Goal: Task Accomplishment & Management: Manage account settings

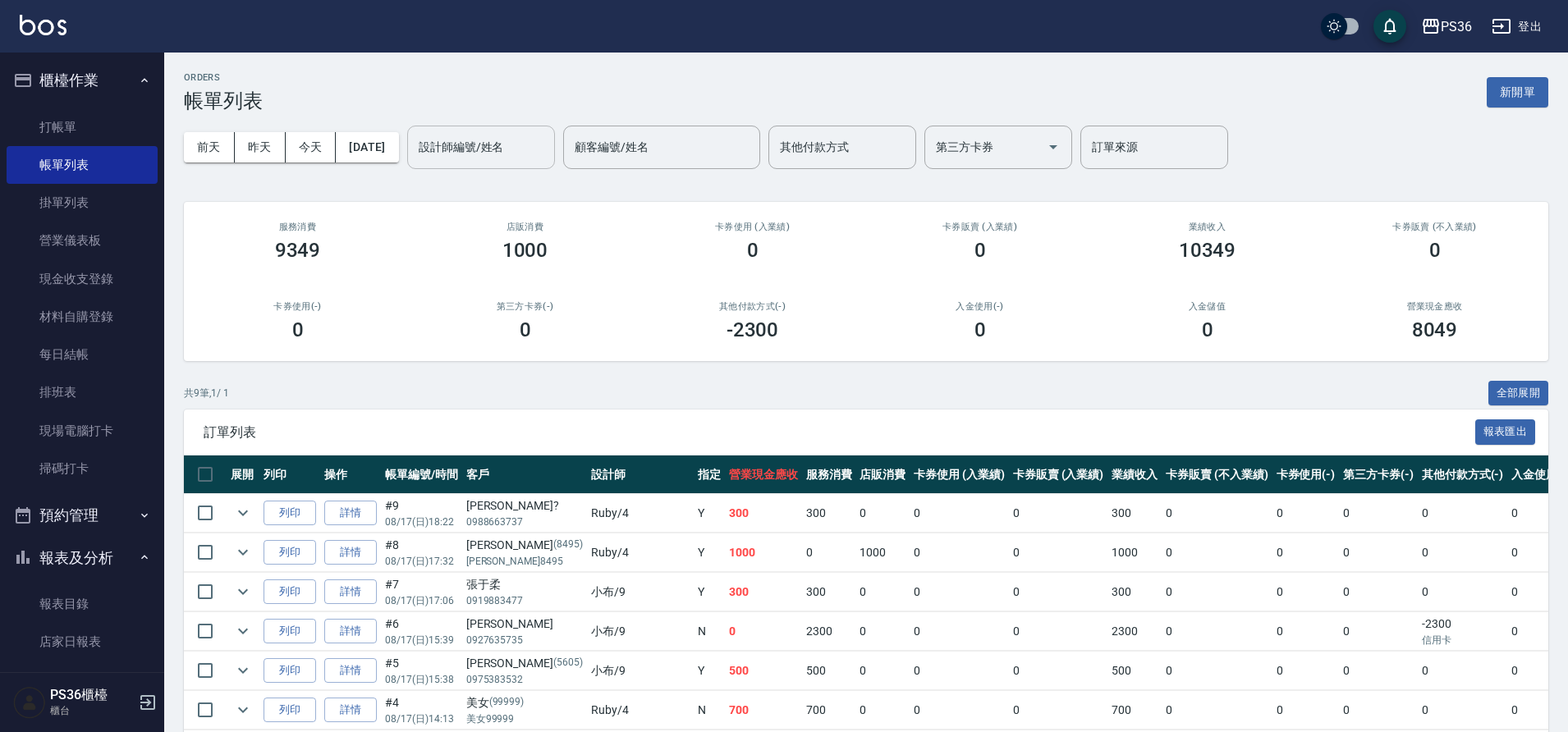
click at [482, 145] on input "設計師編號/姓名" at bounding box center [481, 147] width 133 height 29
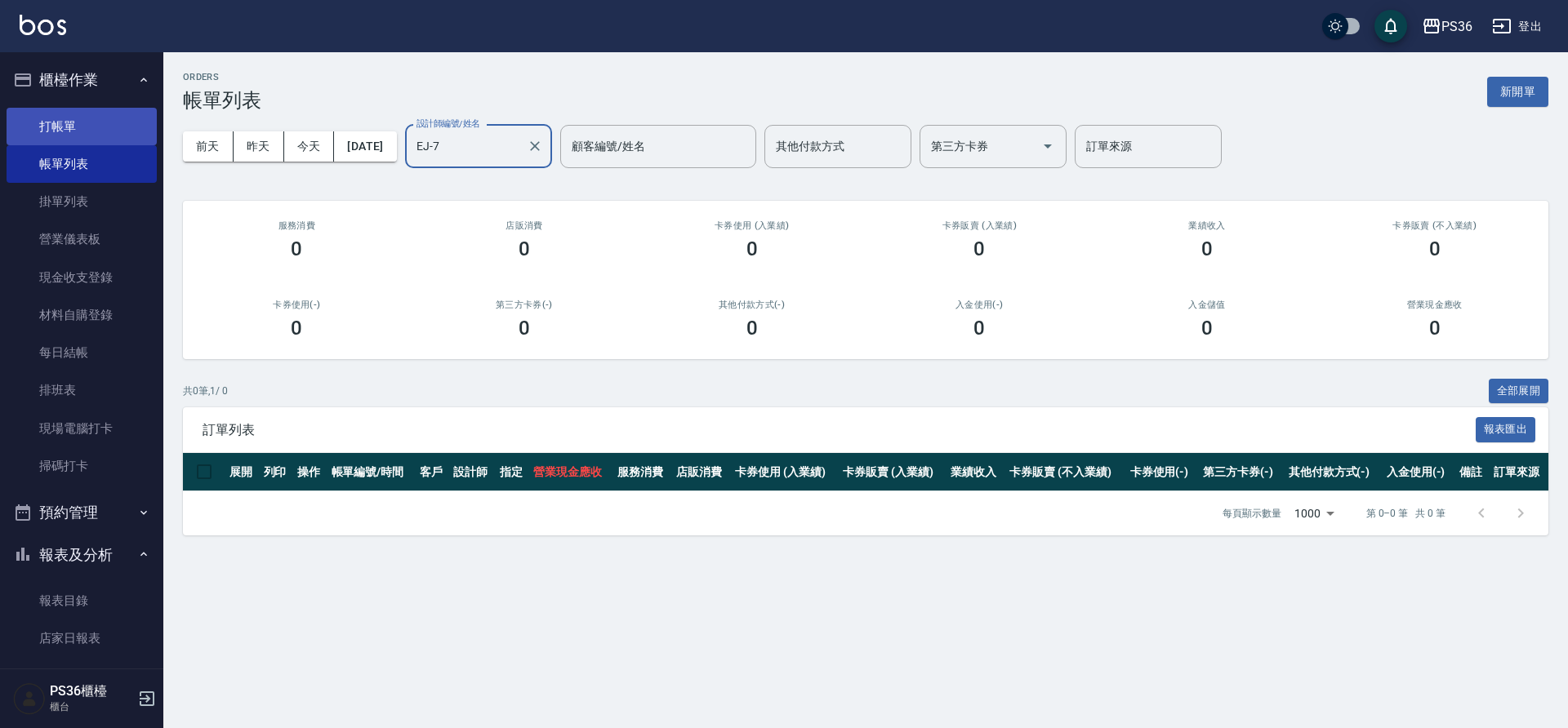
type input "EJ-7"
click at [66, 120] on link "打帳單" at bounding box center [82, 126] width 150 height 37
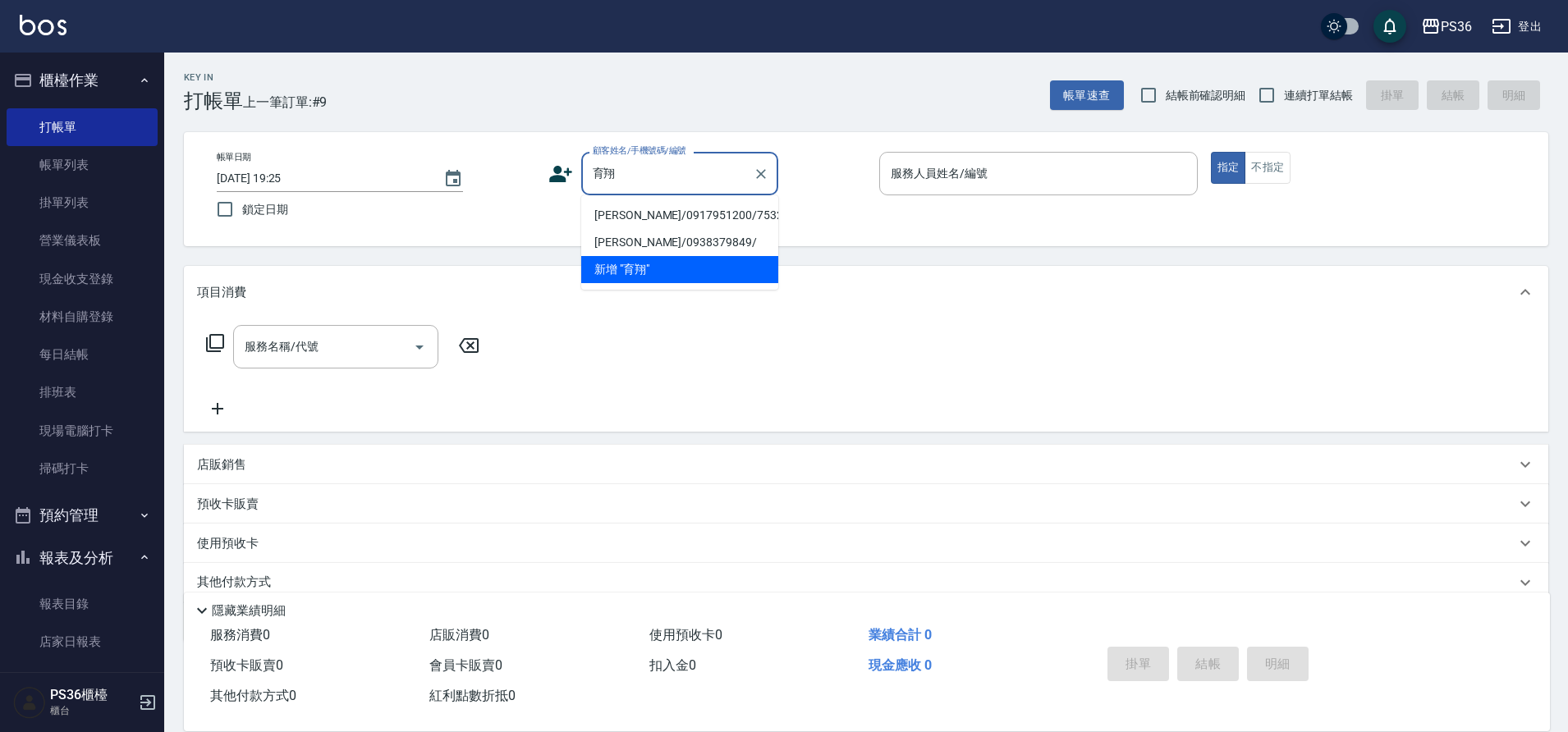
click at [651, 215] on li "黃育翔/0917951200/7532" at bounding box center [680, 215] width 197 height 27
type input "黃育翔/0917951200/7532"
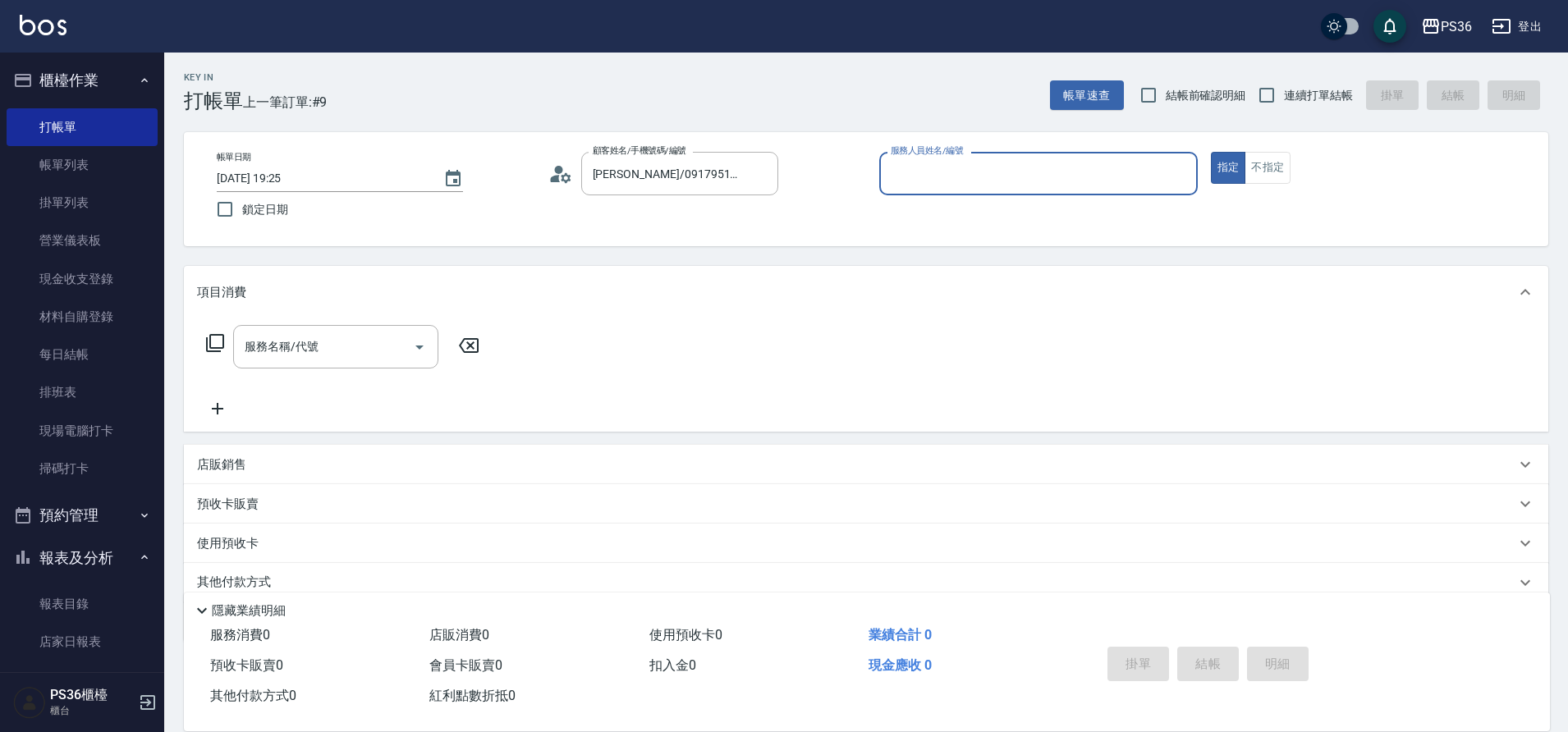
type input "EJ-7"
click at [326, 352] on input "服務名稱/代號" at bounding box center [324, 346] width 166 height 29
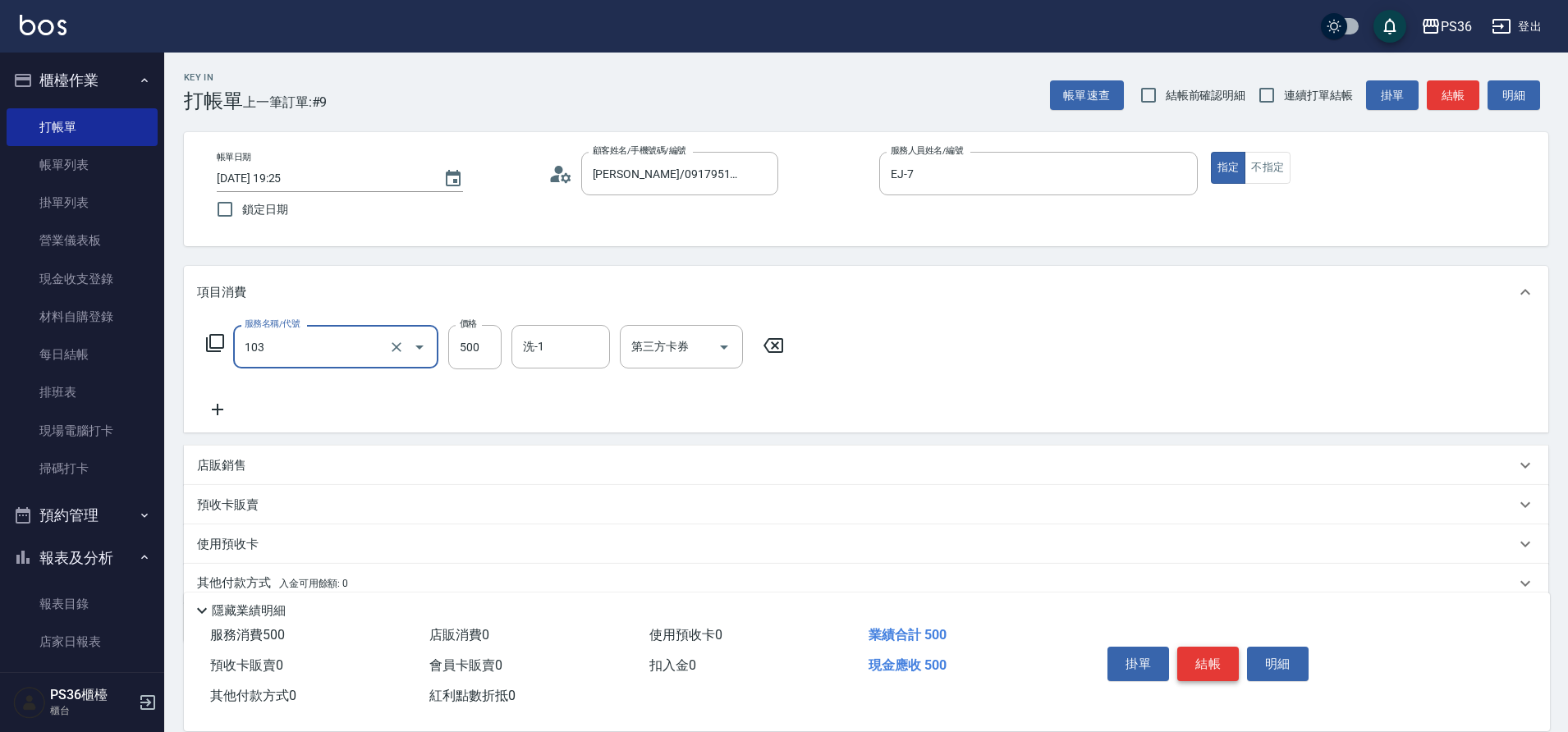
type input "B級洗剪(103)"
click at [1216, 653] on button "結帳" at bounding box center [1208, 663] width 62 height 34
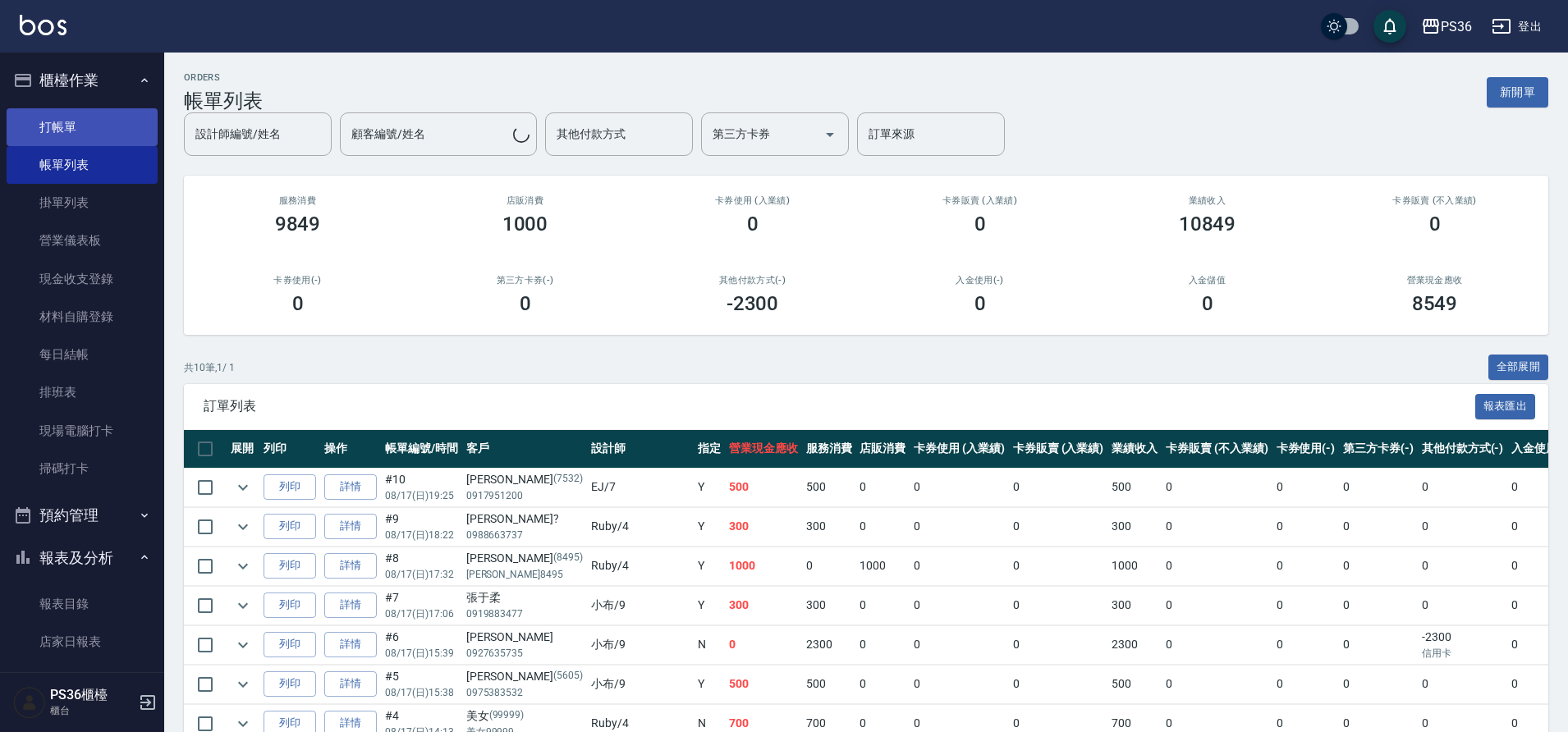
click at [66, 117] on link "打帳單" at bounding box center [82, 127] width 151 height 38
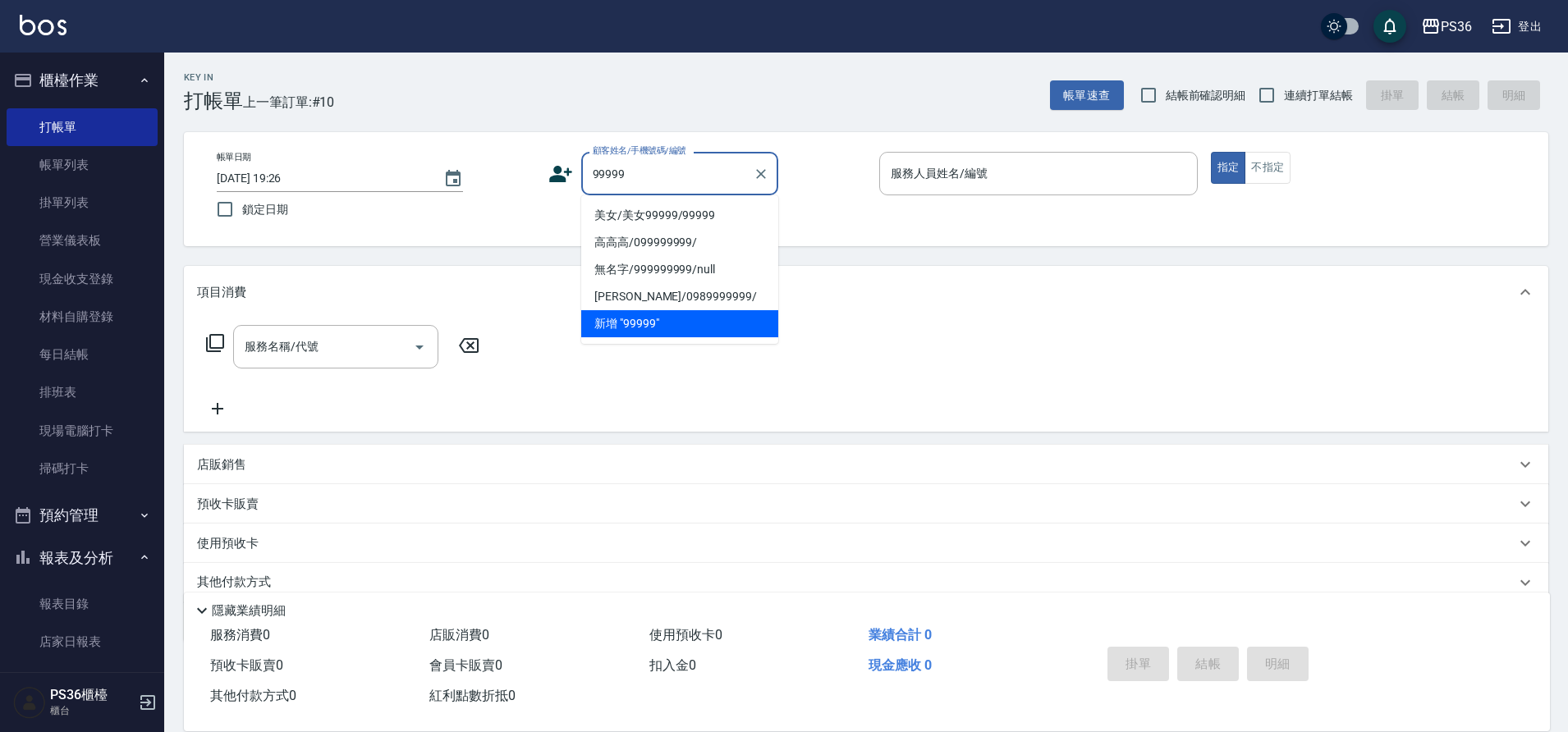
click at [641, 227] on li "美女/美女99999/99999" at bounding box center [680, 215] width 197 height 27
type input "美女/美女99999/99999"
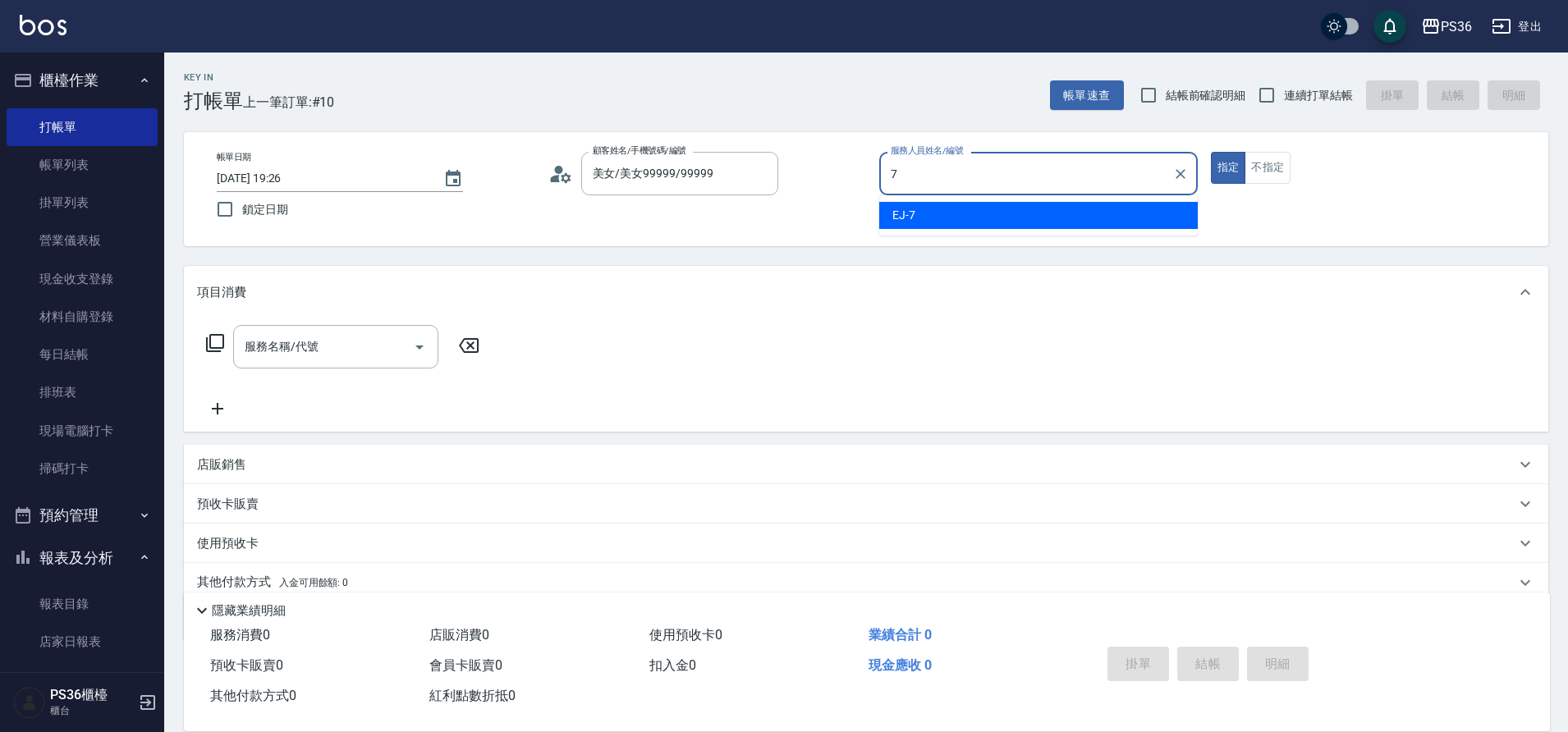
type input "7"
type button "true"
type input "EJ-7"
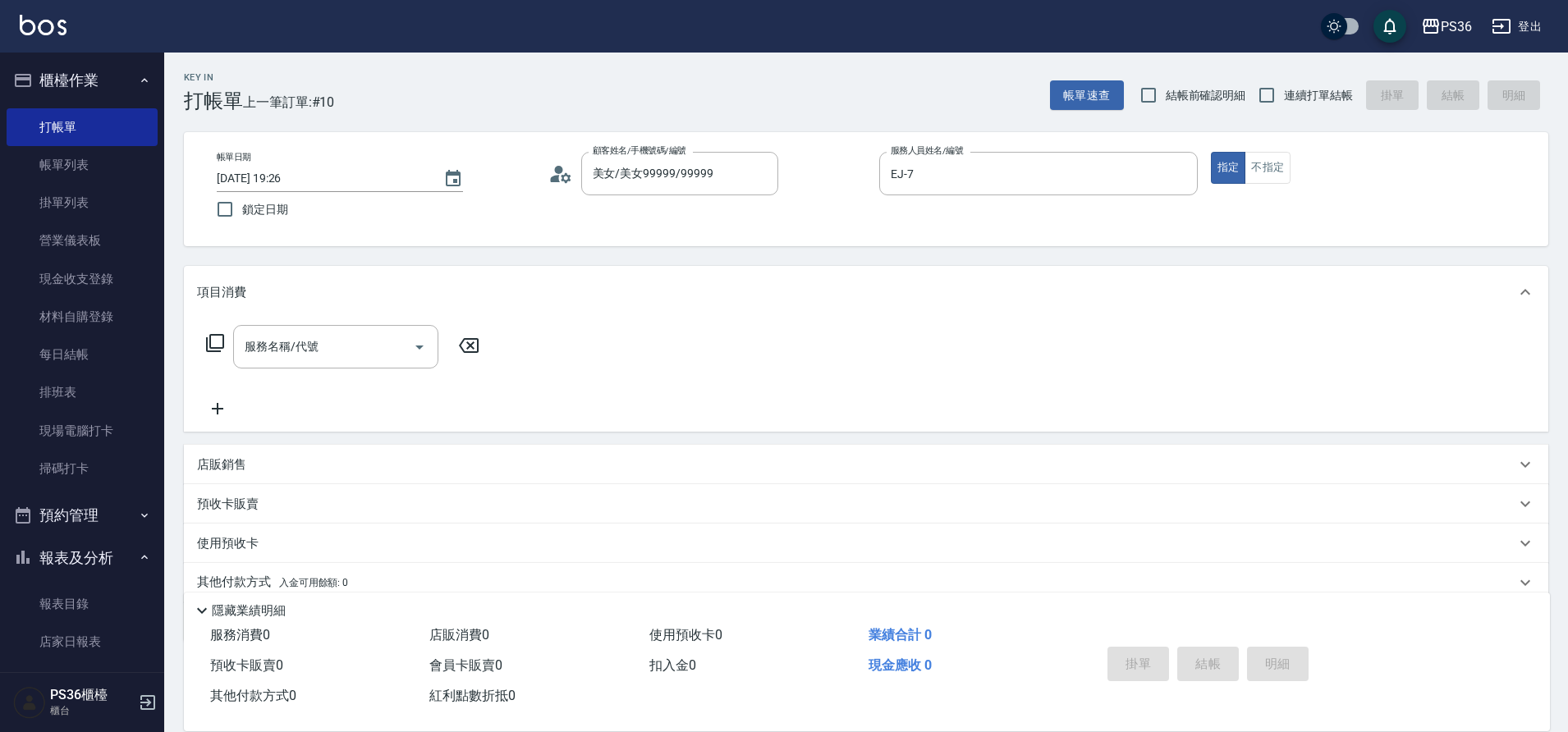
click at [1269, 186] on div "帳單日期 2025/08/17 19:26 鎖定日期 顧客姓名/手機號碼/編號 美女/美女99999/99999 顧客姓名/手機號碼/編號 服務人員姓名/編號…" at bounding box center [866, 189] width 1325 height 75
click at [1258, 168] on button "不指定" at bounding box center [1268, 168] width 46 height 32
click at [344, 339] on input "服務名稱/代號" at bounding box center [324, 346] width 166 height 29
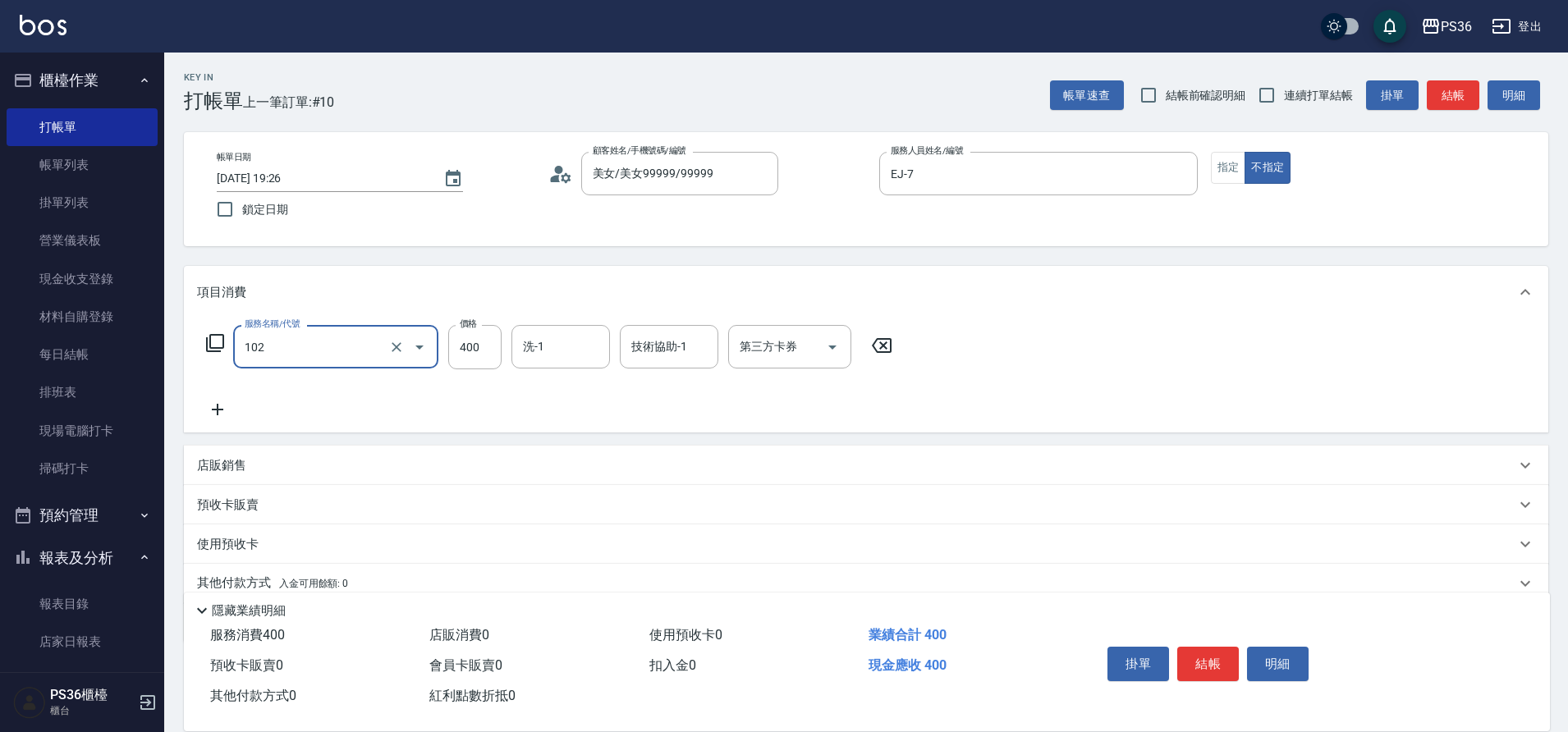
type input "精油洗髮(102)"
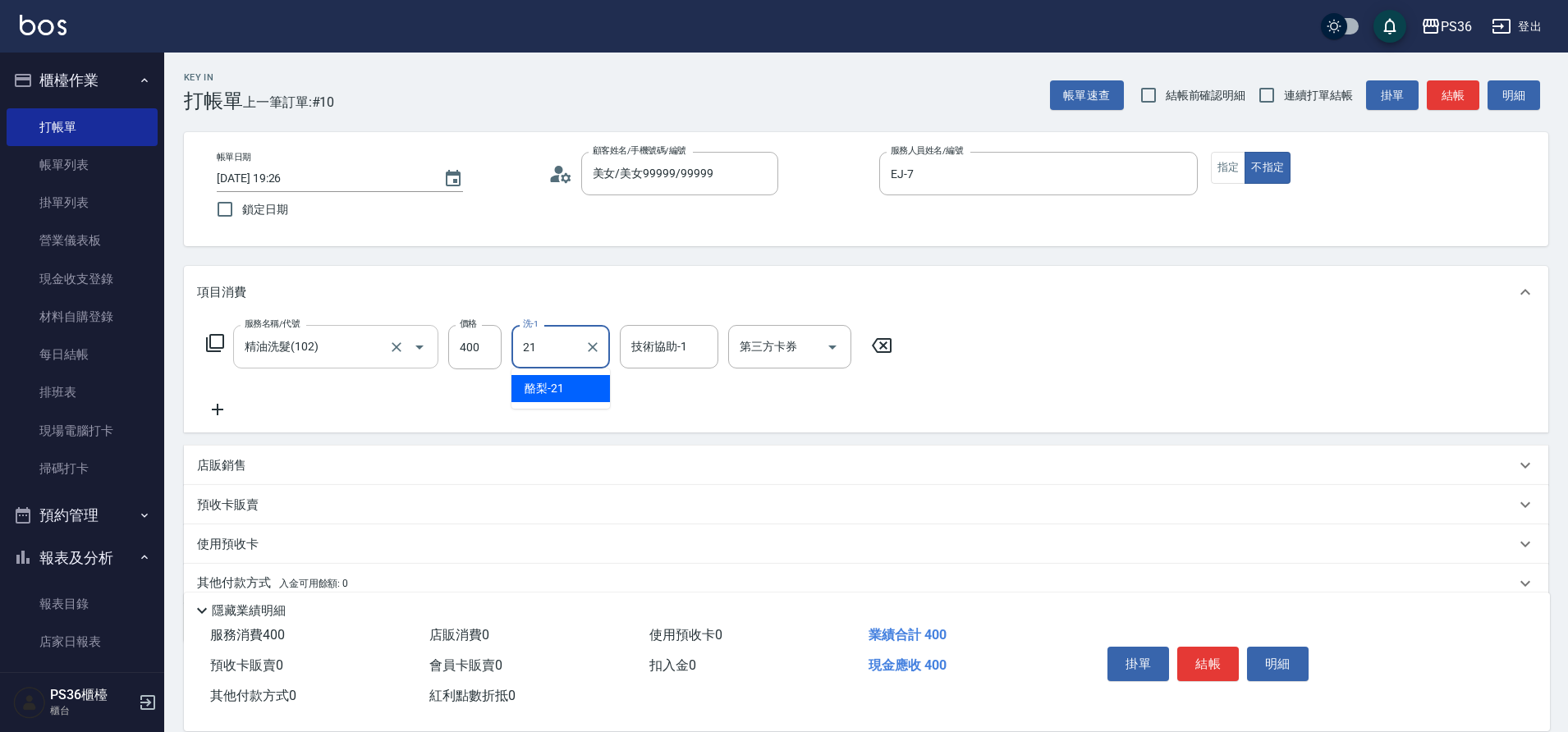
type input "酪梨-21"
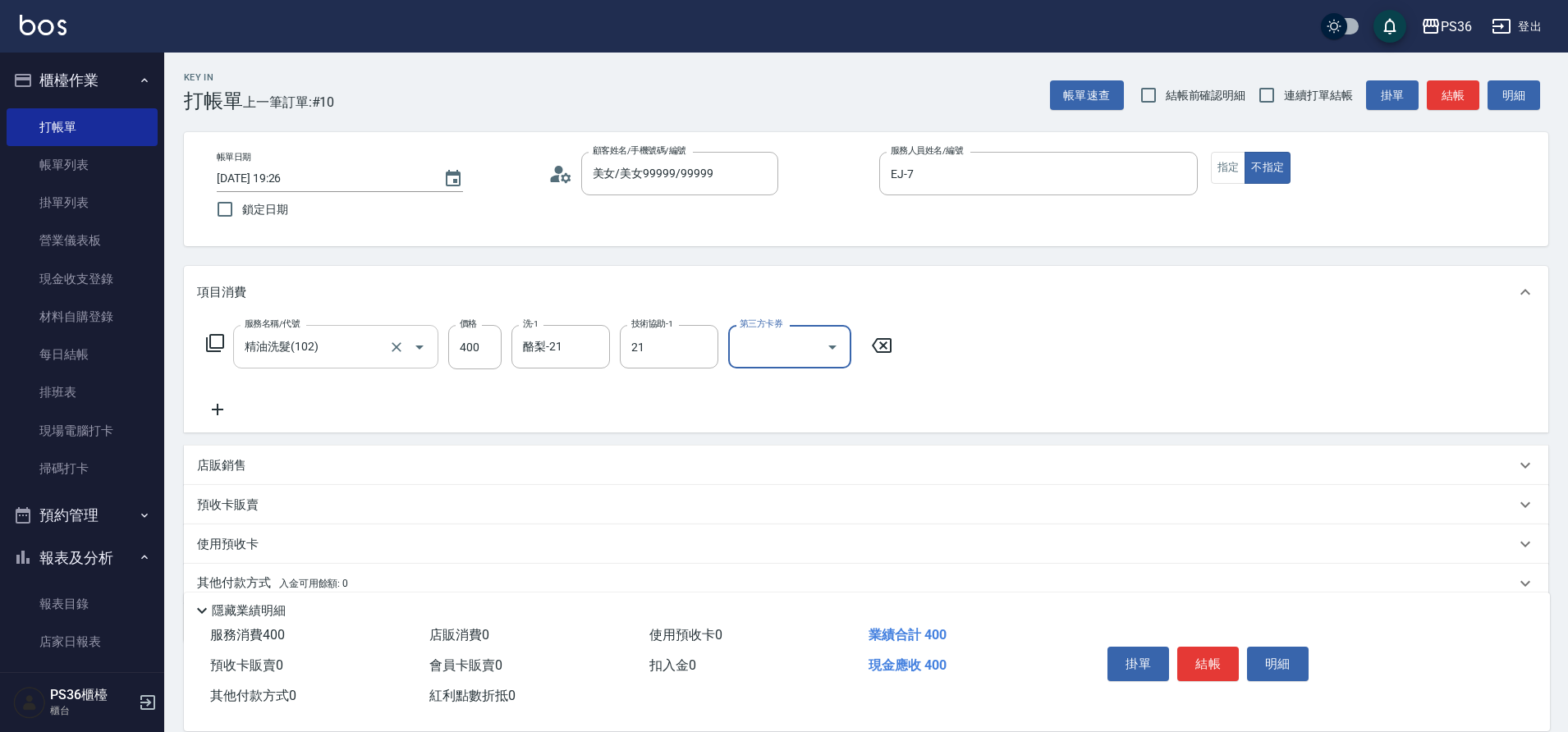
type input "酪梨-21"
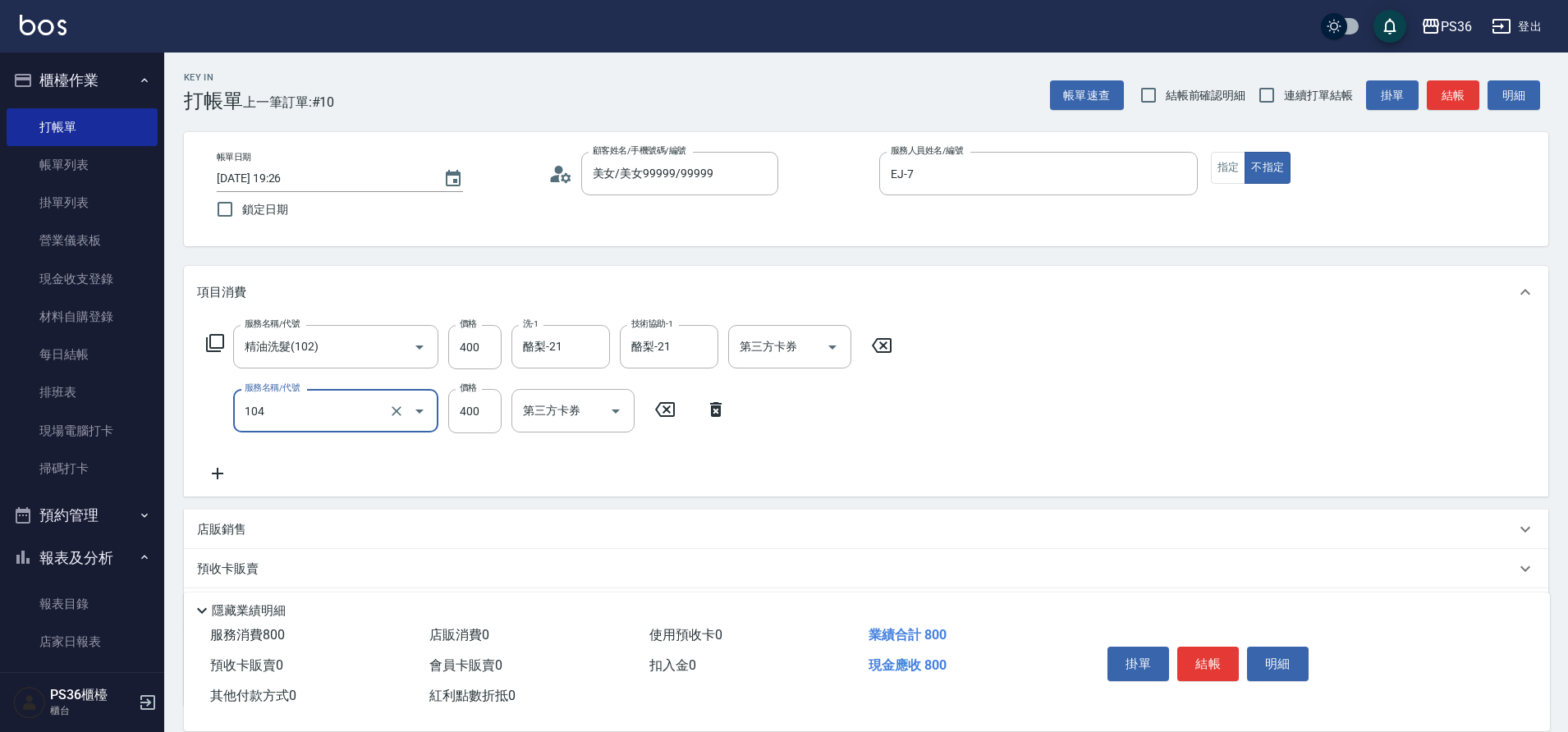
type input "B級單剪(104)"
click at [1205, 646] on button "結帳" at bounding box center [1208, 663] width 62 height 34
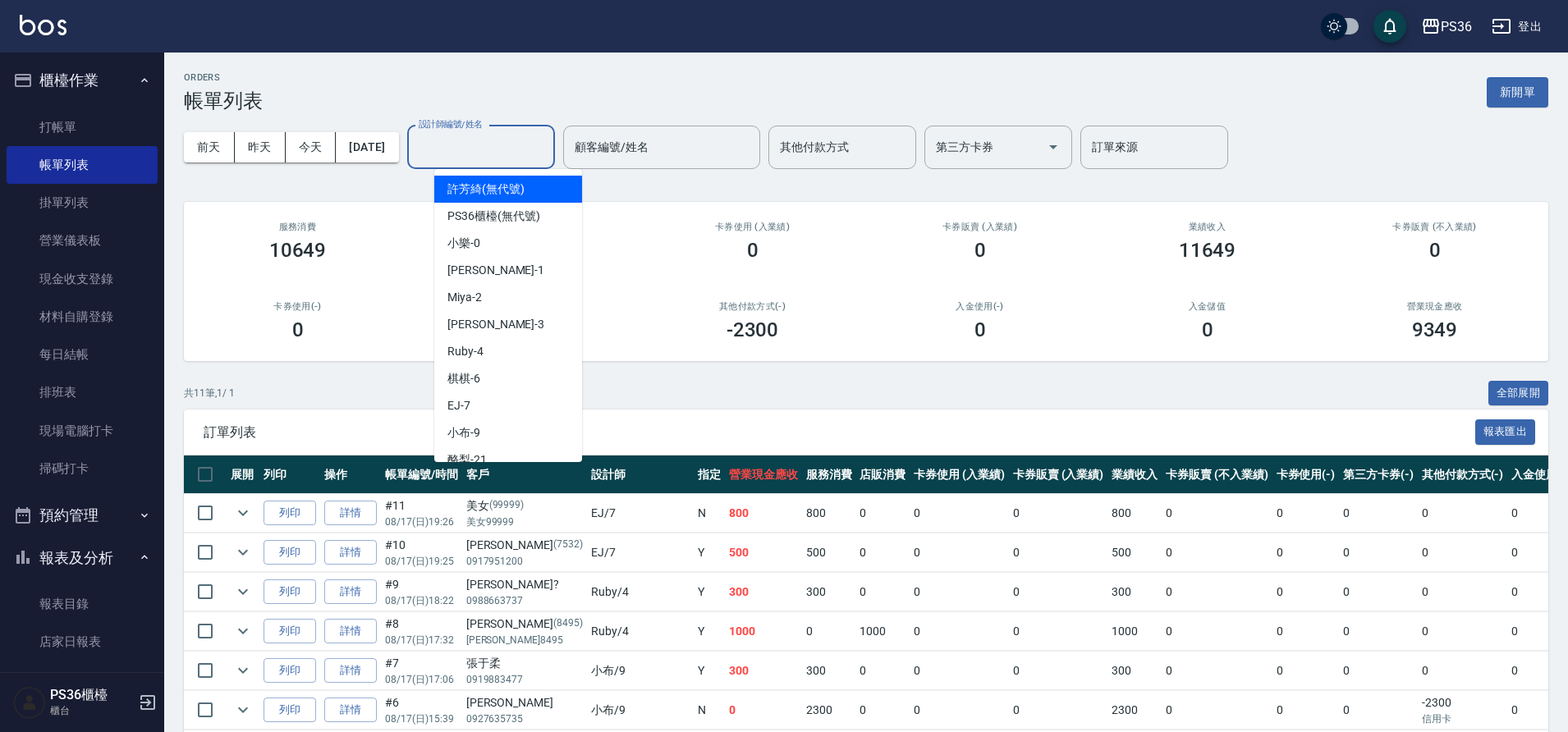
click at [487, 161] on input "設計師編號/姓名" at bounding box center [481, 147] width 133 height 29
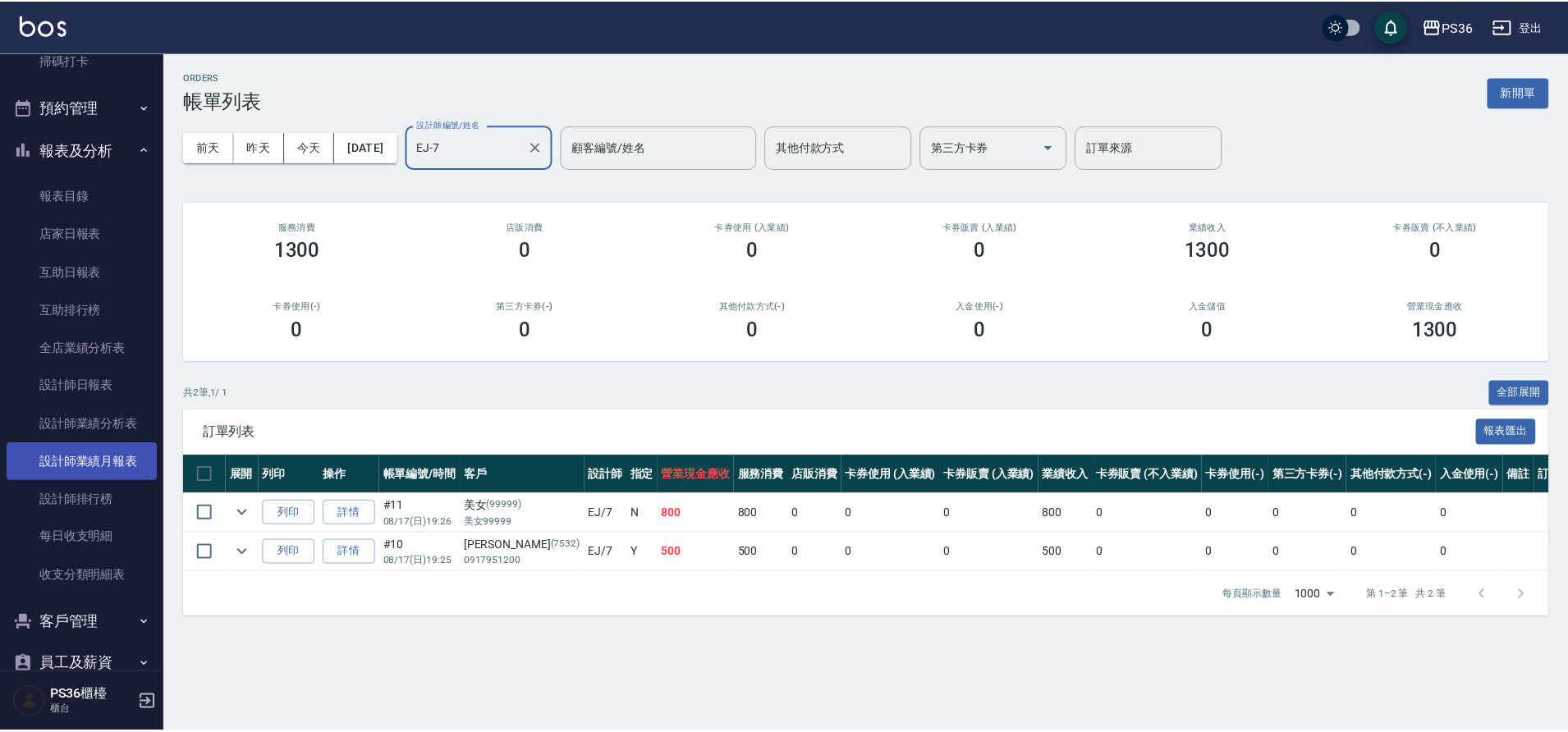
scroll to position [410, 0]
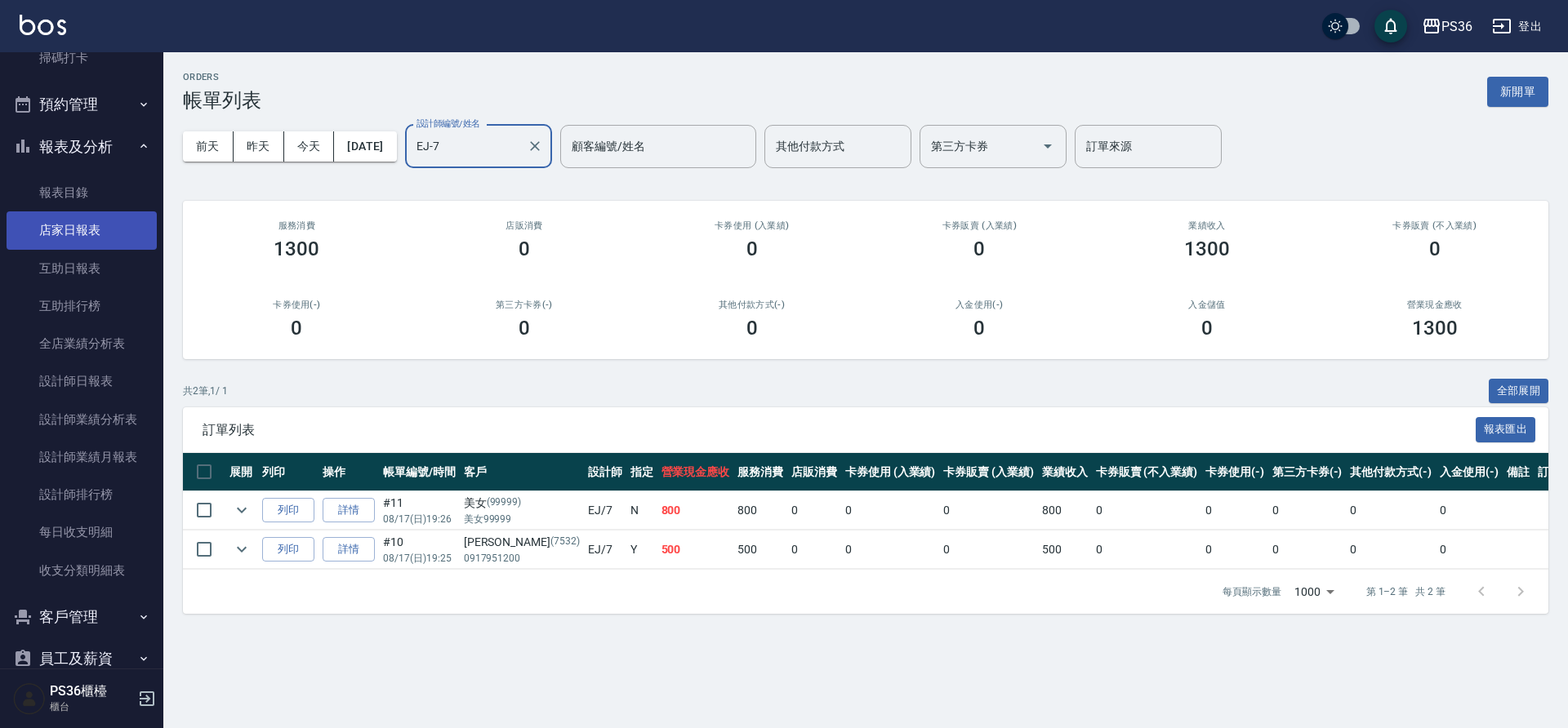
type input "EJ-7"
click at [77, 232] on link "店家日報表" at bounding box center [82, 230] width 150 height 37
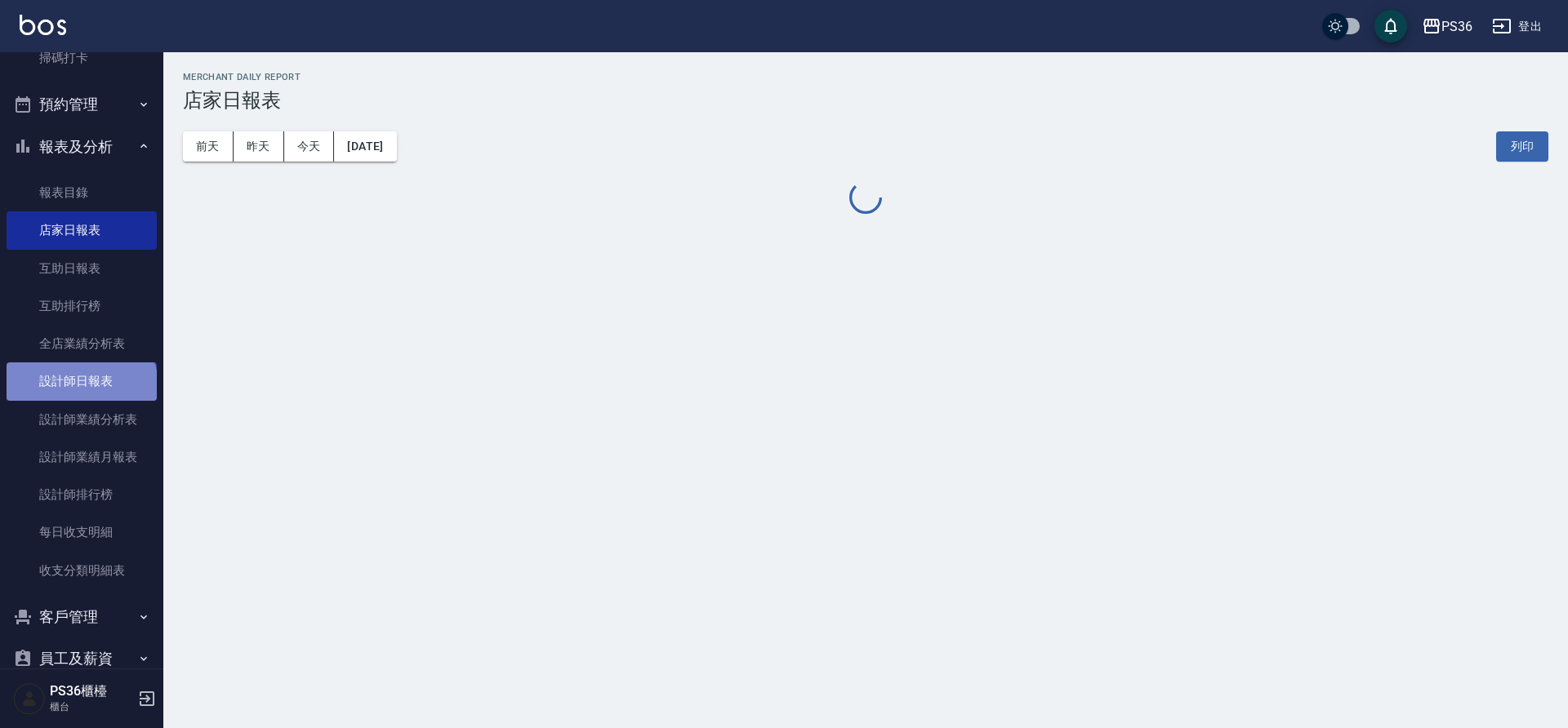
click at [80, 387] on link "設計師日報表" at bounding box center [82, 381] width 150 height 37
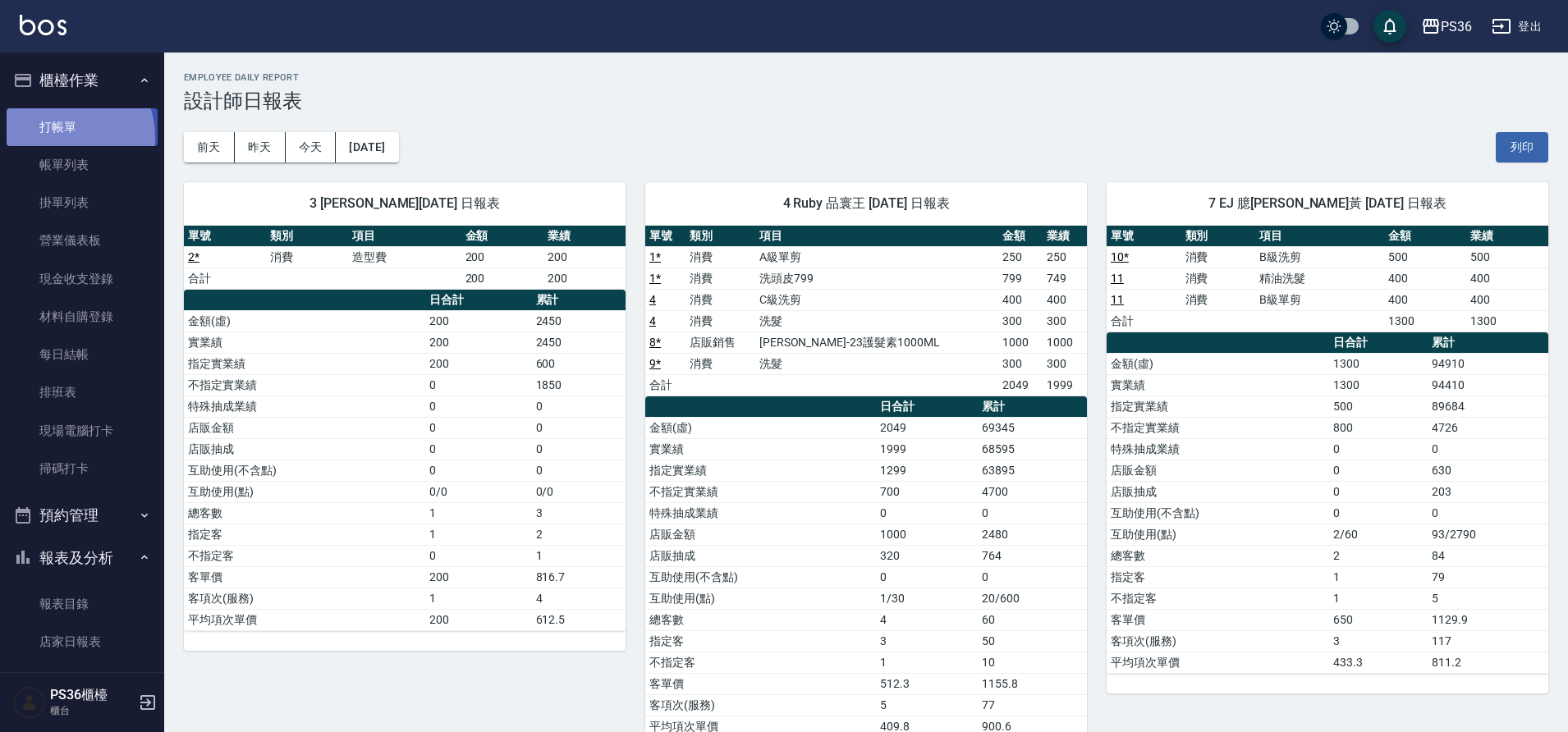
click at [54, 137] on link "打帳單" at bounding box center [82, 127] width 151 height 38
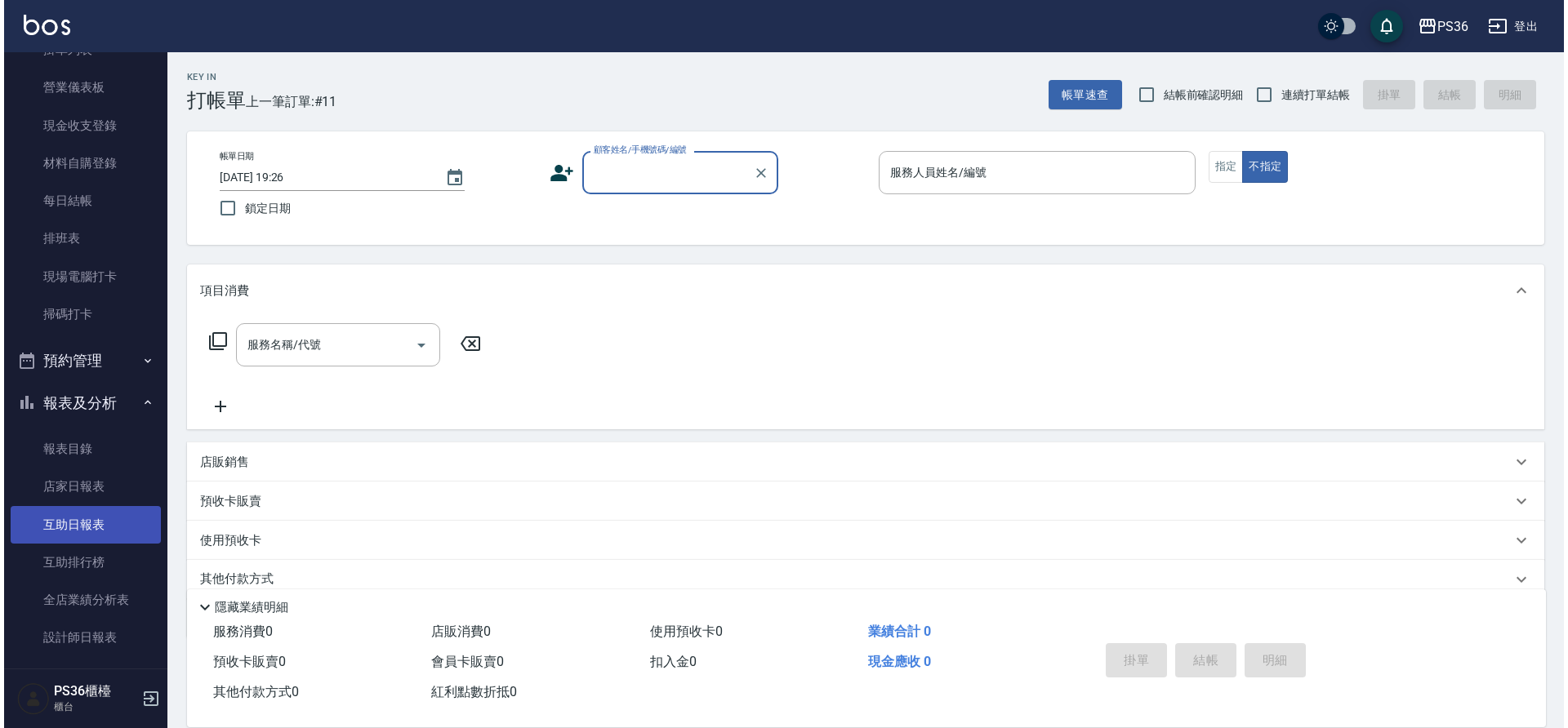
scroll to position [163, 0]
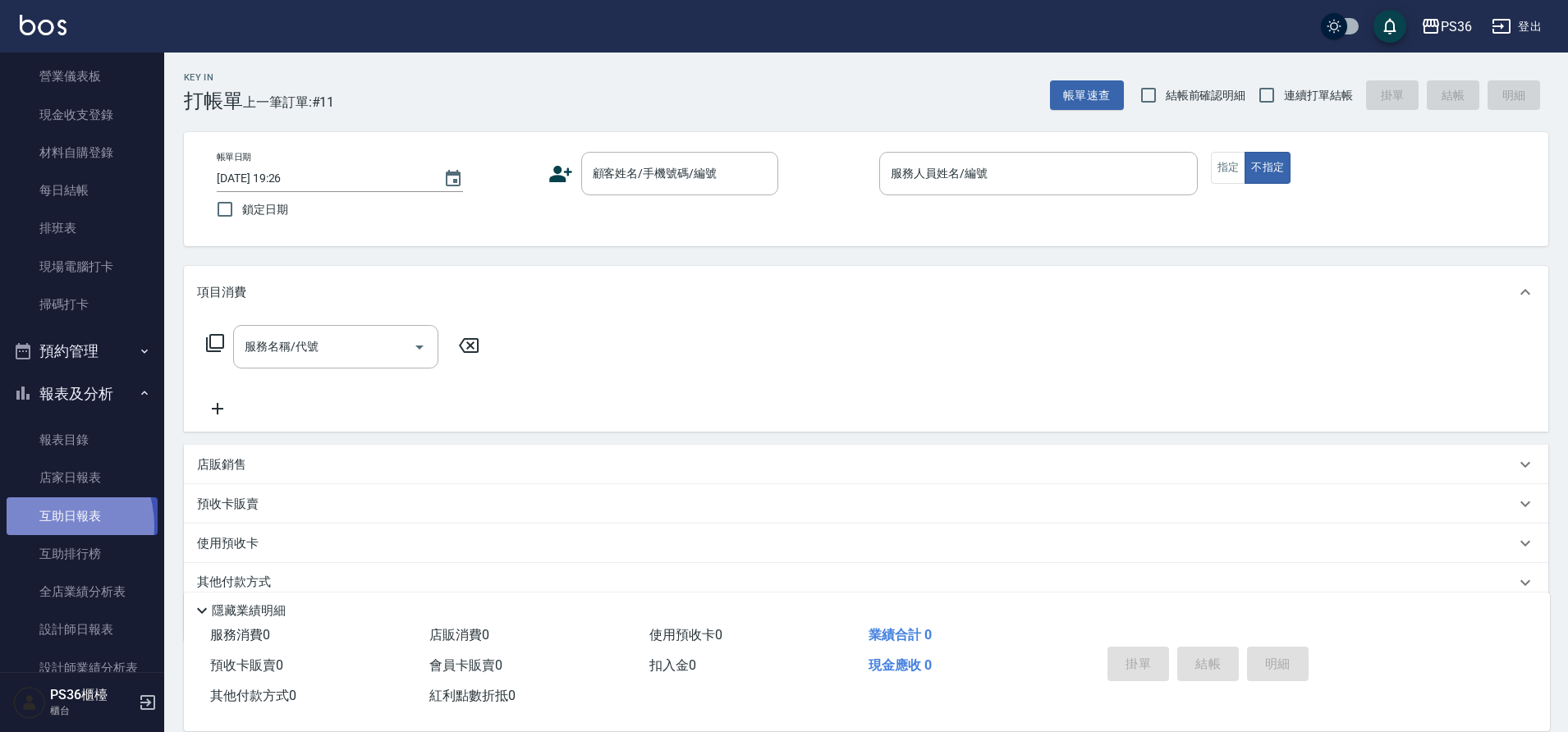
click at [45, 525] on link "互助日報表" at bounding box center [82, 516] width 151 height 38
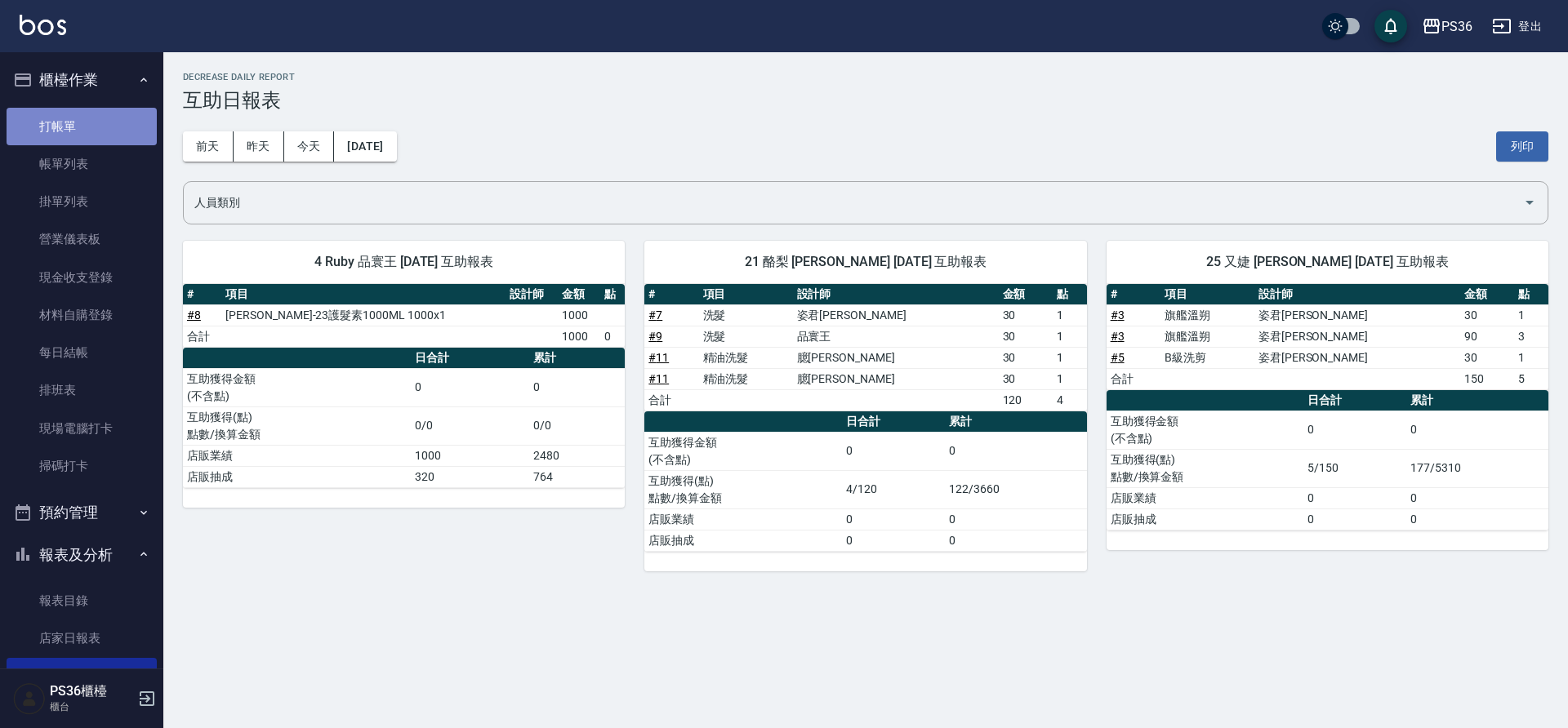
click at [84, 132] on link "打帳單" at bounding box center [82, 126] width 150 height 37
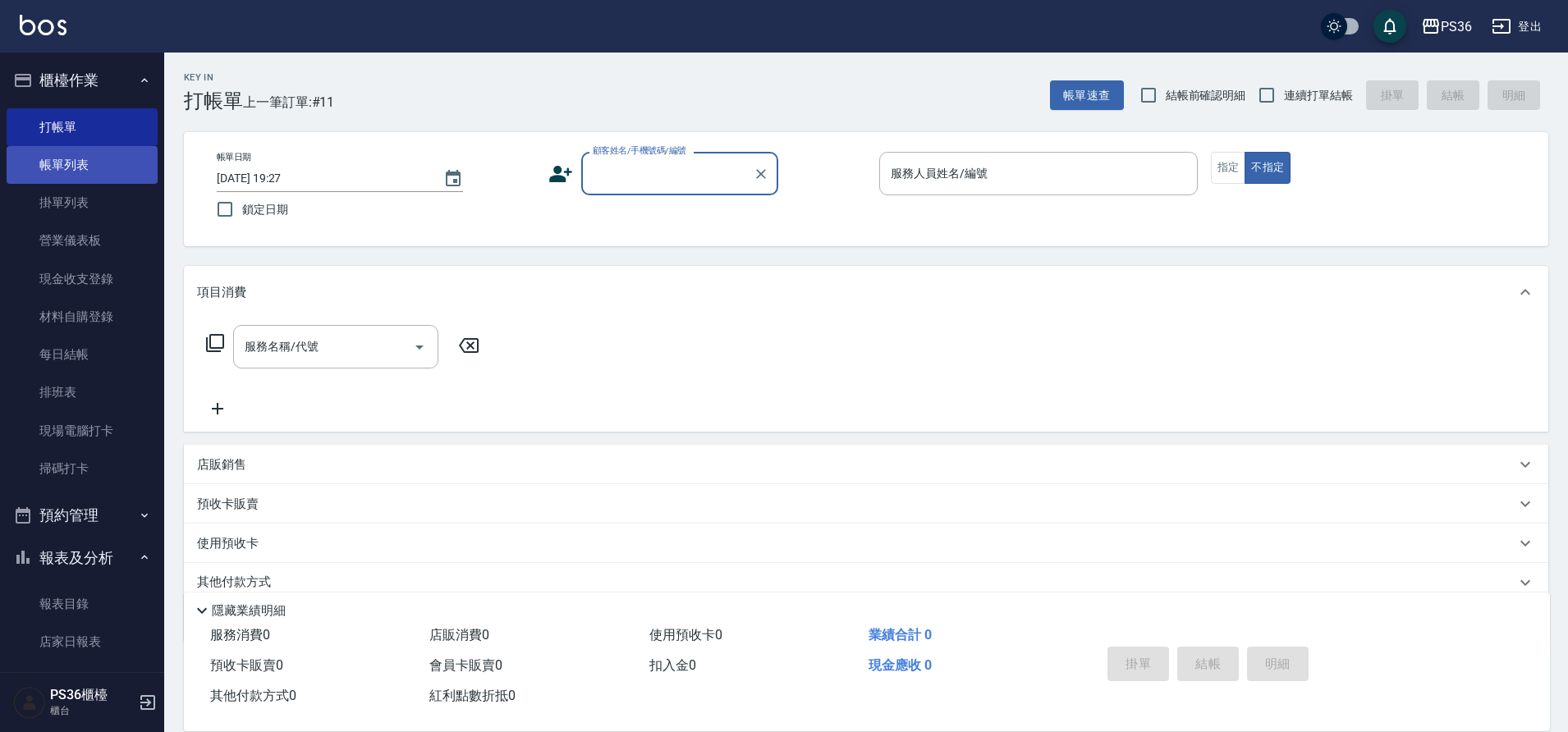
click at [104, 162] on link "帳單列表" at bounding box center [82, 164] width 151 height 38
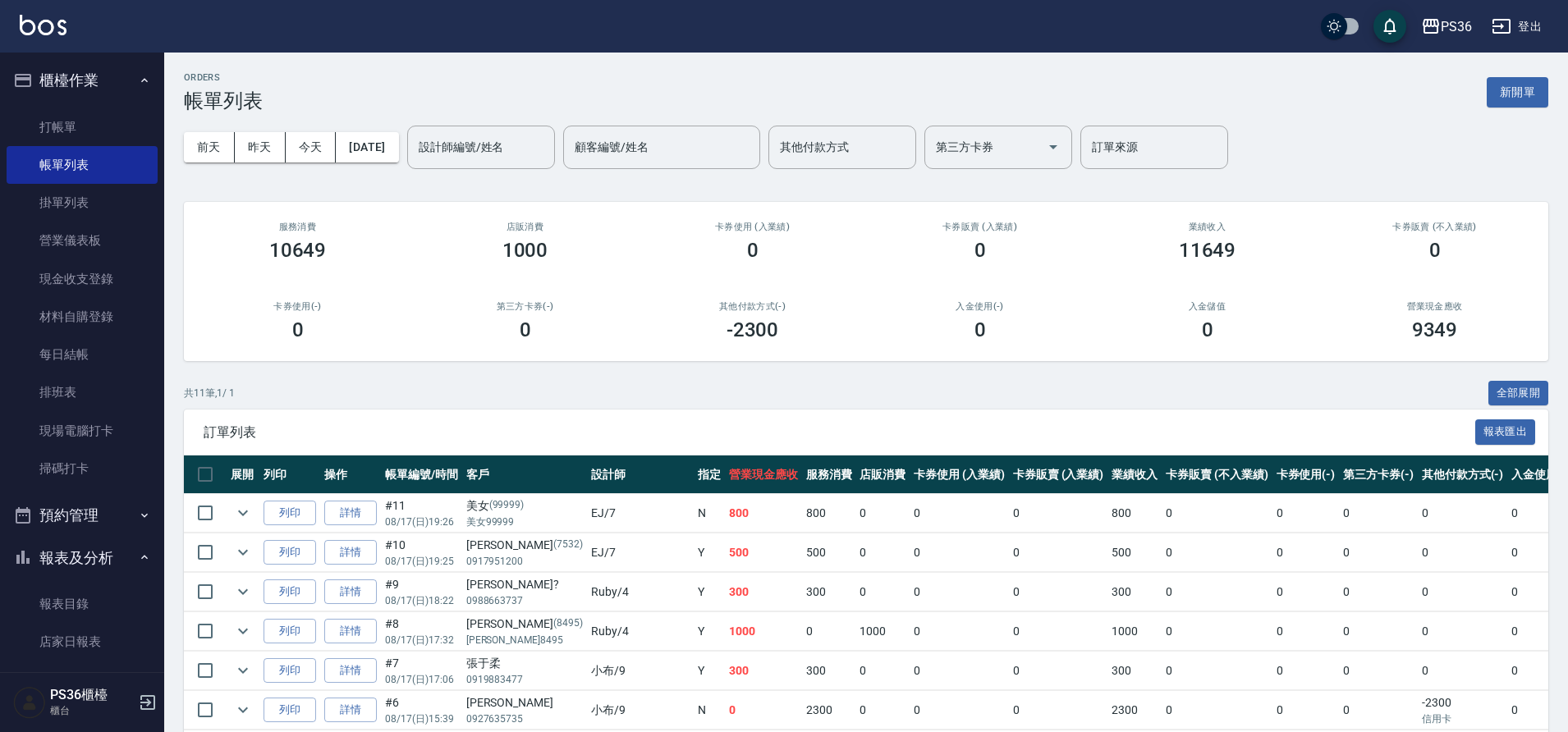
click at [467, 181] on div "前天 昨天 今天 2025/08/17 設計師編號/姓名 設計師編號/姓名 顧客編號/姓名 顧客編號/姓名 其他付款方式 其他付款方式 第三方卡券 第三方卡券…" at bounding box center [866, 147] width 1365 height 70
click at [481, 161] on div "設計師編號/姓名" at bounding box center [480, 147] width 148 height 44
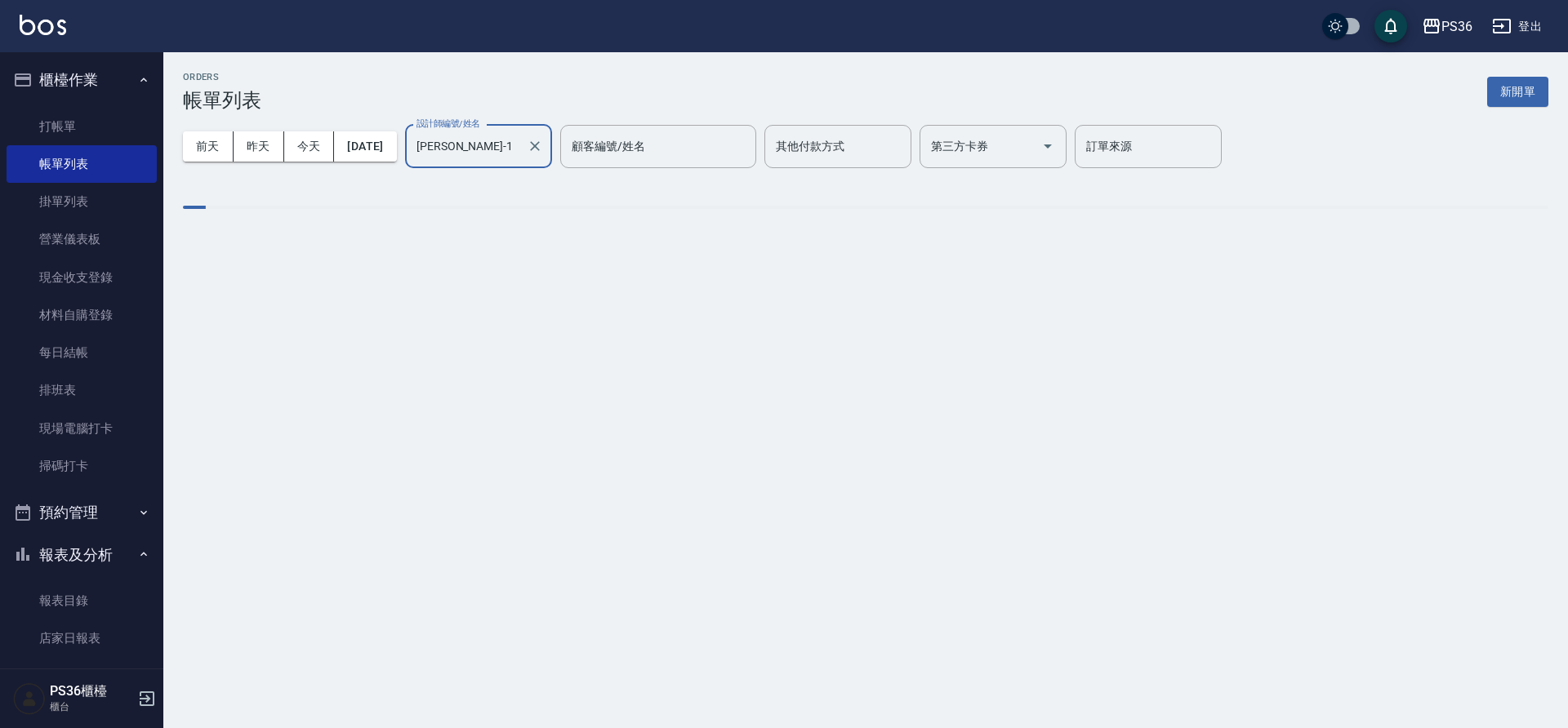
type input "Daniel-1"
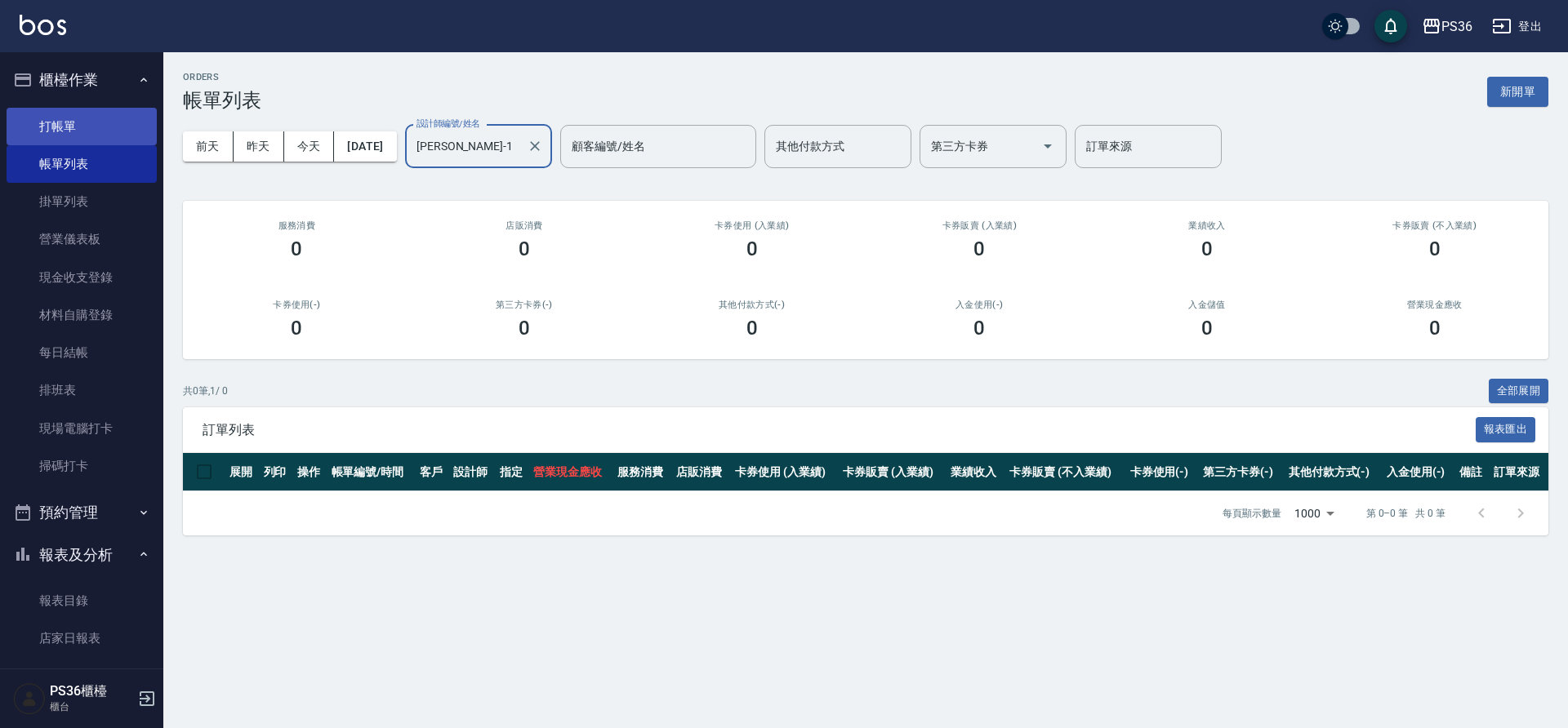
click at [35, 121] on link "打帳單" at bounding box center [82, 126] width 150 height 37
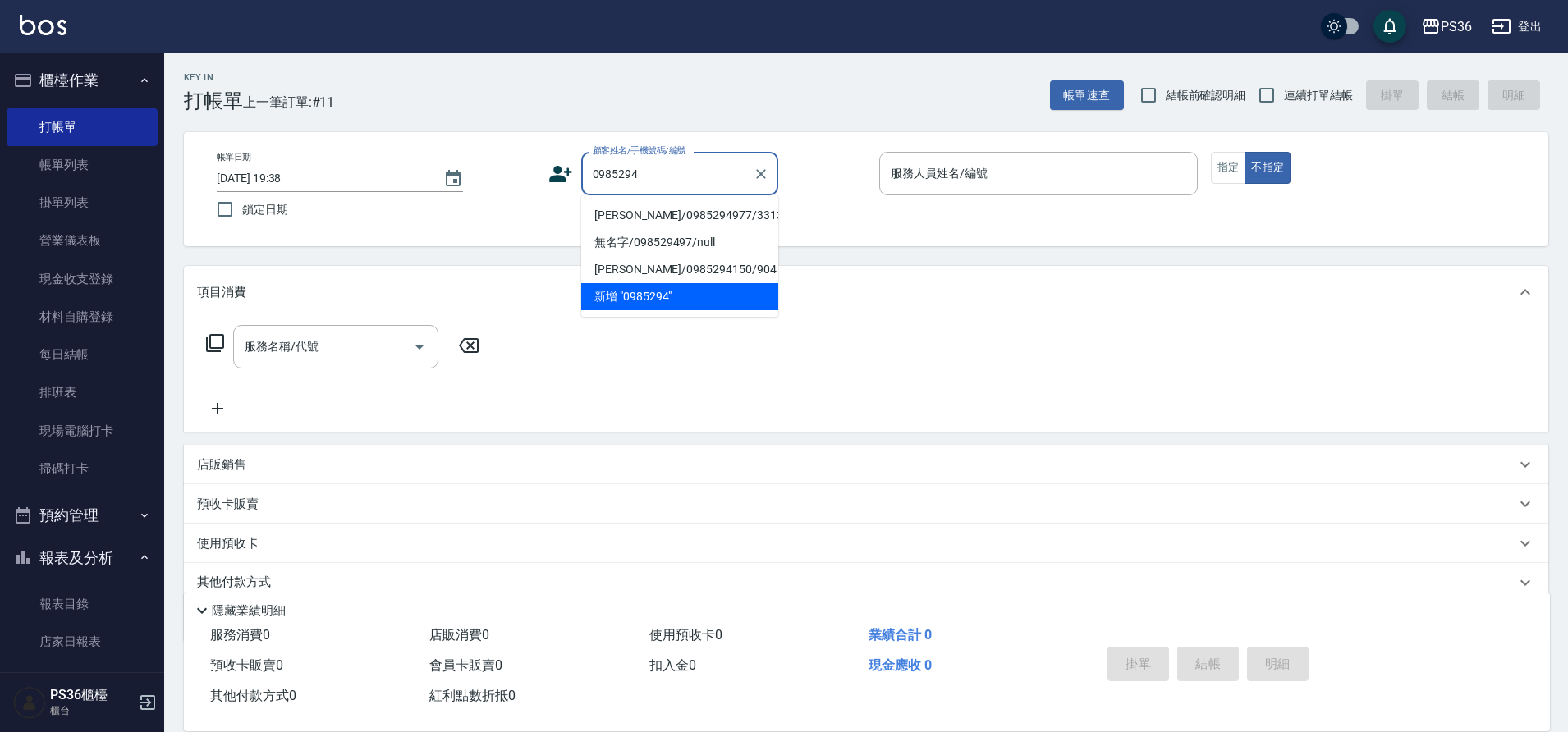
click at [646, 214] on li "劉瑜恆/0985294977/331350" at bounding box center [680, 215] width 197 height 27
type input "劉瑜恆/0985294977/331350"
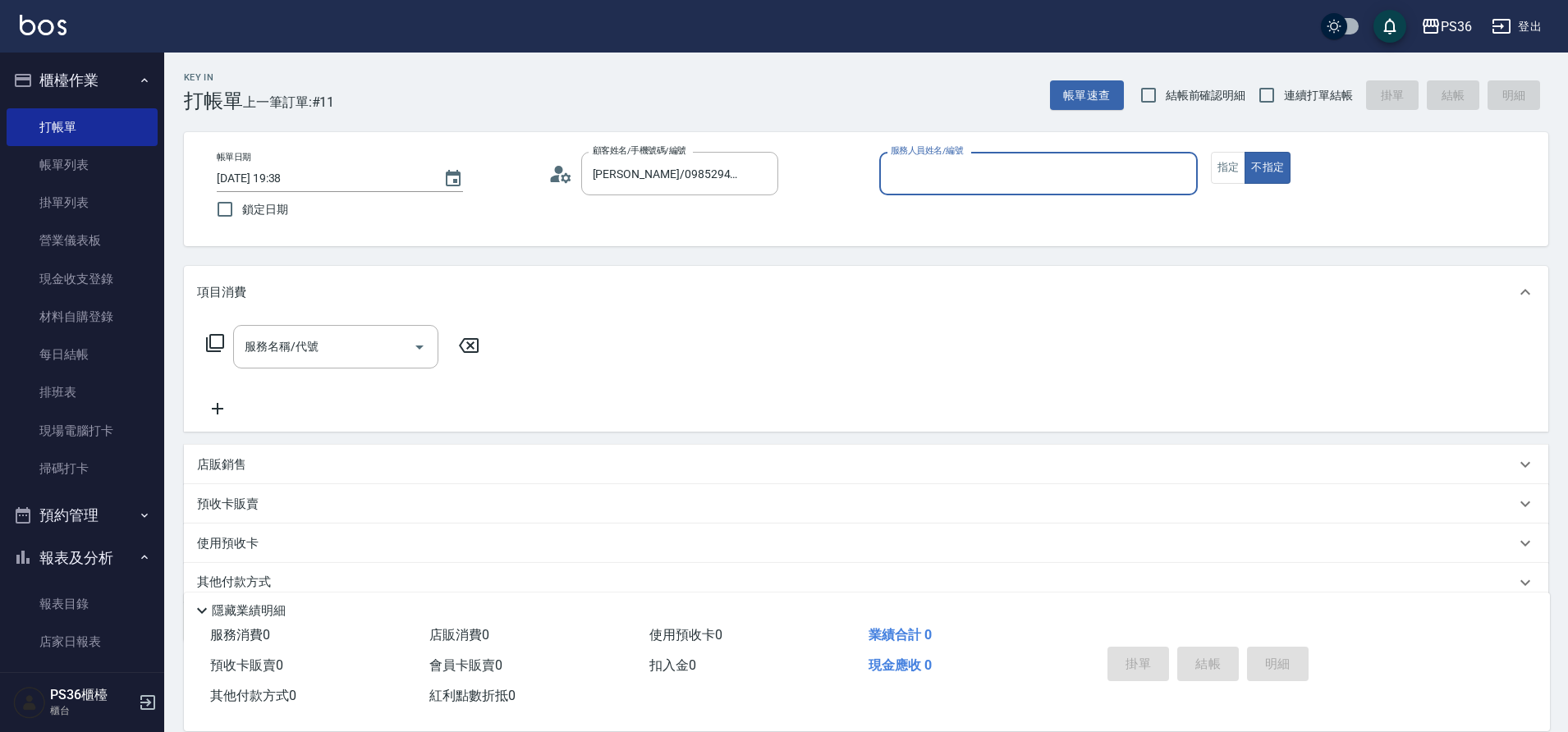
type input "Daniel-1"
click at [219, 338] on icon at bounding box center [215, 343] width 20 height 20
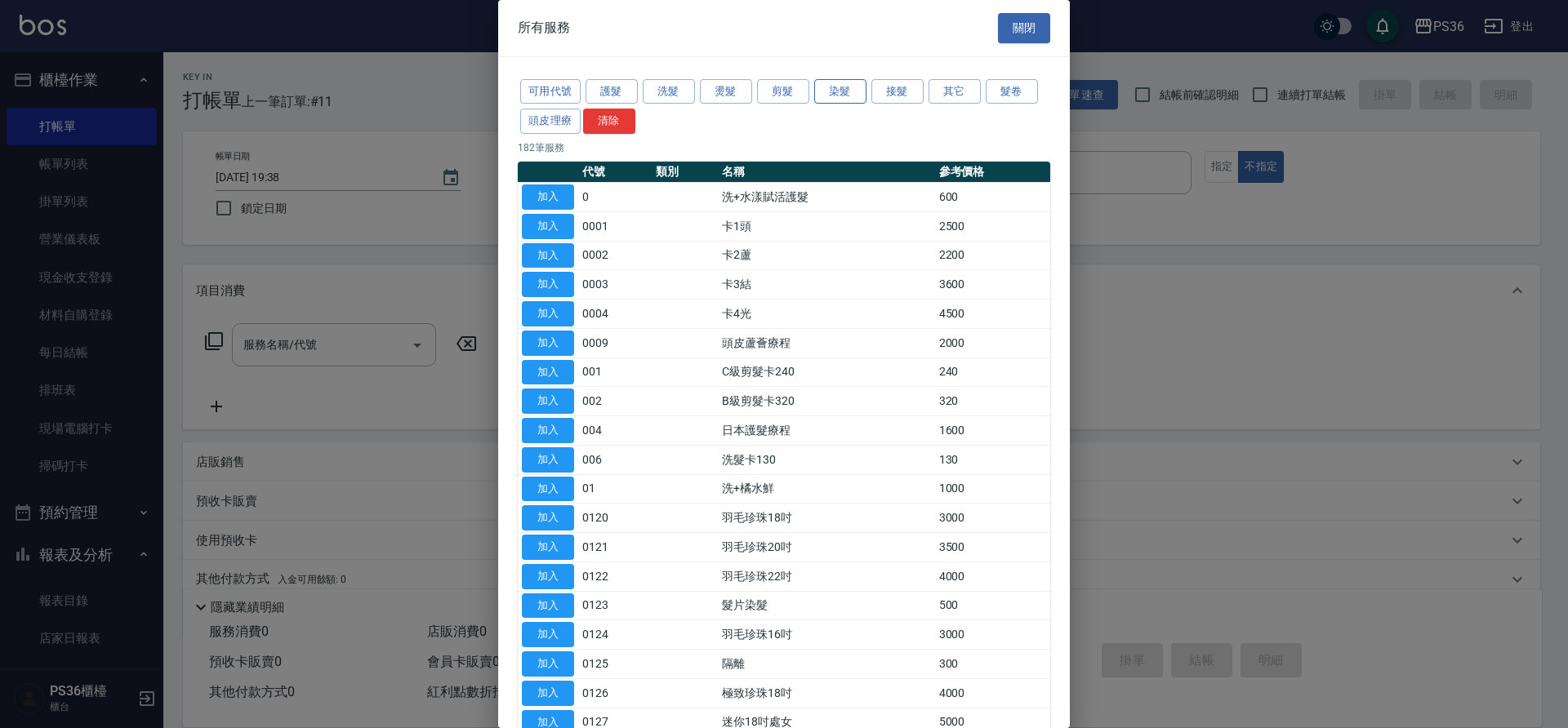
click at [830, 82] on button "染髮" at bounding box center [840, 91] width 52 height 25
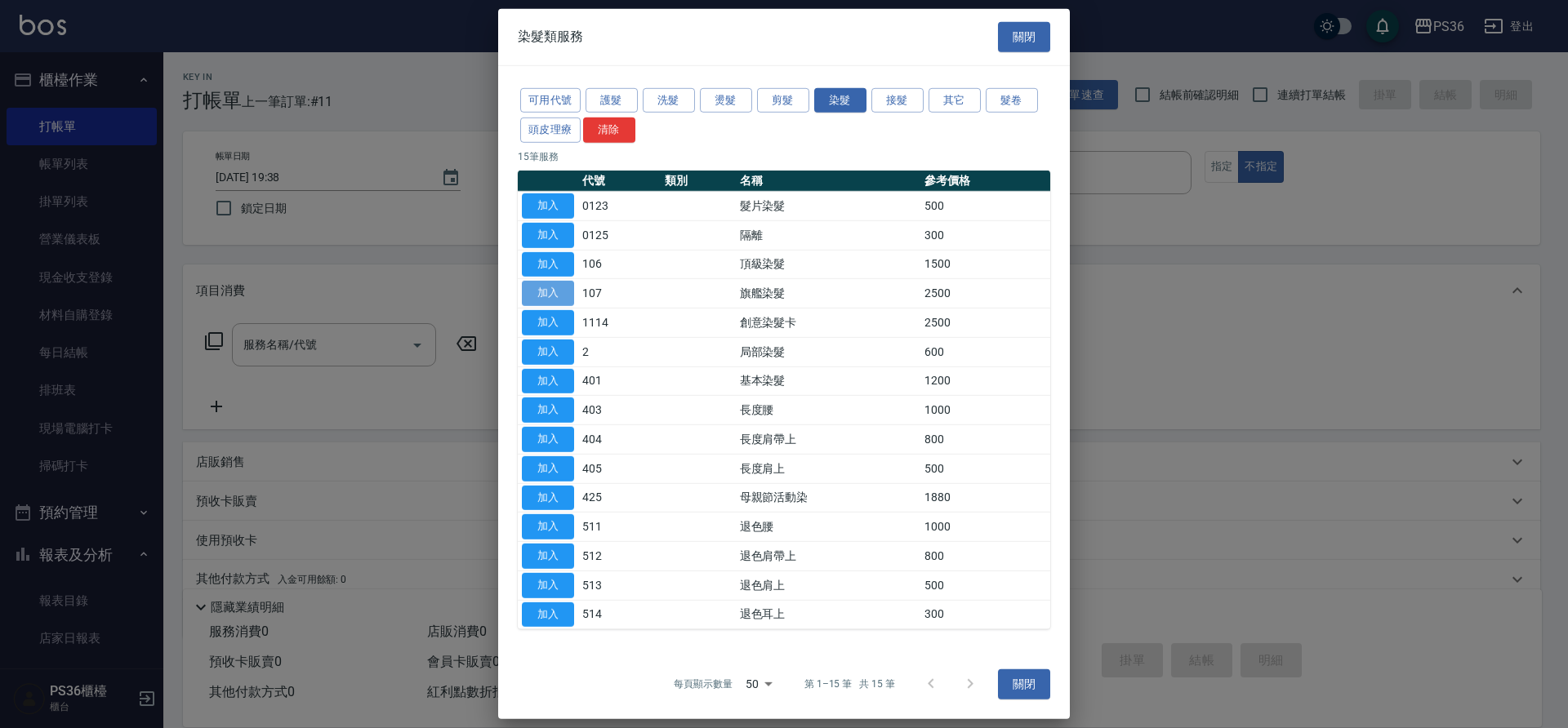
click at [544, 297] on button "加入" at bounding box center [548, 292] width 52 height 25
type input "旗艦染髮(107)"
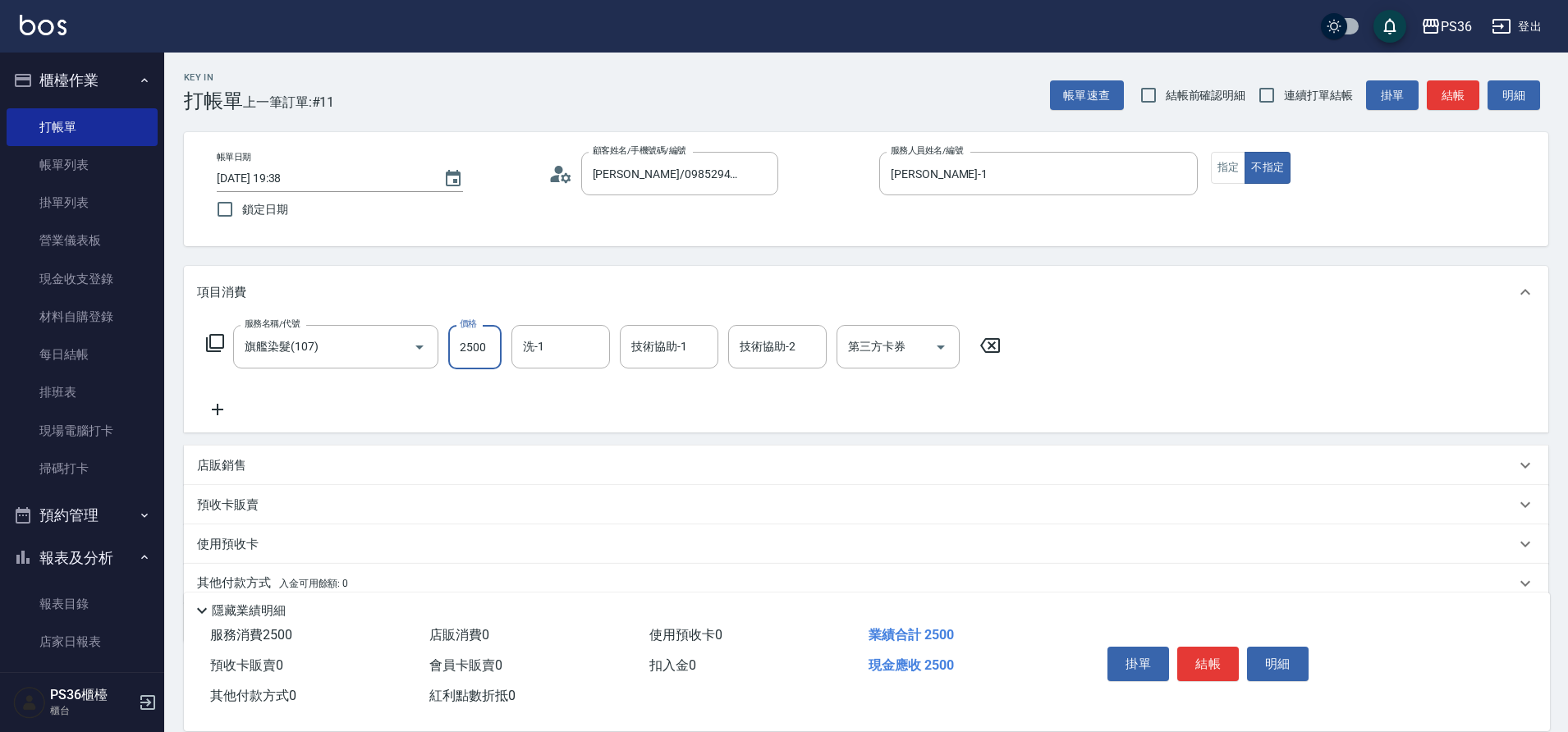
click at [499, 345] on input "2500" at bounding box center [474, 346] width 53 height 44
type input "3300"
type input "酪梨-21"
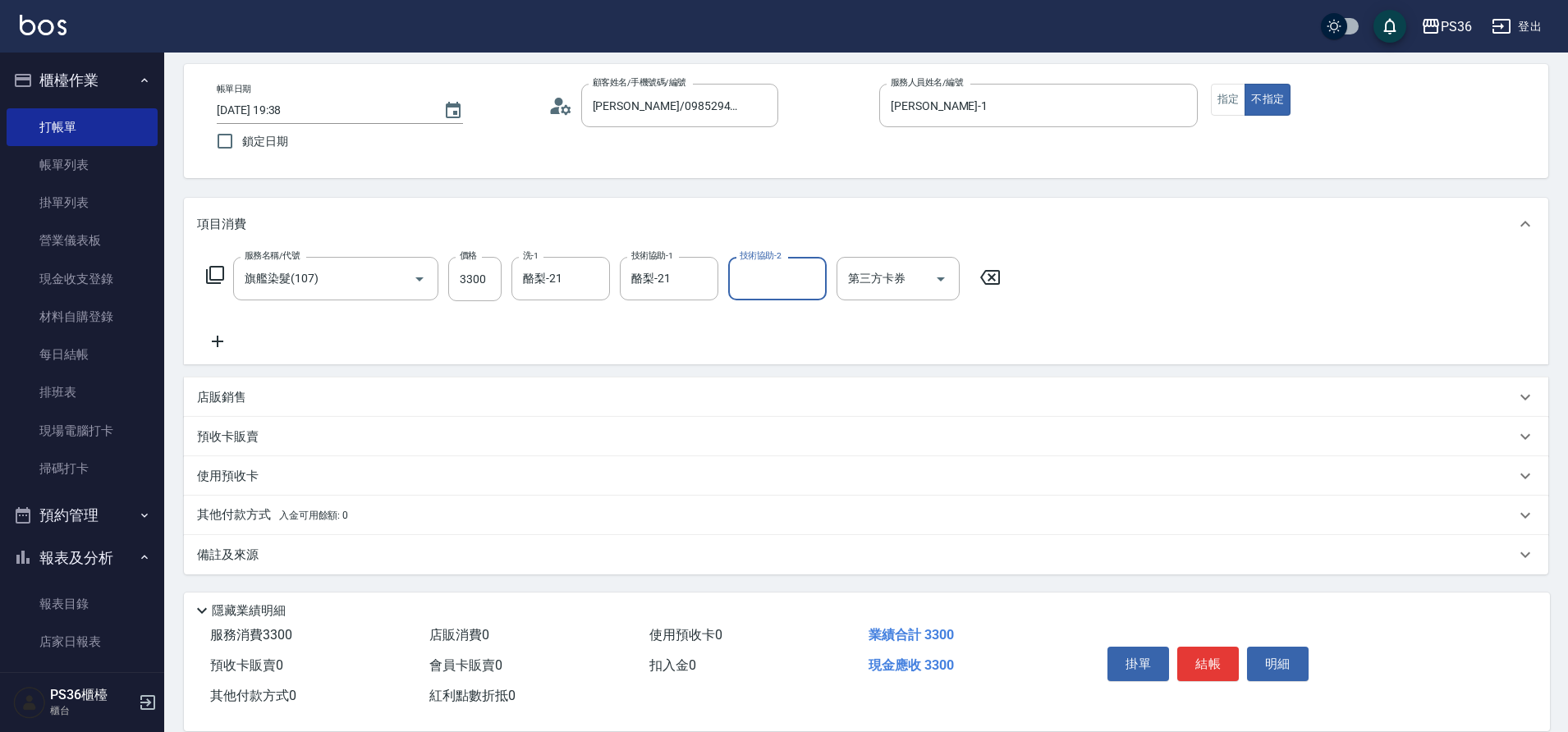
click at [200, 525] on div "其他付款方式 入金可用餘額: 0" at bounding box center [866, 515] width 1365 height 39
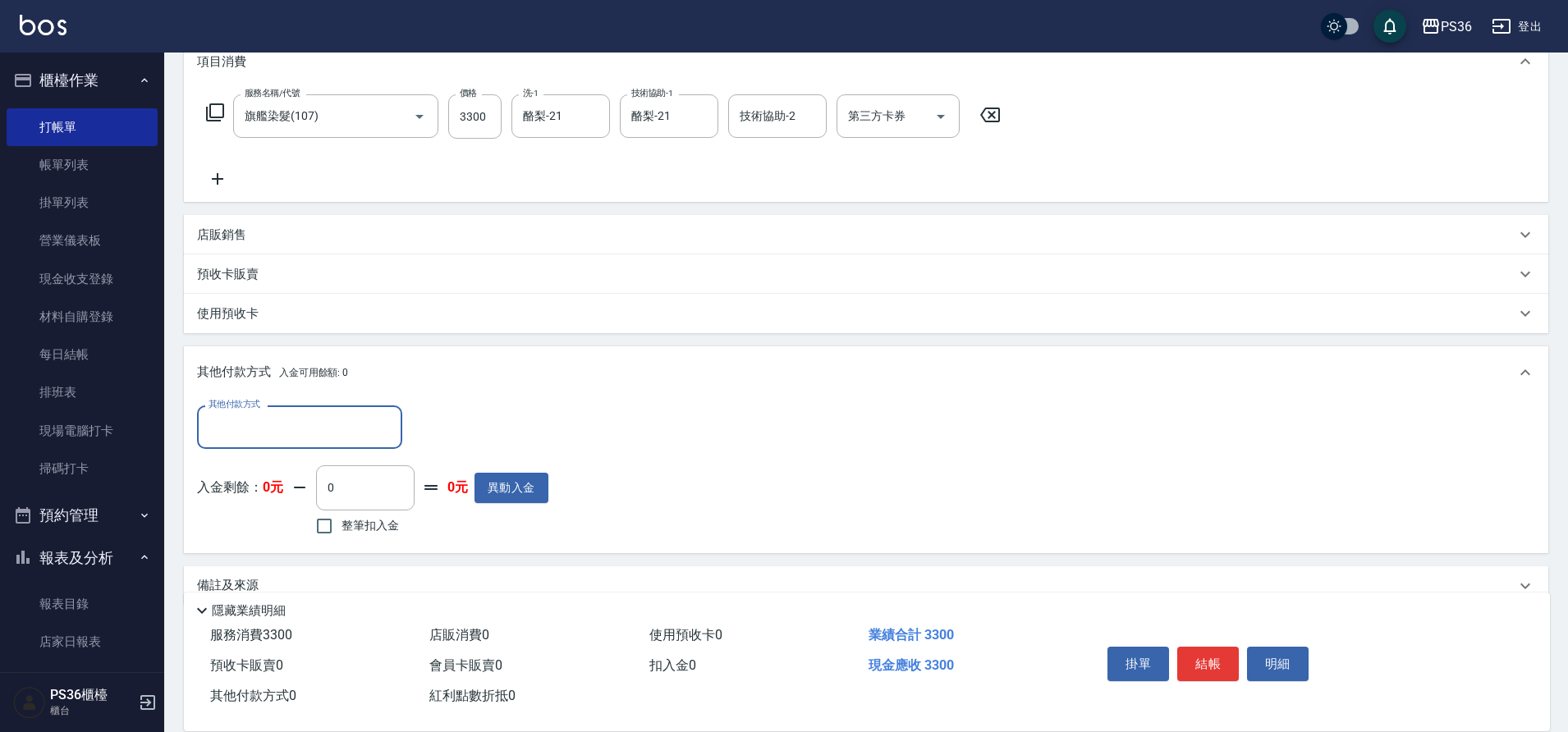
scroll to position [232, 0]
click at [265, 432] on input "其他付款方式" at bounding box center [299, 425] width 190 height 29
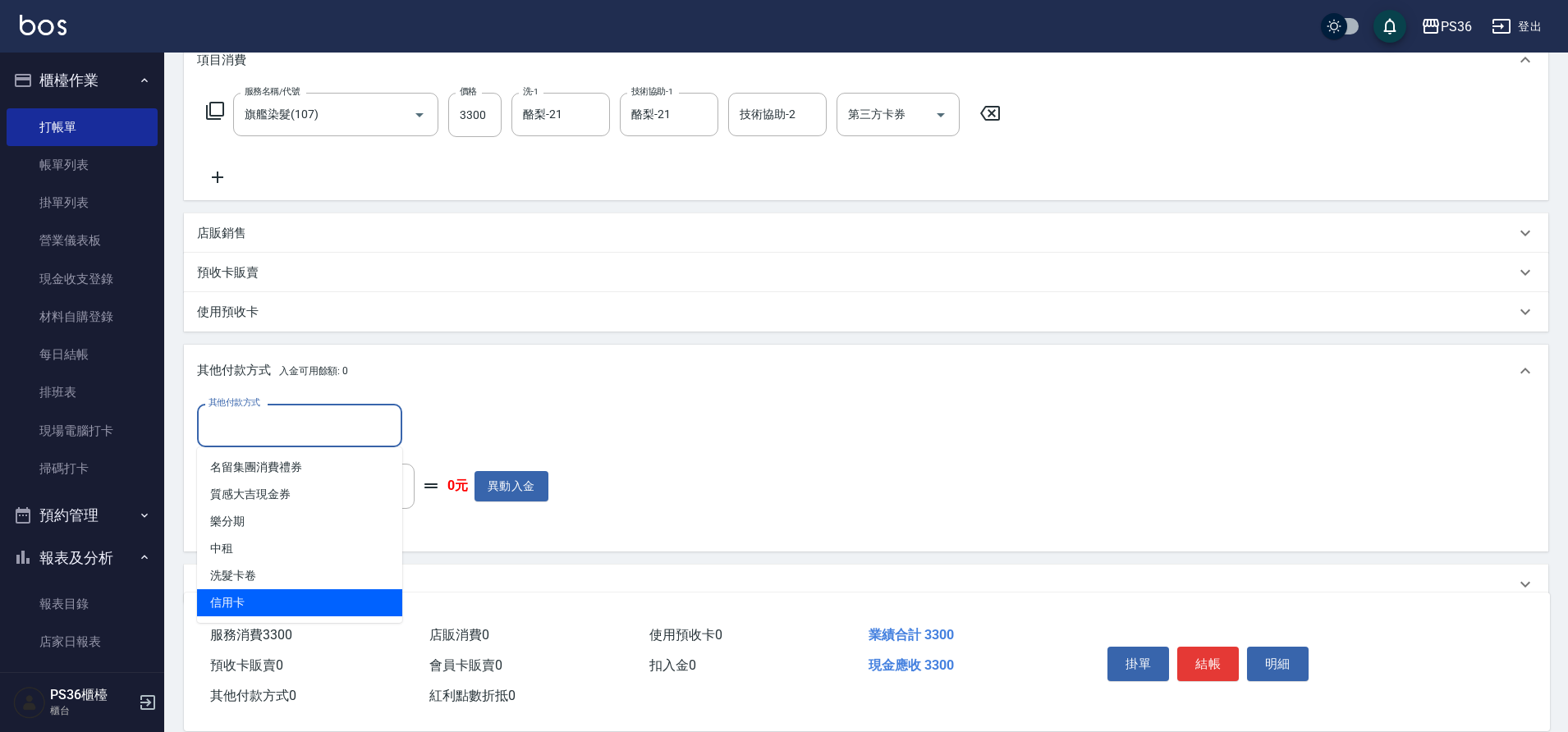
drag, startPoint x: 263, startPoint y: 595, endPoint x: 272, endPoint y: 584, distance: 14.2
click at [264, 595] on span "信用卡" at bounding box center [299, 602] width 205 height 27
type input "信用卡"
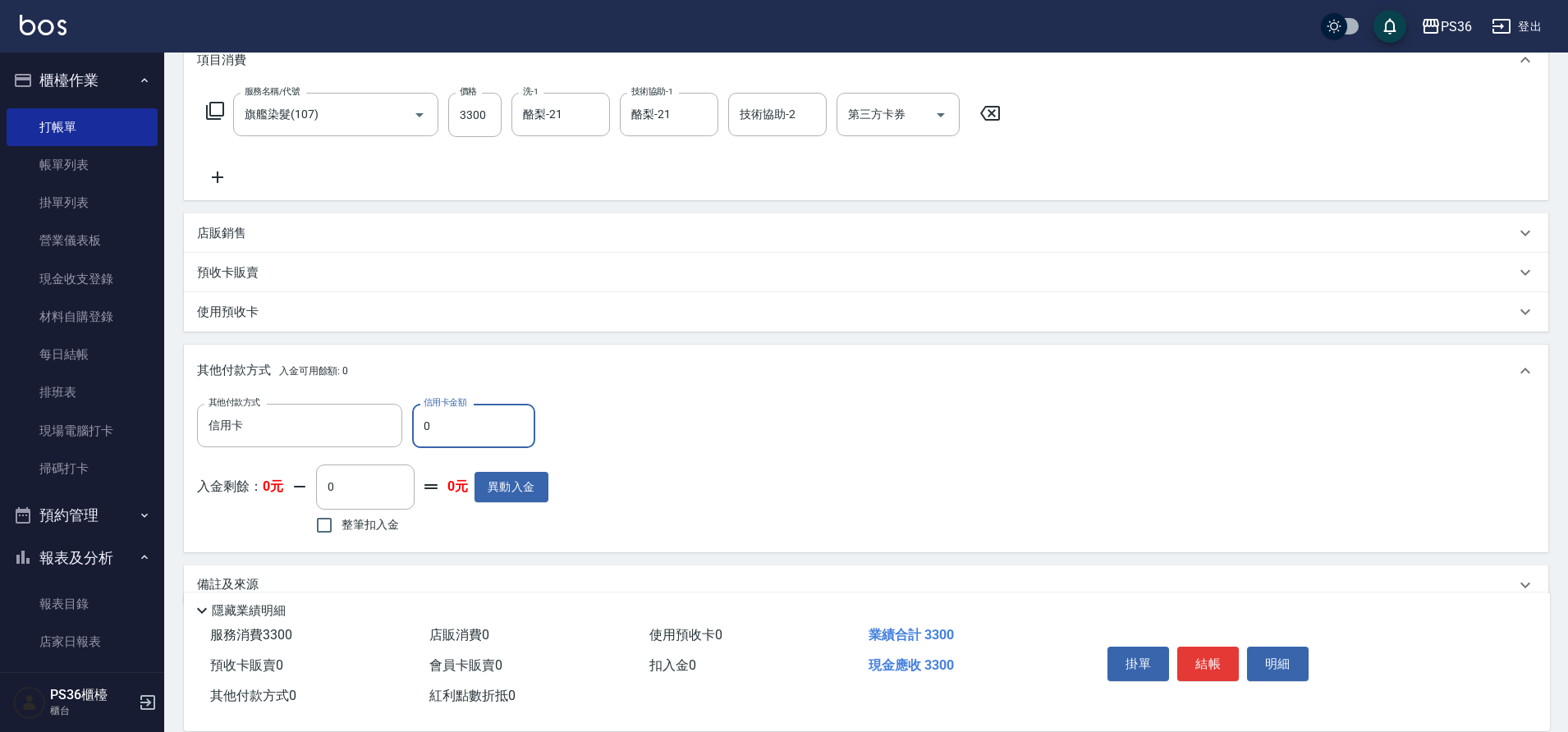
click at [504, 428] on input "0" at bounding box center [473, 426] width 123 height 44
type input "3300"
click at [1221, 651] on button "結帳" at bounding box center [1208, 663] width 62 height 34
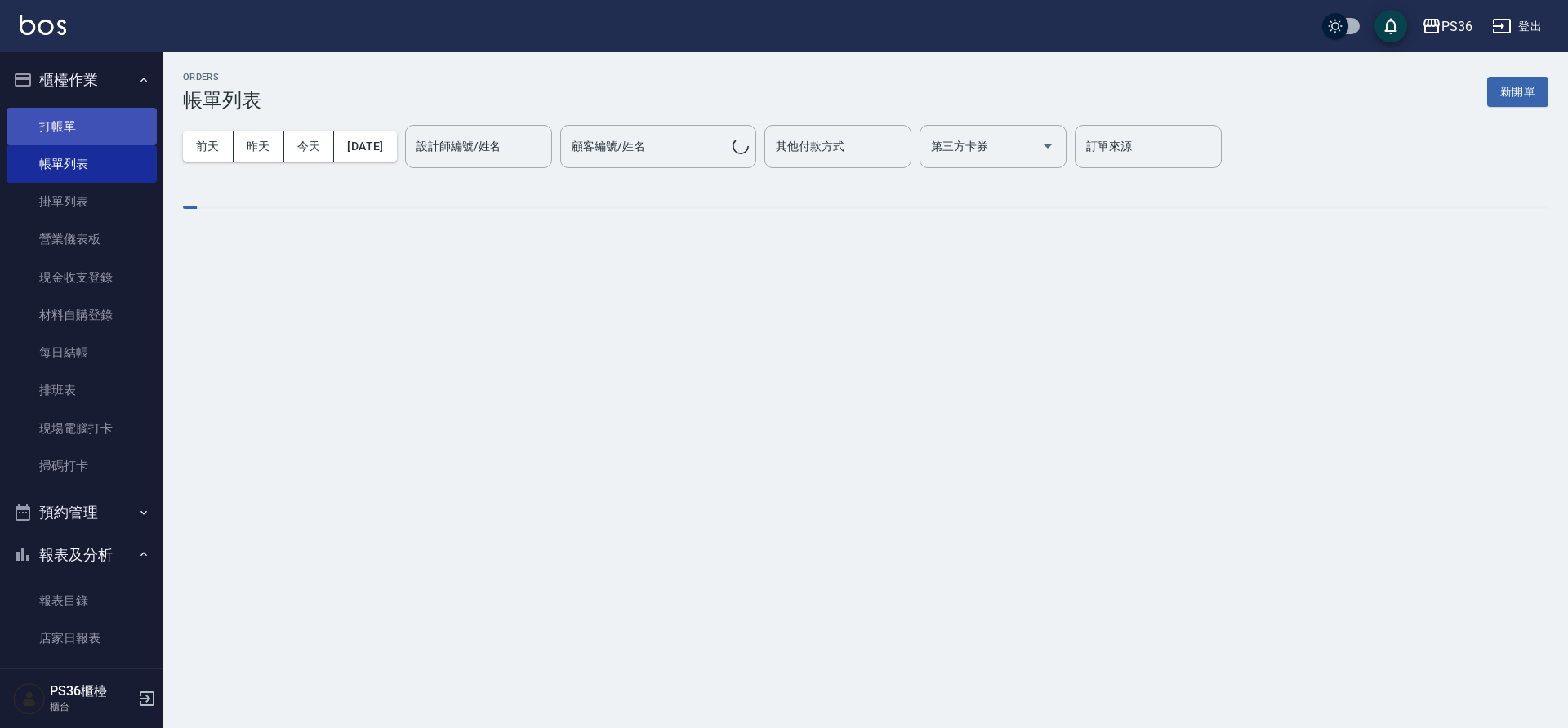
click at [78, 127] on link "打帳單" at bounding box center [82, 126] width 150 height 37
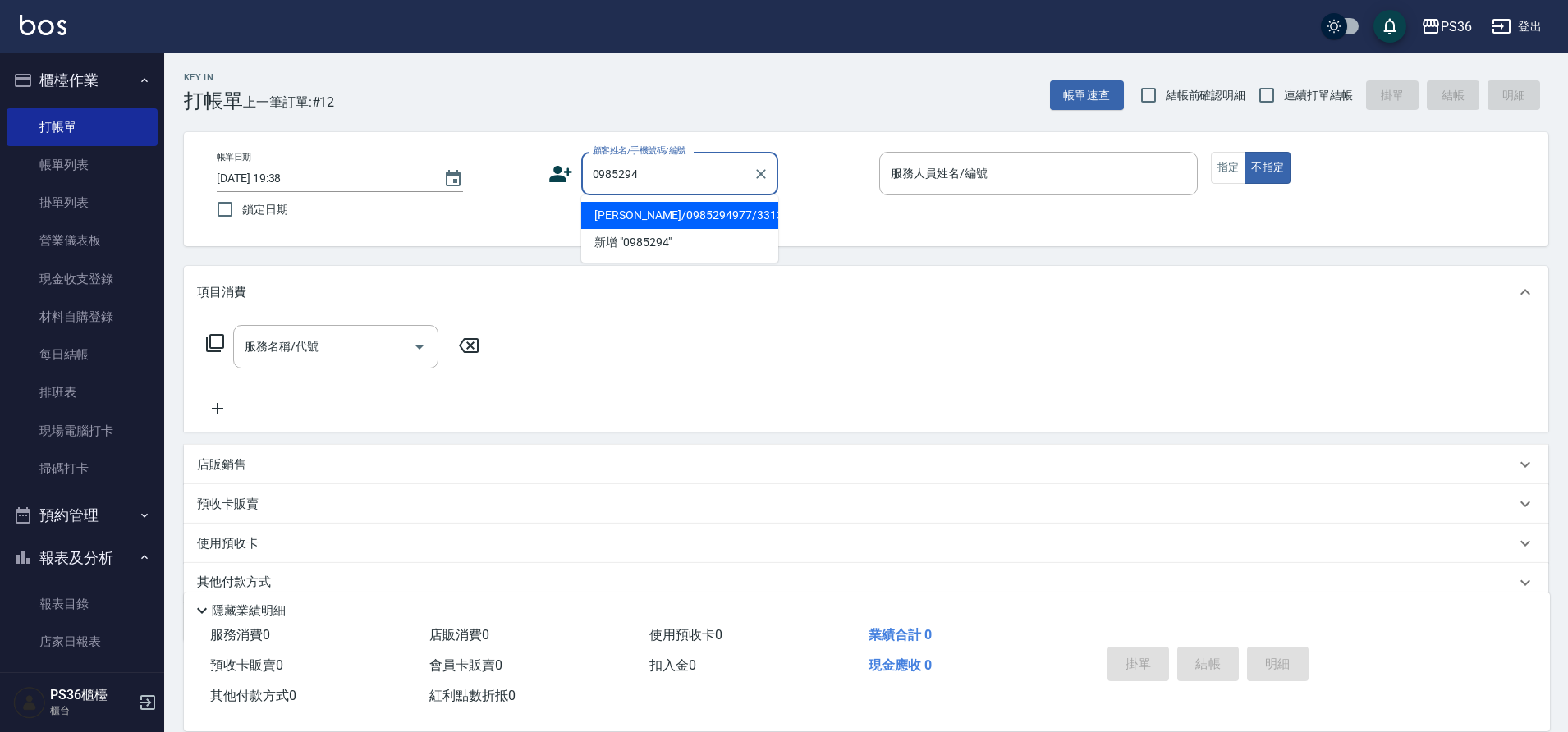
click at [609, 213] on li "劉瑜恆/0985294977/331350" at bounding box center [680, 215] width 197 height 27
type input "劉瑜恆/0985294977/331350"
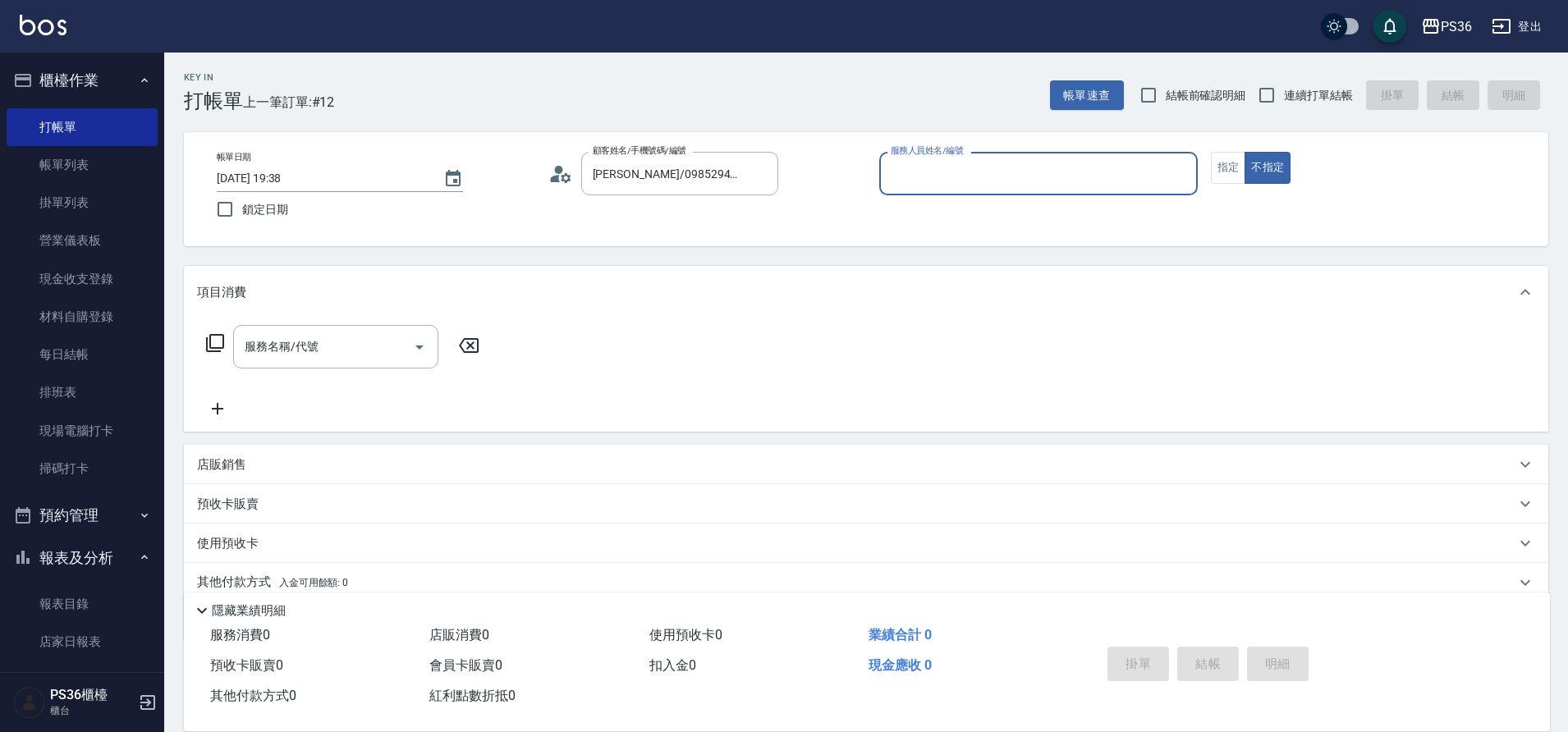
type input "Daniel-1"
click at [313, 341] on div "服務名稱/代號 服務名稱/代號" at bounding box center [335, 346] width 205 height 44
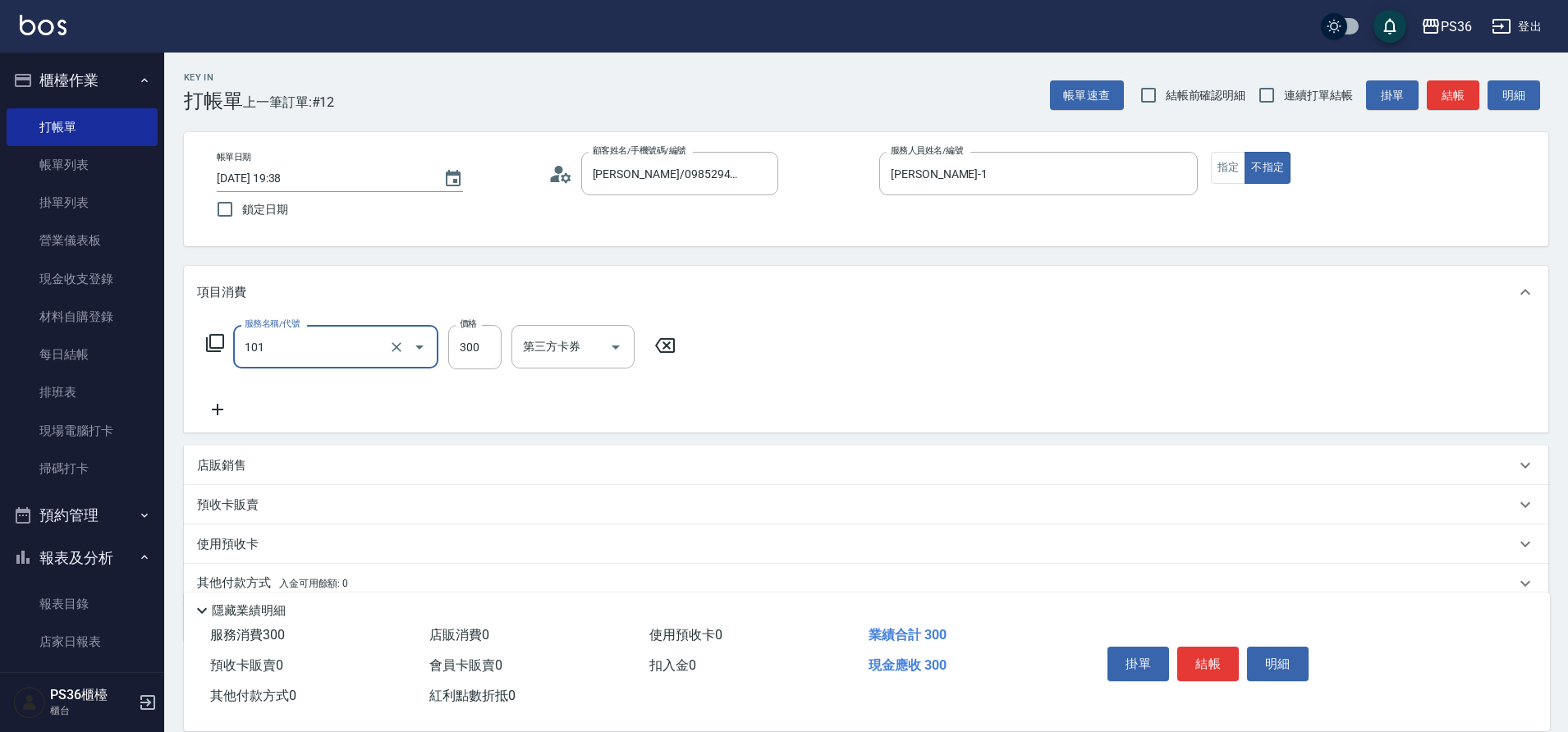
type input "洗髮(101)"
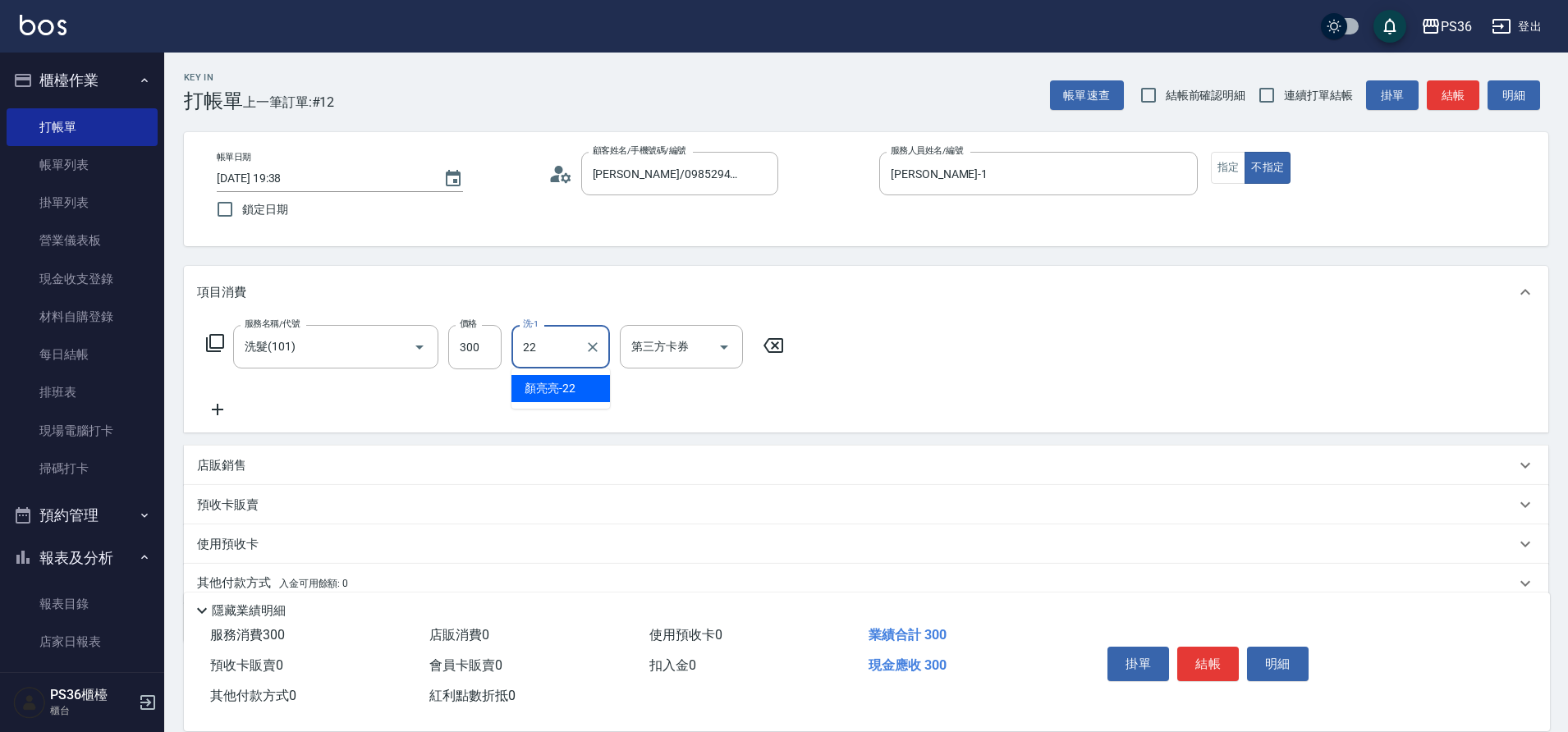
type input "顏亮亮-22"
click at [228, 418] on icon at bounding box center [217, 409] width 41 height 20
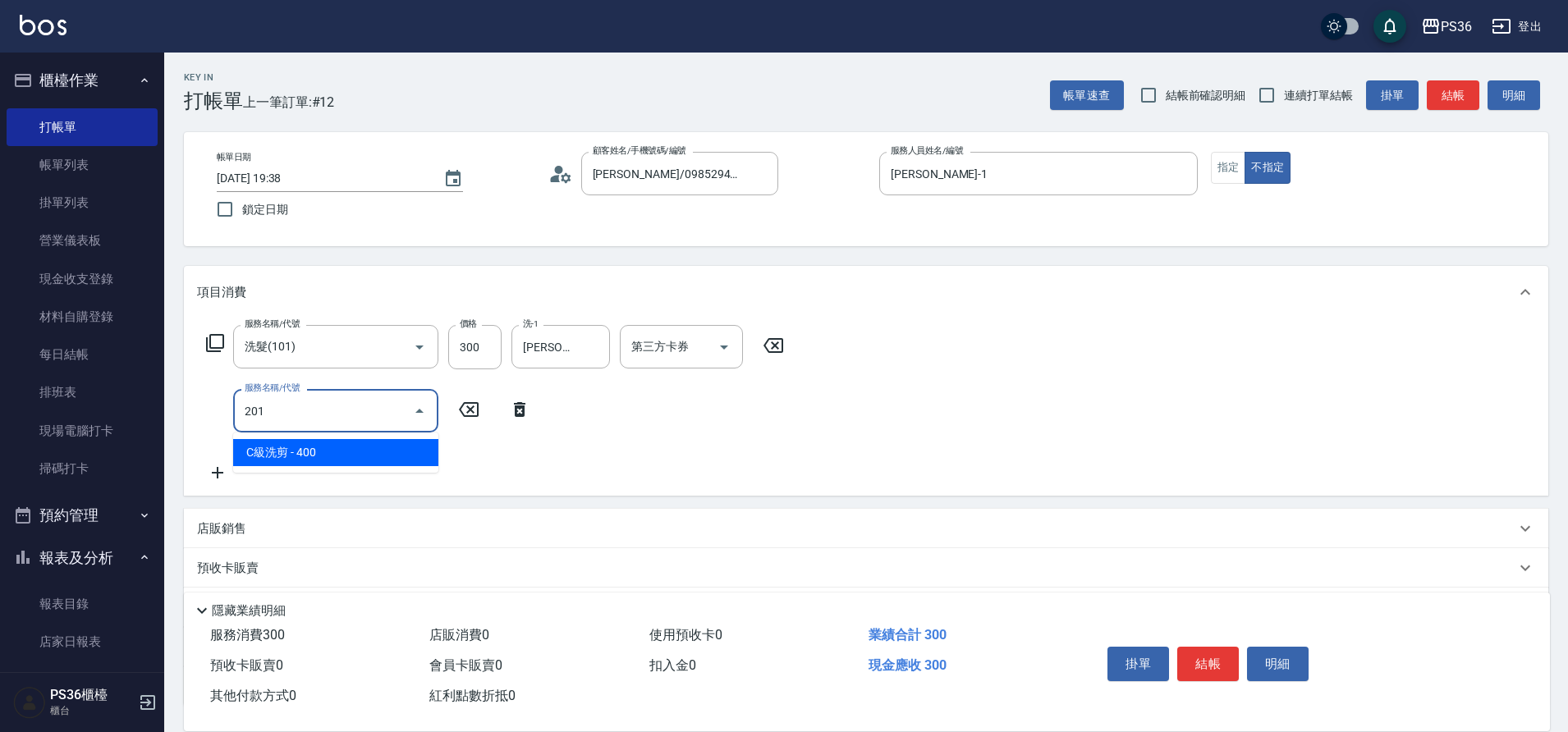
type input "C級洗剪(201)"
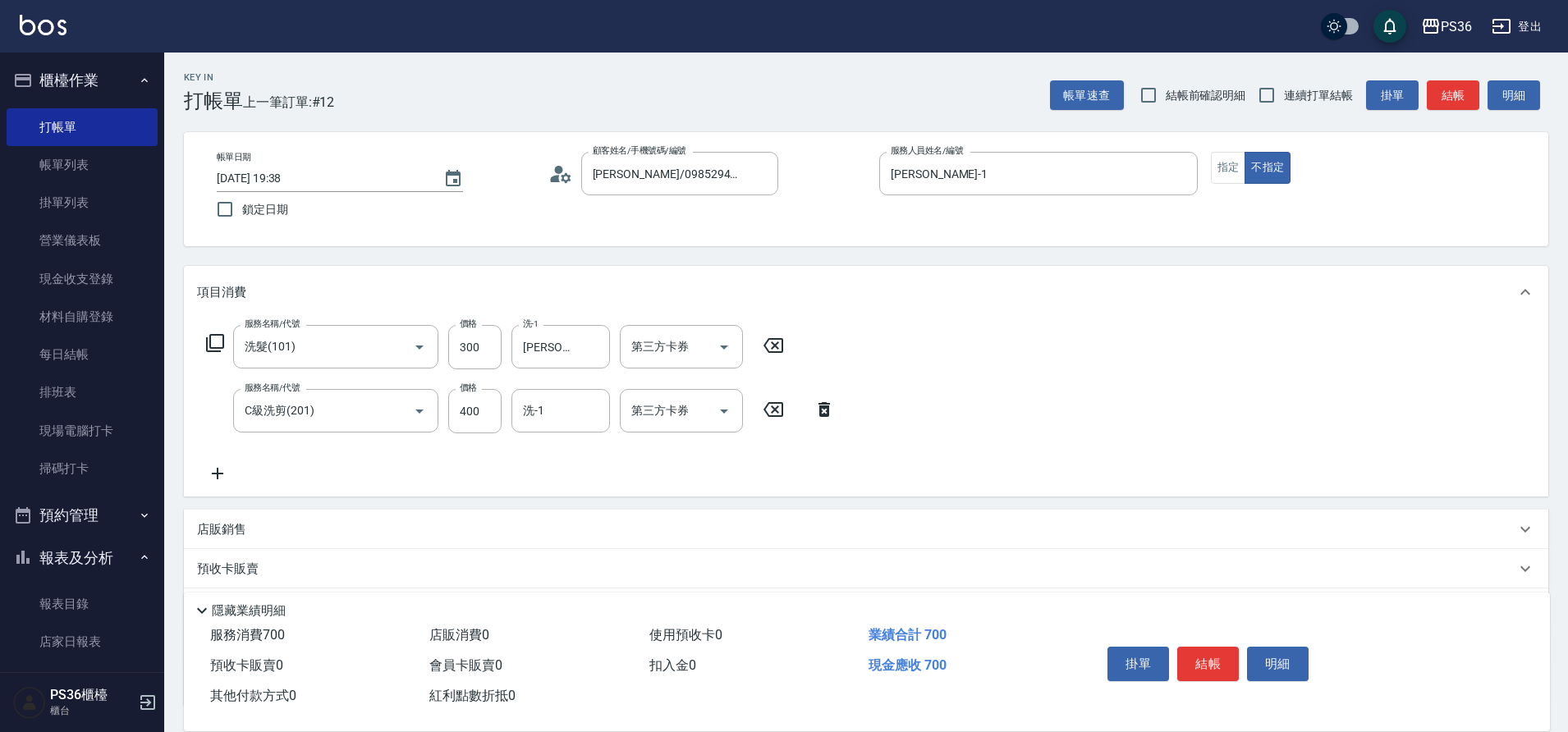
click at [217, 472] on icon at bounding box center [217, 473] width 11 height 11
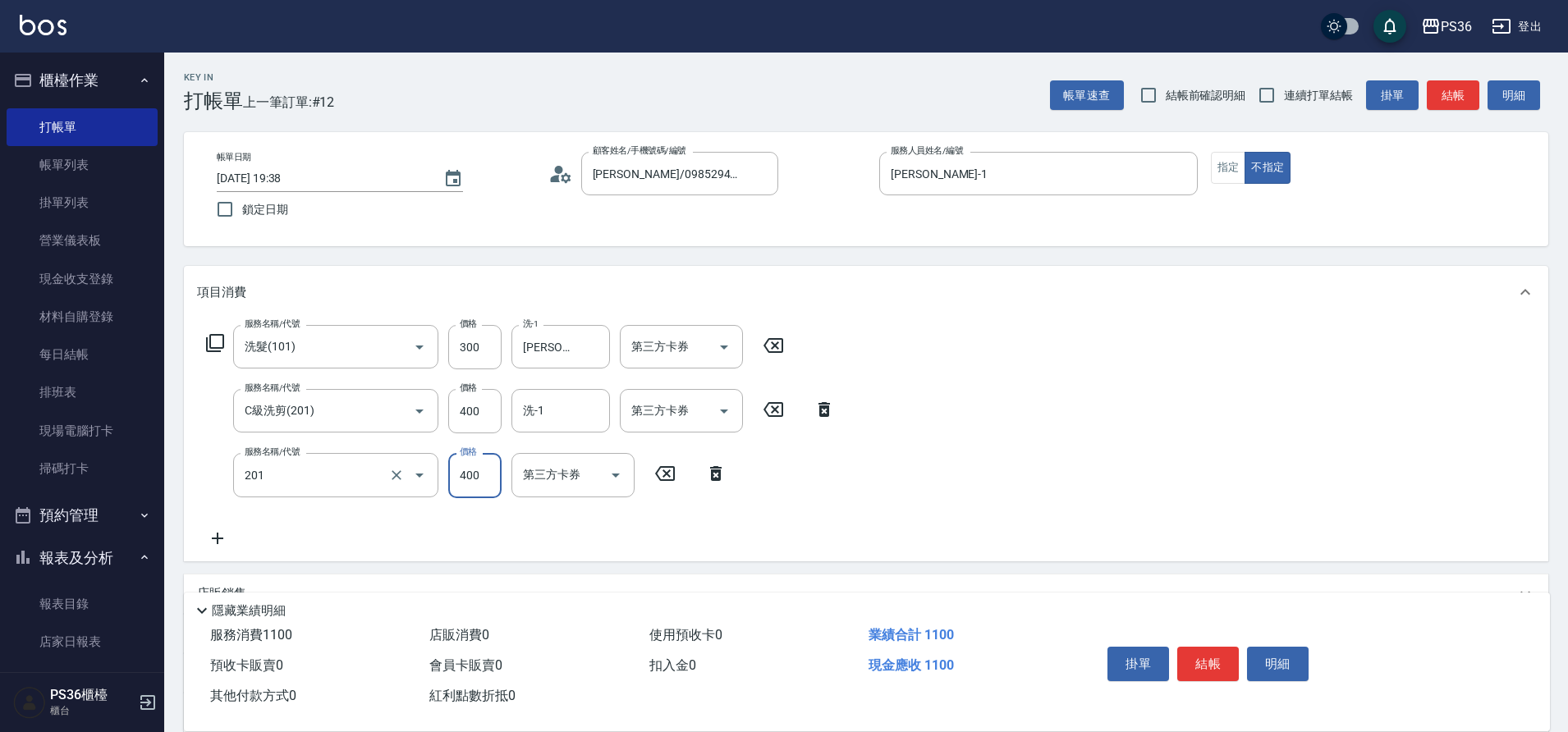
type input "C級洗剪(201)"
click at [1201, 653] on button "結帳" at bounding box center [1208, 663] width 62 height 34
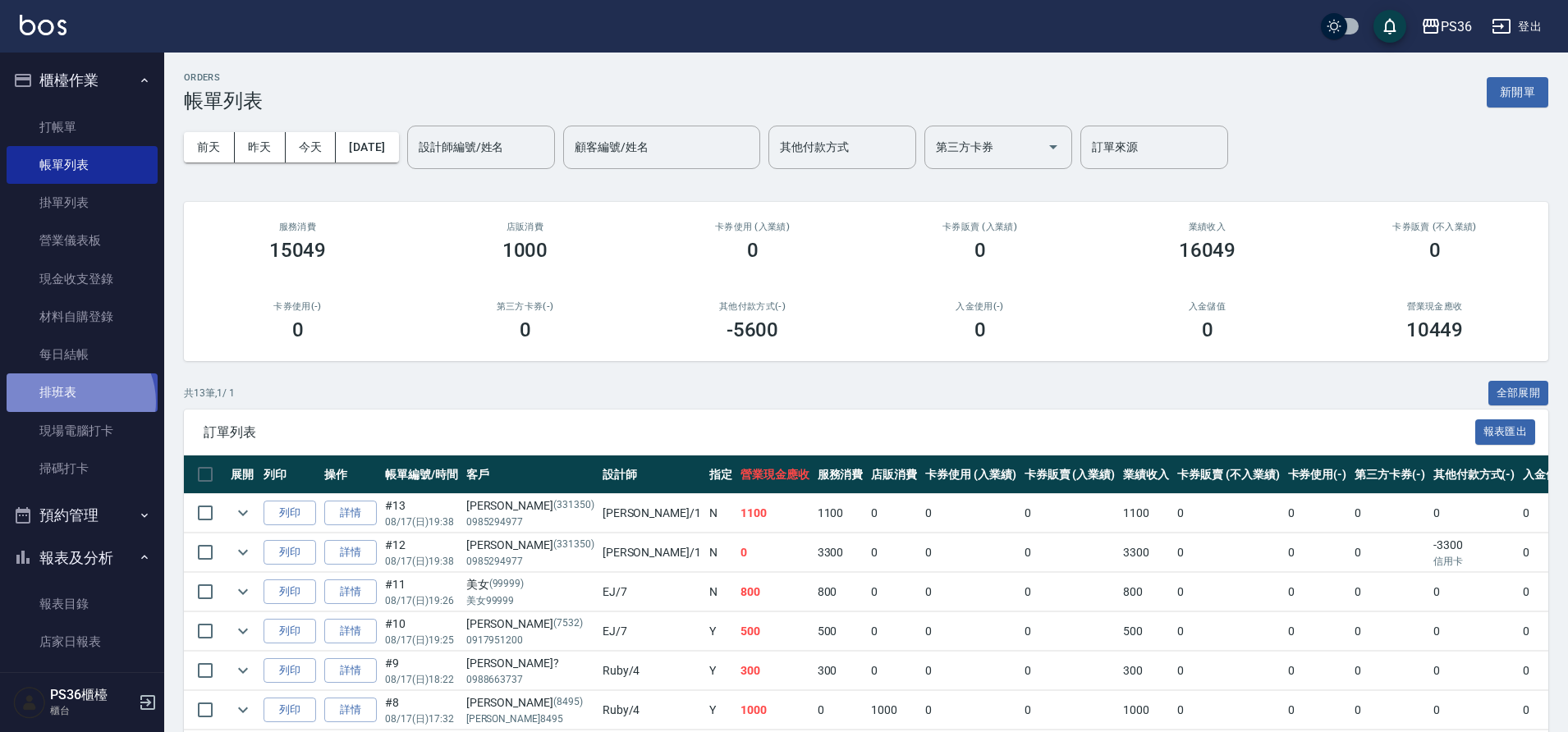
click at [76, 401] on link "排班表" at bounding box center [82, 392] width 151 height 38
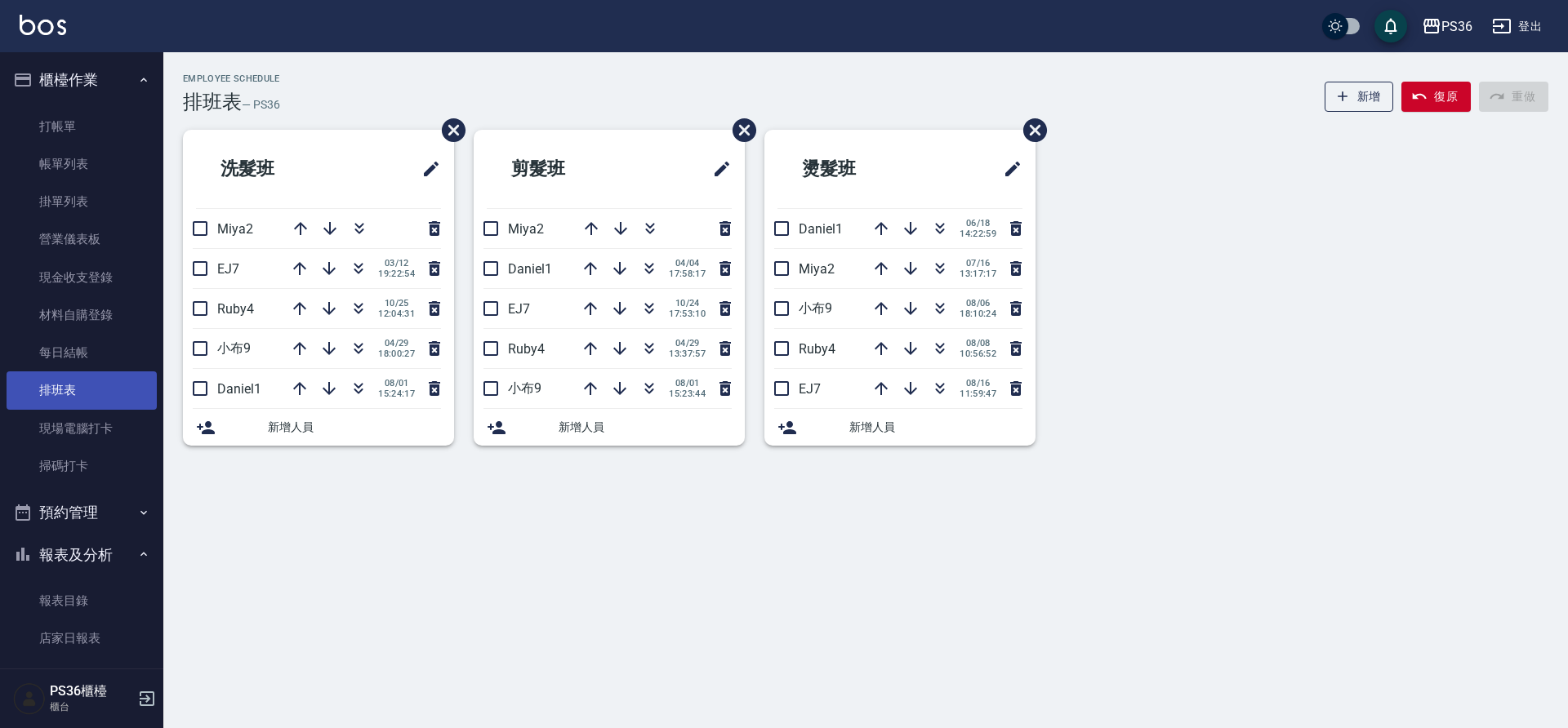
click at [78, 379] on link "排班表" at bounding box center [82, 390] width 150 height 37
click at [87, 367] on link "每日結帳" at bounding box center [82, 352] width 150 height 37
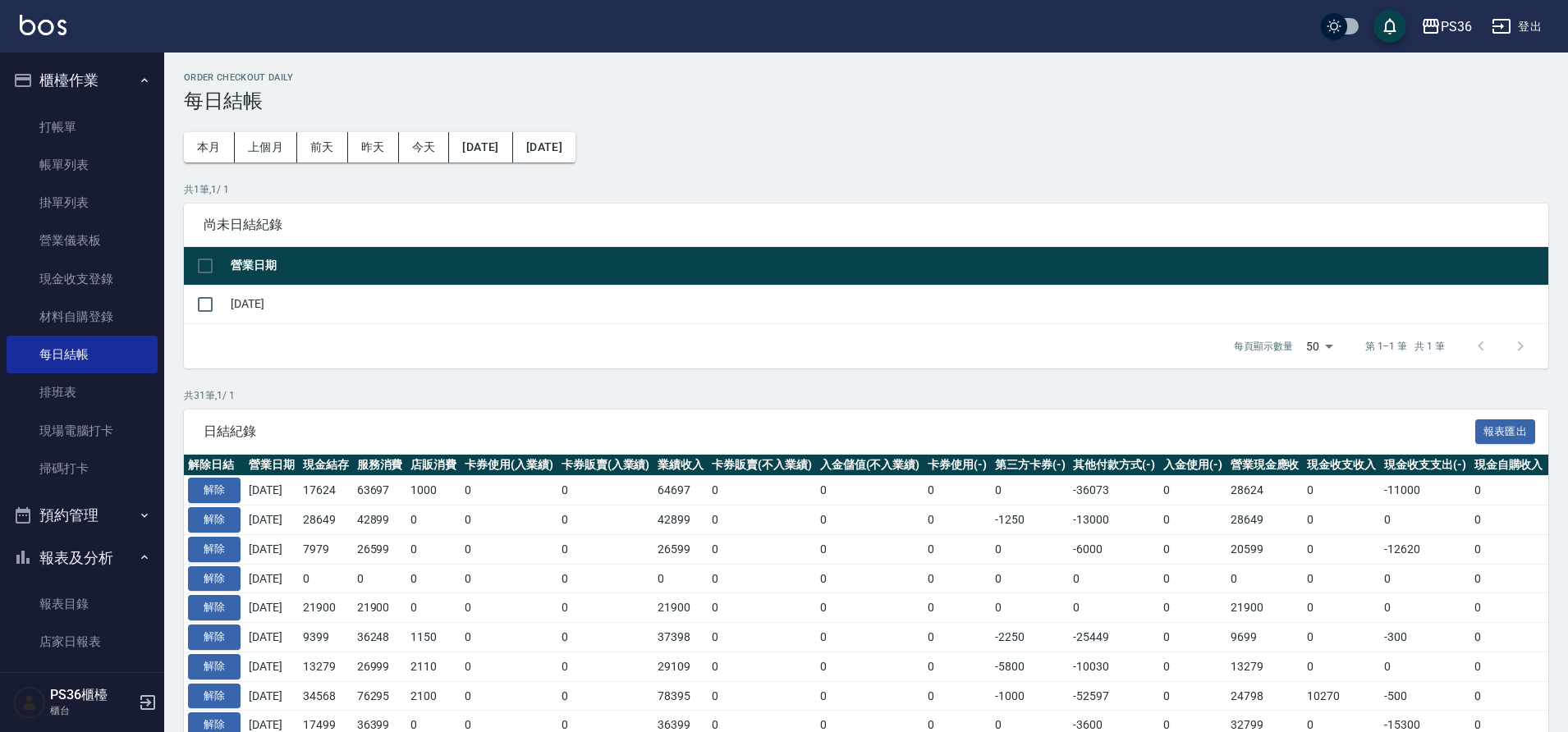
click at [224, 315] on td at bounding box center [205, 304] width 43 height 38
click at [203, 302] on input "checkbox" at bounding box center [204, 304] width 34 height 34
checkbox input "true"
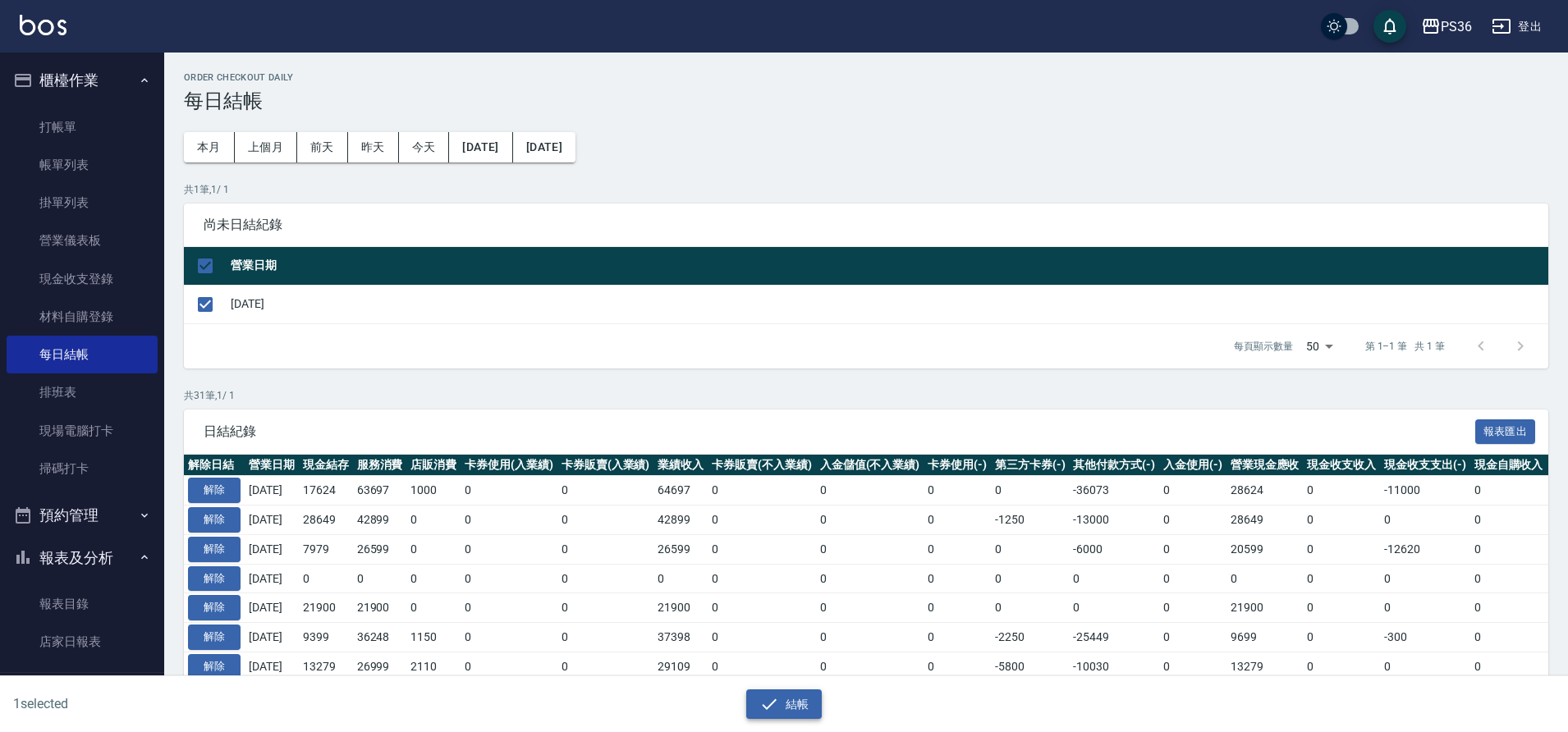
drag, startPoint x: 785, startPoint y: 715, endPoint x: 783, endPoint y: 707, distance: 8.2
click at [785, 714] on button "結帳" at bounding box center [784, 704] width 76 height 31
click at [783, 707] on button "結帳" at bounding box center [784, 704] width 76 height 31
click at [764, 701] on icon "button" at bounding box center [769, 704] width 20 height 20
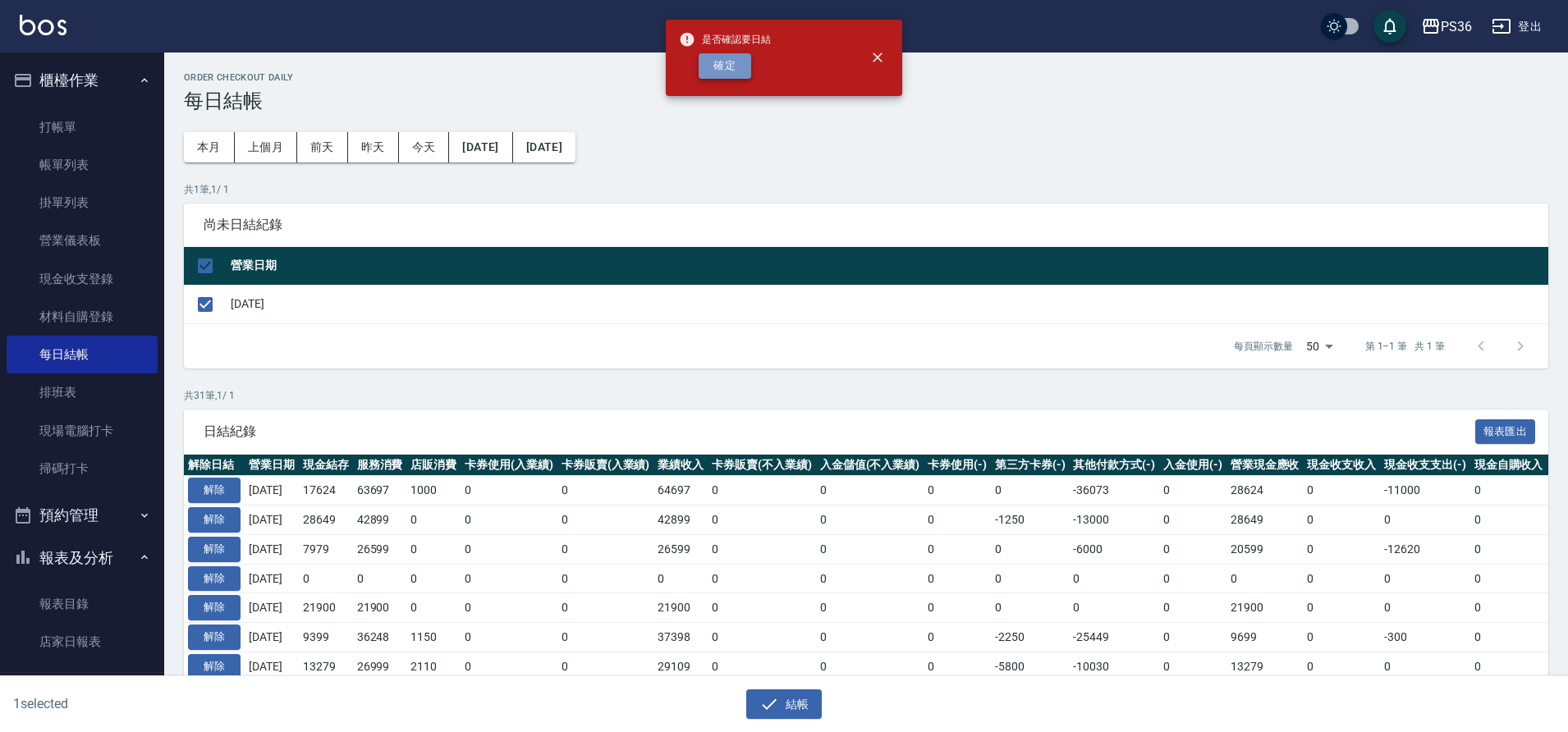
click at [738, 60] on button "確定" at bounding box center [725, 65] width 52 height 25
checkbox input "false"
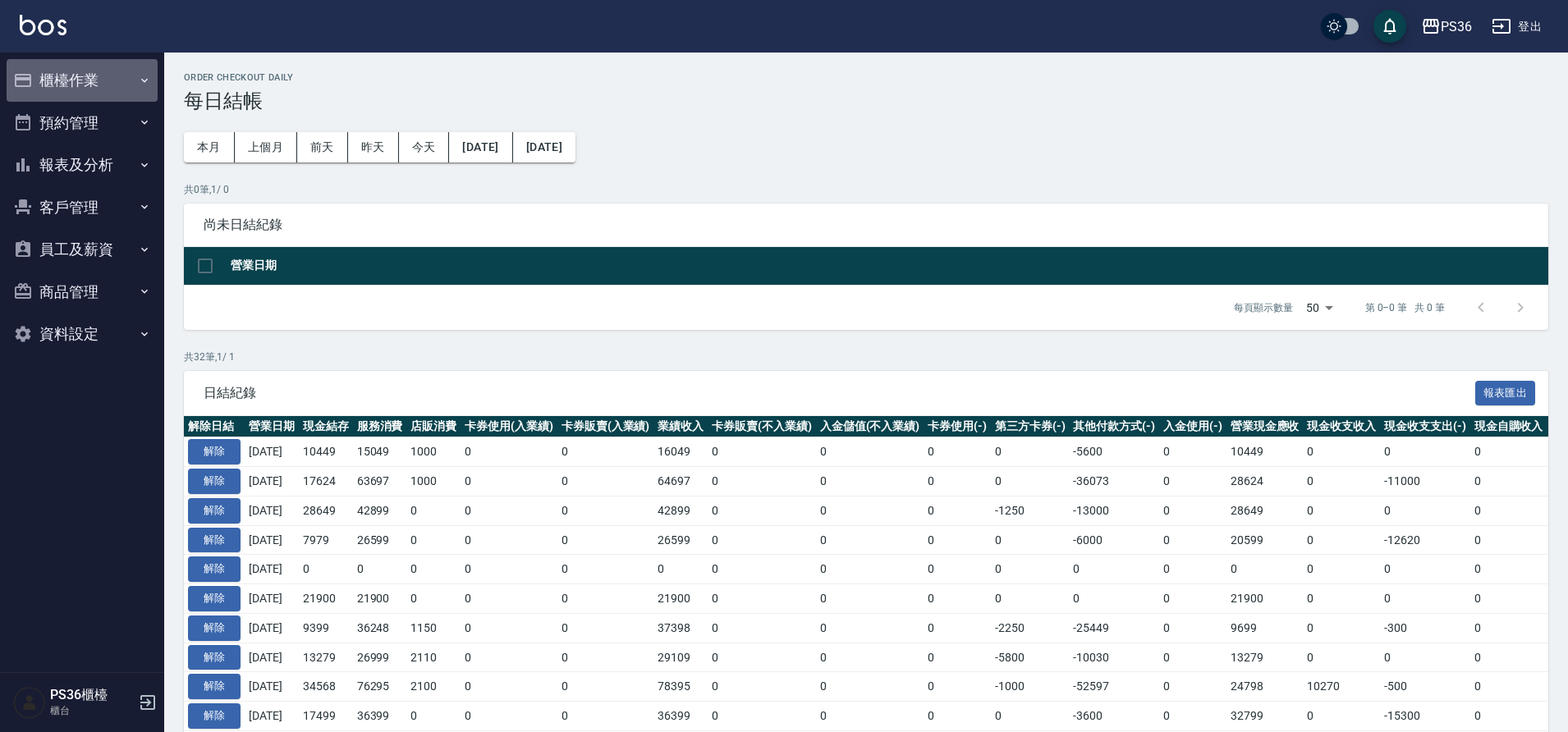
click at [68, 79] on button "櫃檯作業" at bounding box center [82, 80] width 151 height 43
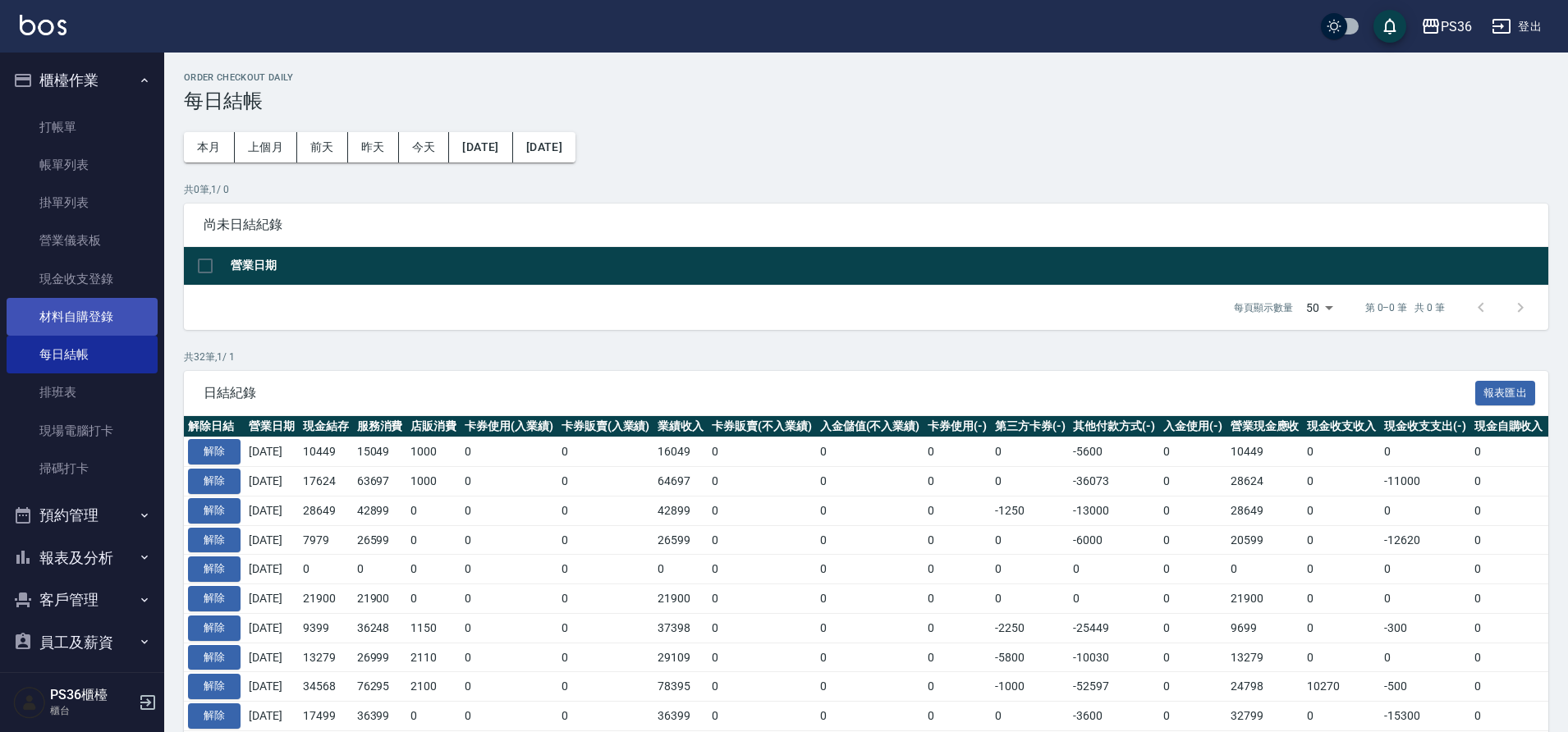
click at [63, 323] on link "材料自購登錄" at bounding box center [82, 316] width 151 height 38
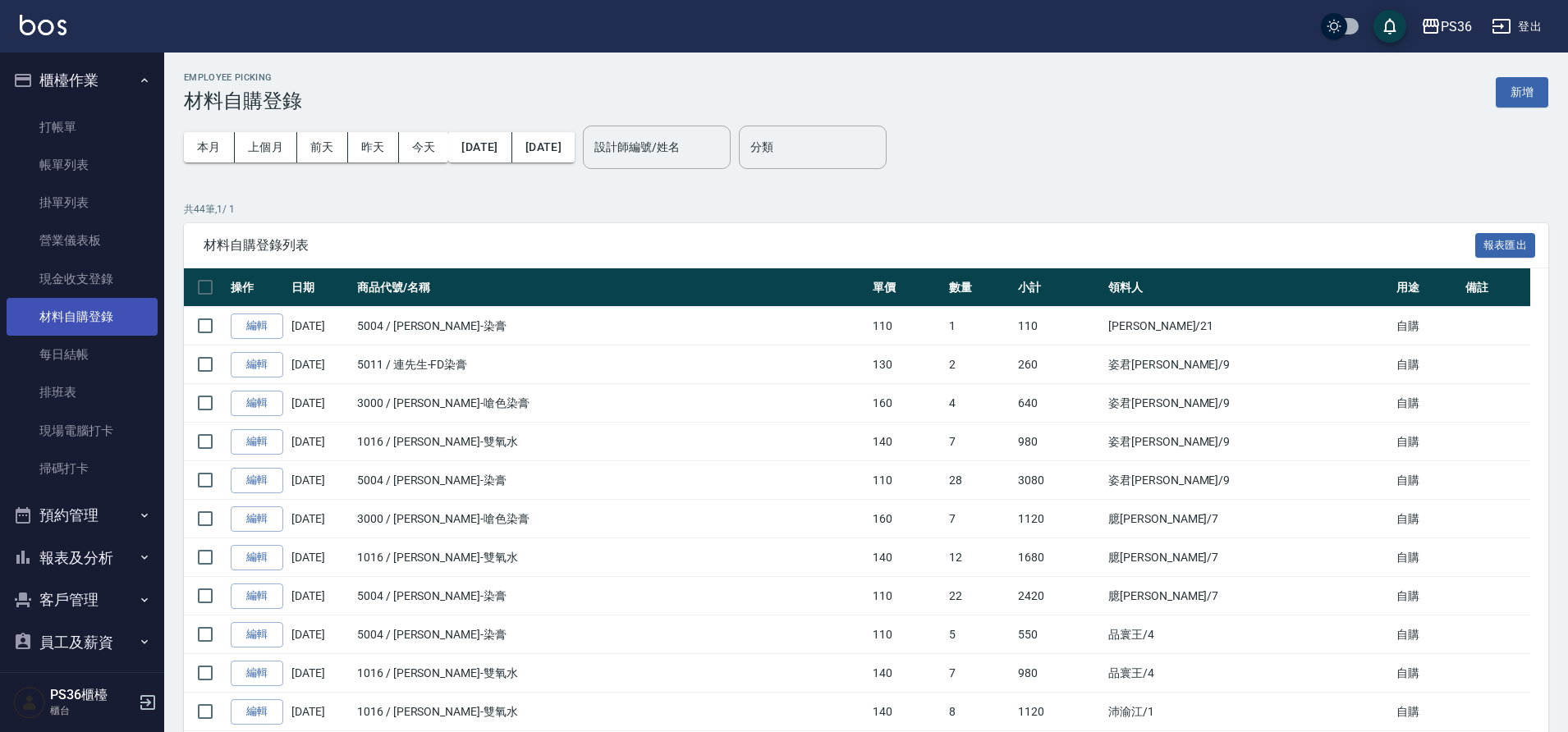
click at [84, 332] on link "材料自購登錄" at bounding box center [82, 316] width 151 height 38
click at [81, 279] on link "現金收支登錄" at bounding box center [82, 278] width 151 height 38
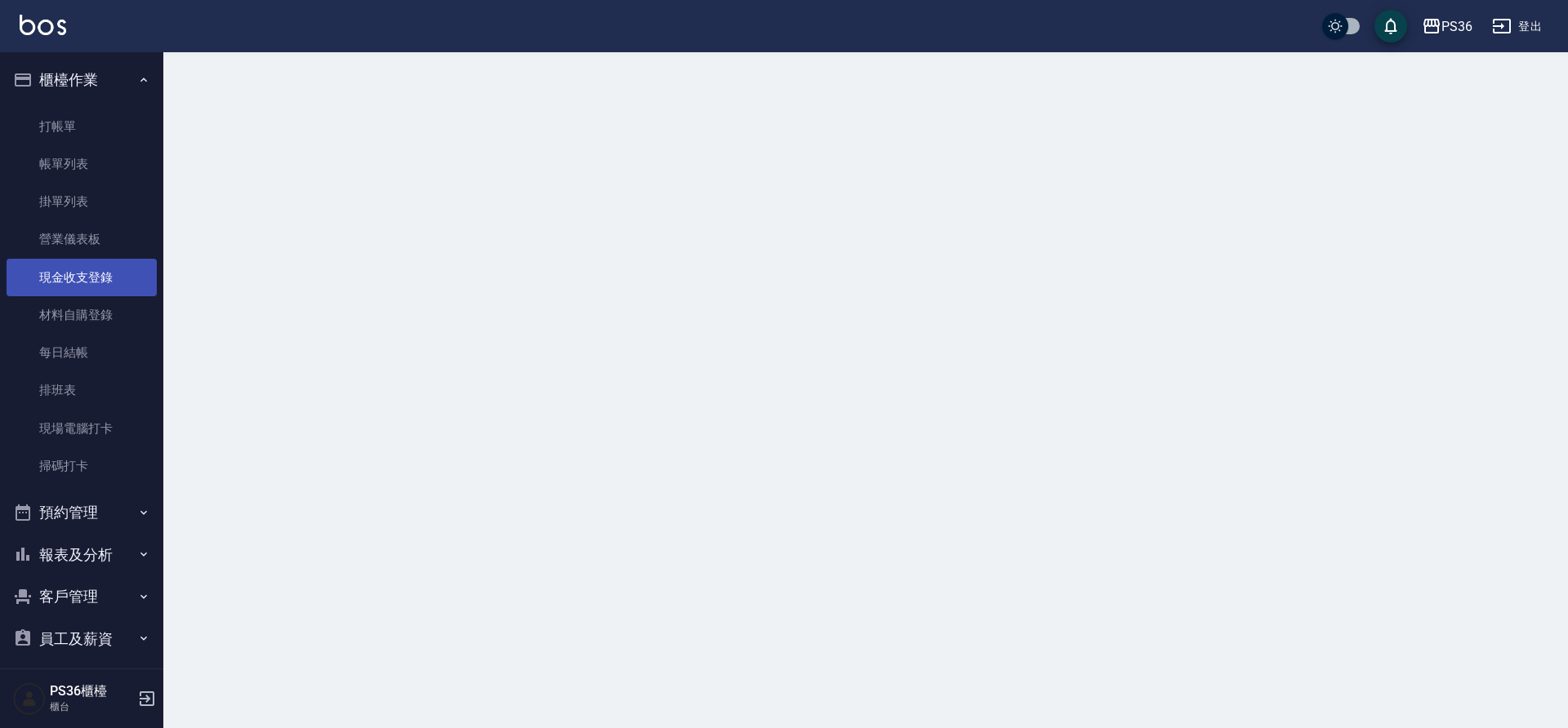
click at [81, 278] on link "現金收支登錄" at bounding box center [82, 277] width 150 height 37
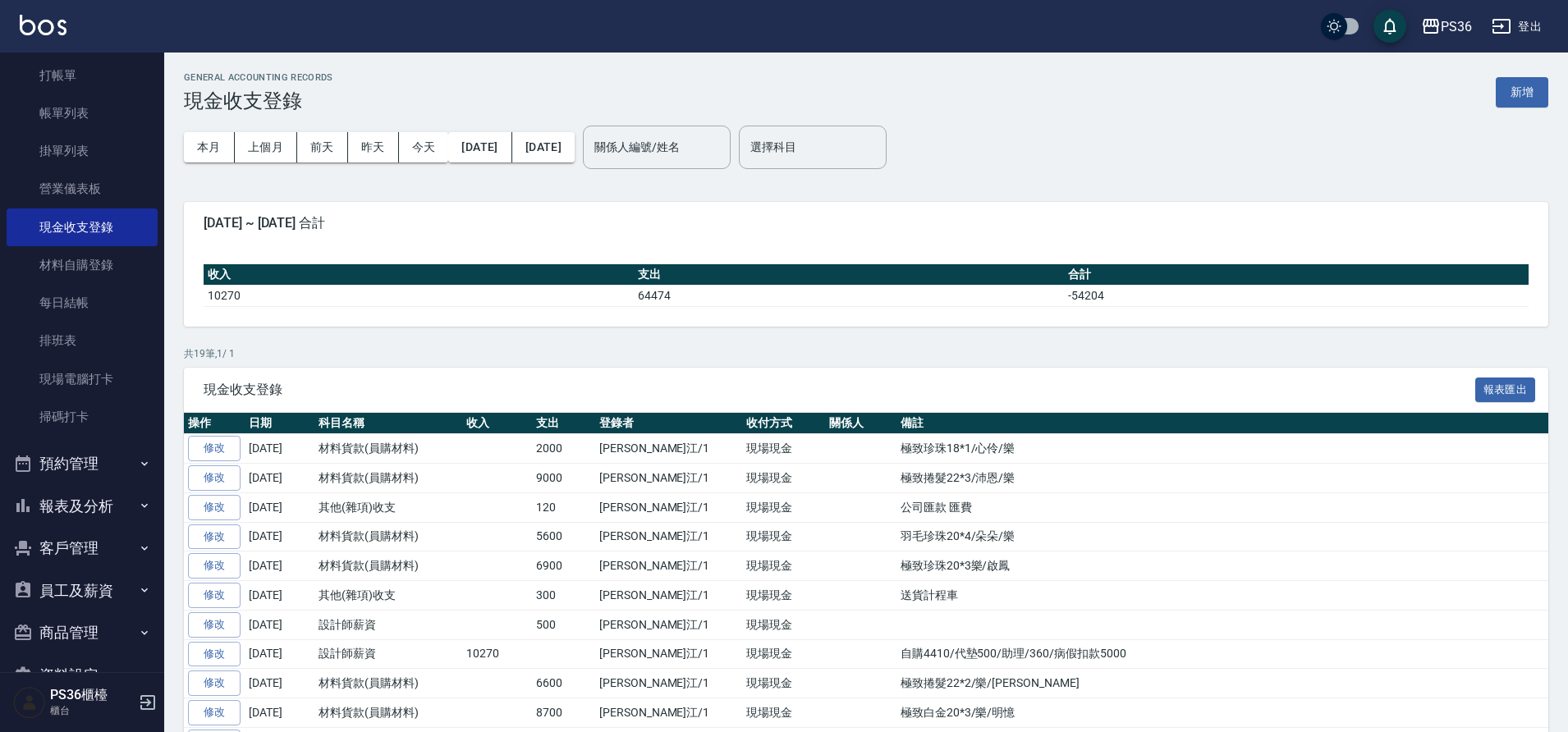
scroll to position [95, 0]
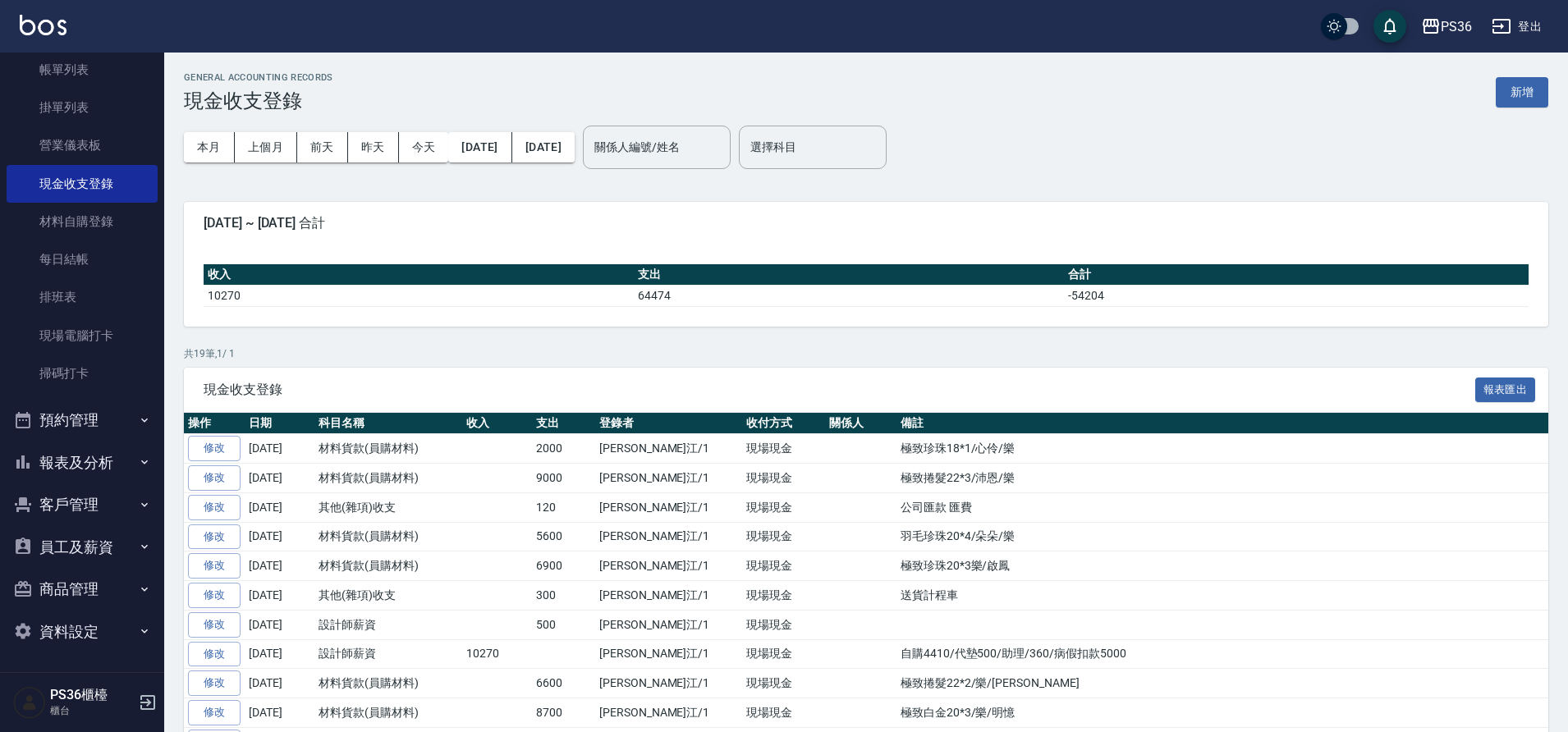
click at [62, 459] on button "報表及分析" at bounding box center [82, 462] width 151 height 43
click at [74, 547] on link "店家日報表" at bounding box center [82, 546] width 151 height 38
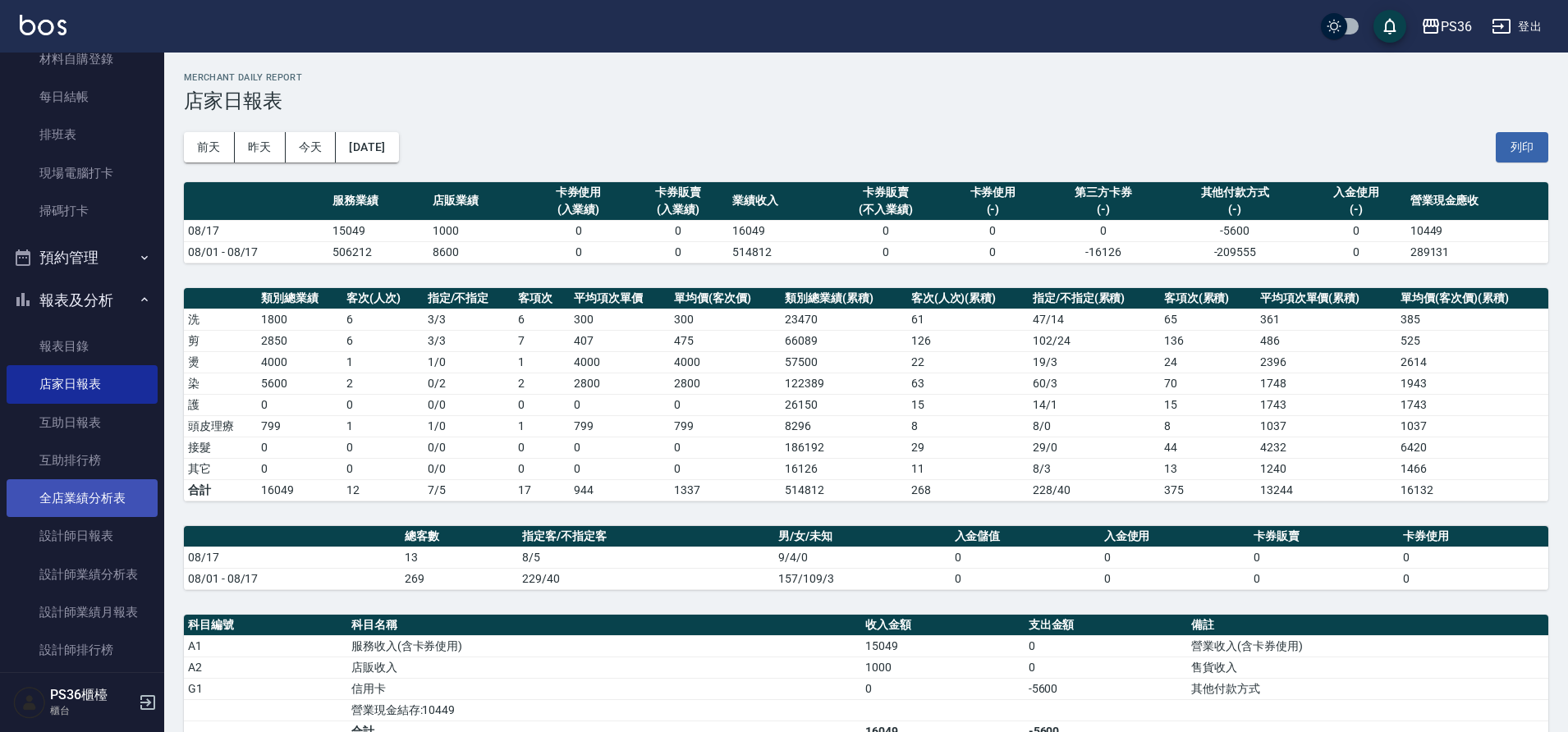
scroll to position [259, 0]
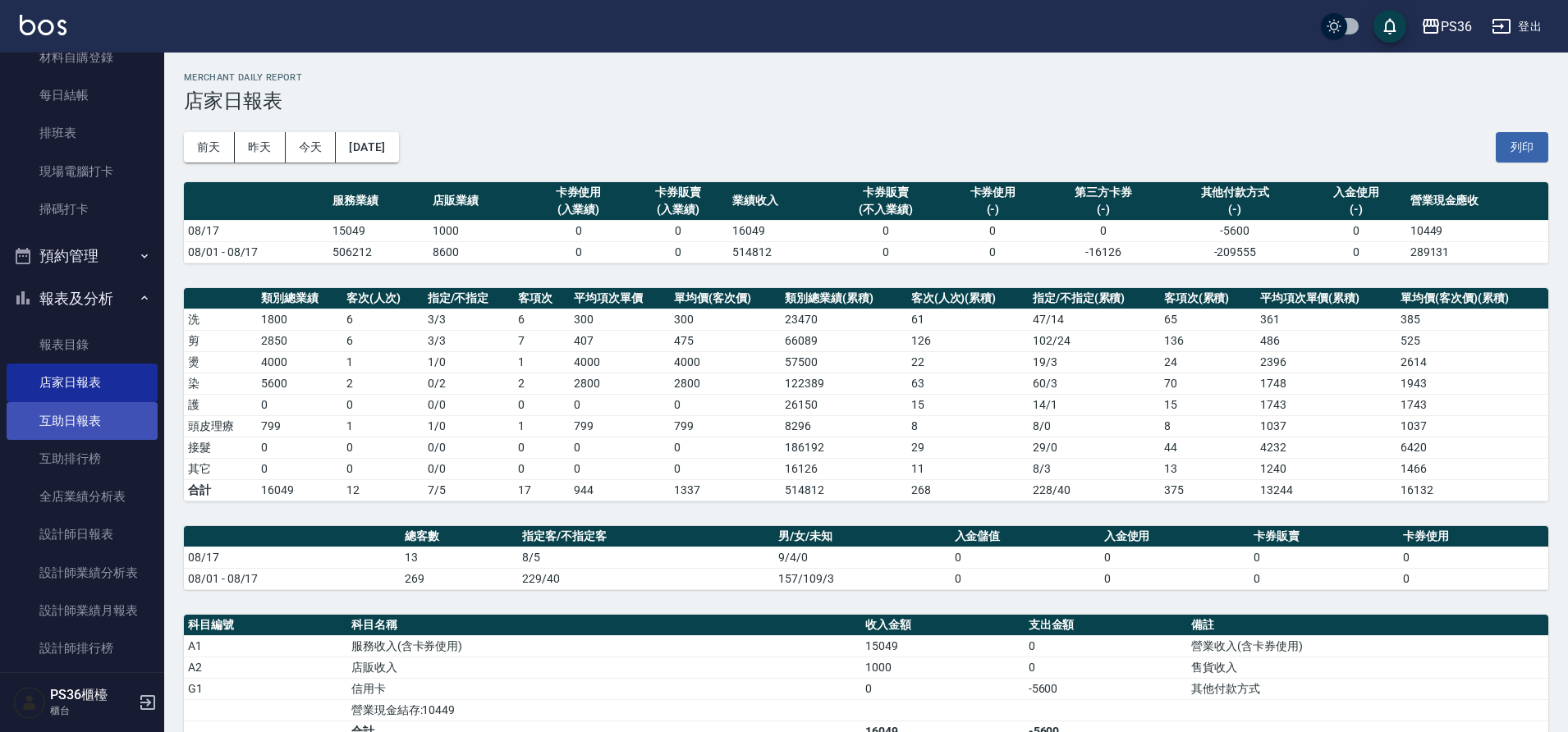
click at [101, 421] on link "互助日報表" at bounding box center [82, 421] width 151 height 38
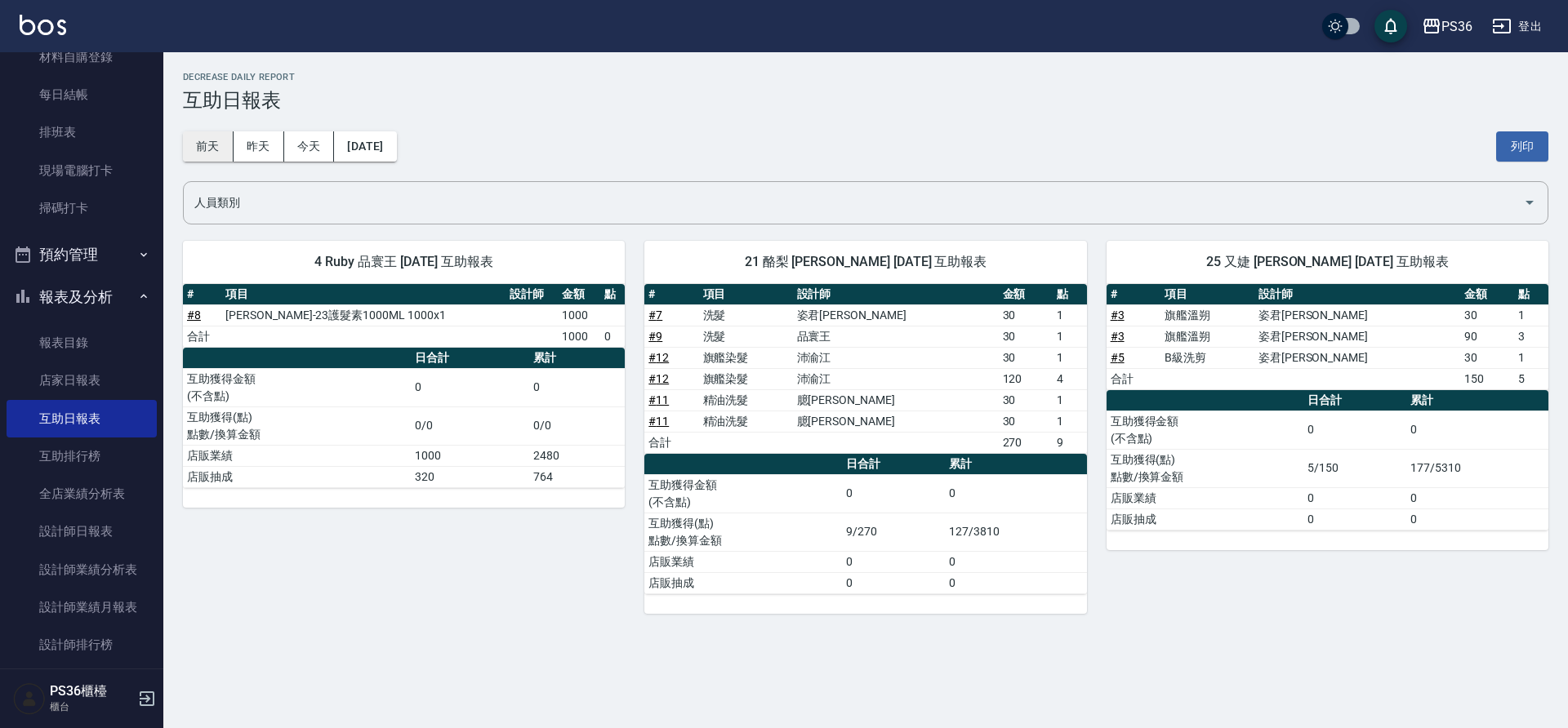
click at [196, 150] on button "前天" at bounding box center [208, 146] width 50 height 30
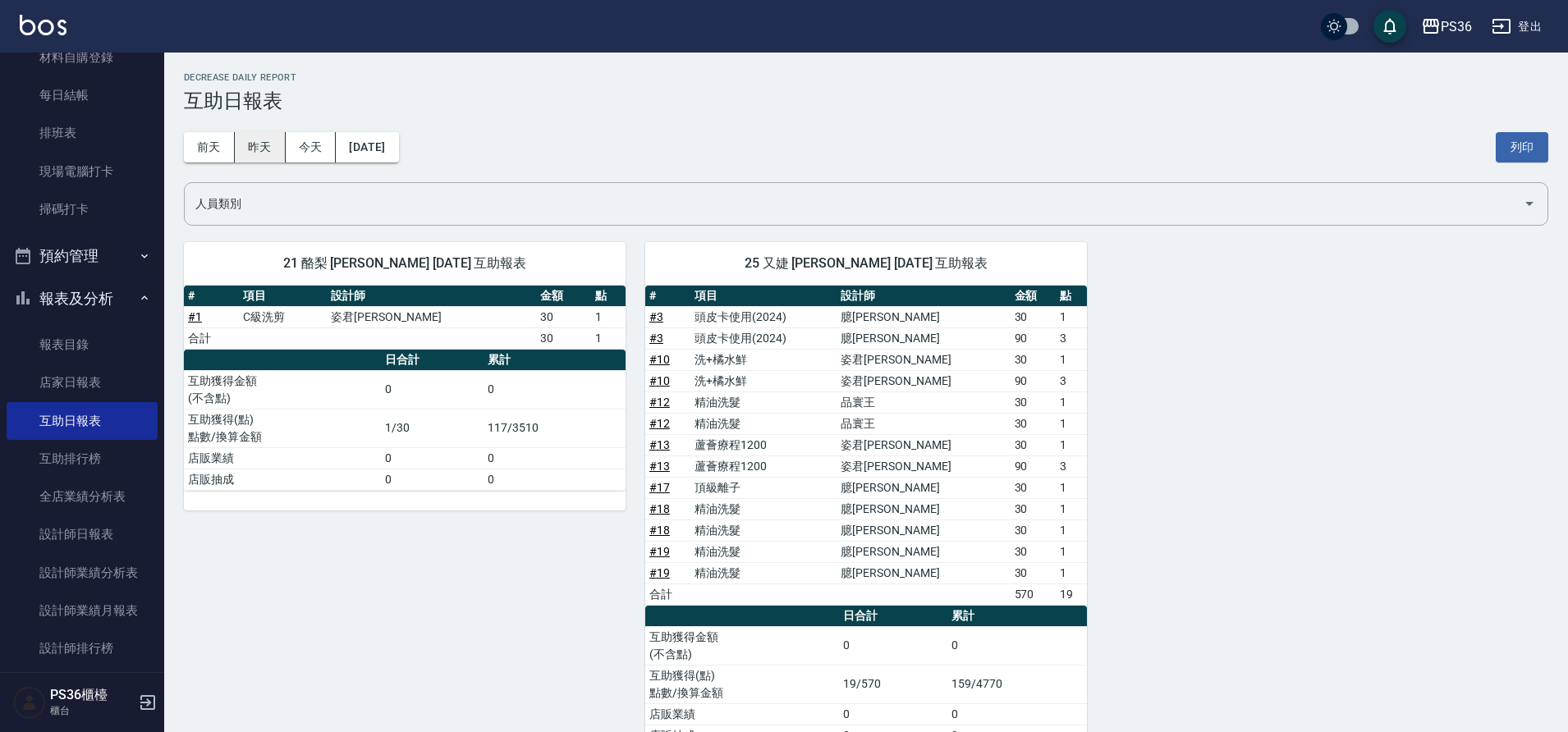
click at [243, 139] on button "昨天" at bounding box center [260, 147] width 51 height 31
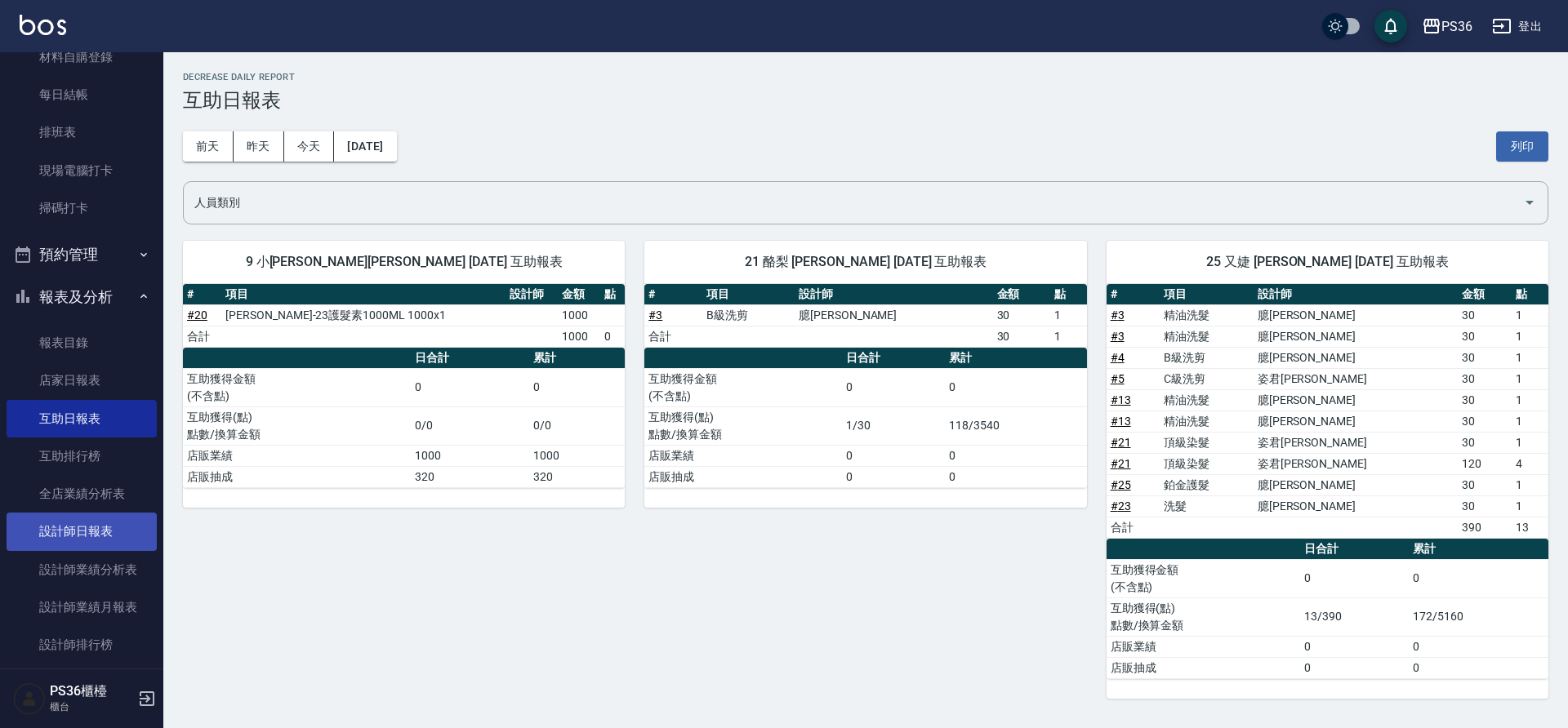
click at [69, 541] on link "設計師日報表" at bounding box center [82, 531] width 150 height 37
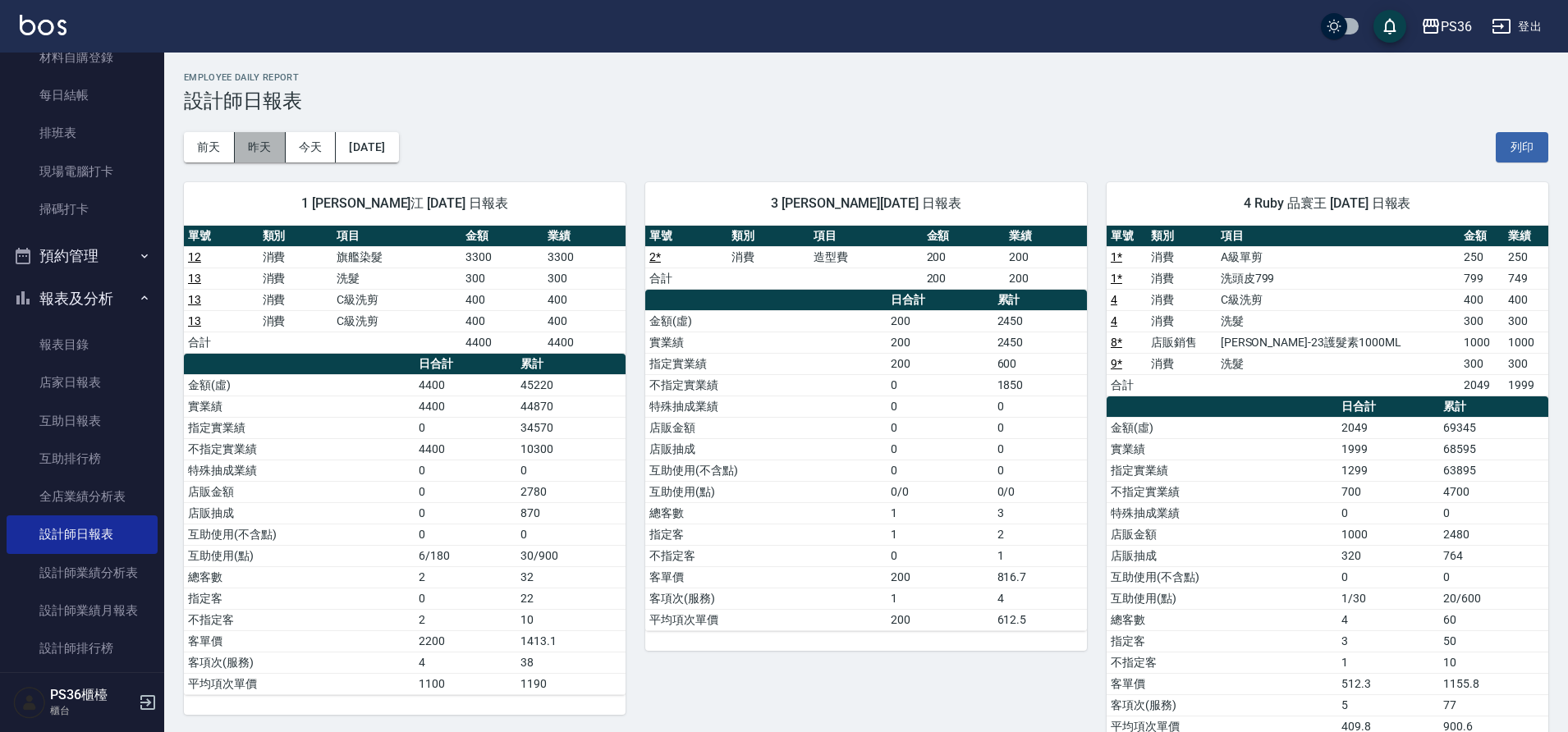
click at [250, 148] on button "昨天" at bounding box center [260, 147] width 51 height 31
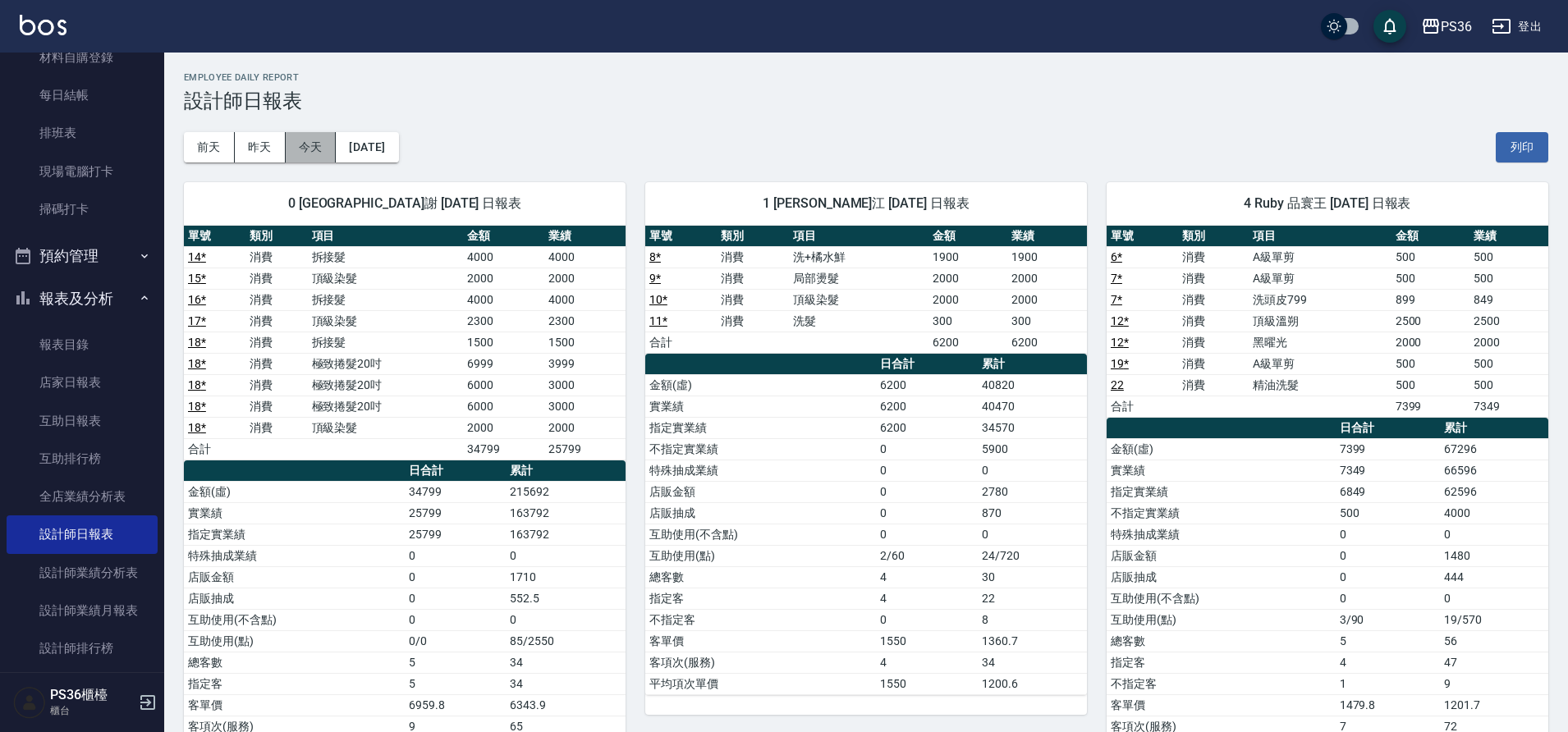
click at [293, 143] on button "今天" at bounding box center [311, 147] width 51 height 31
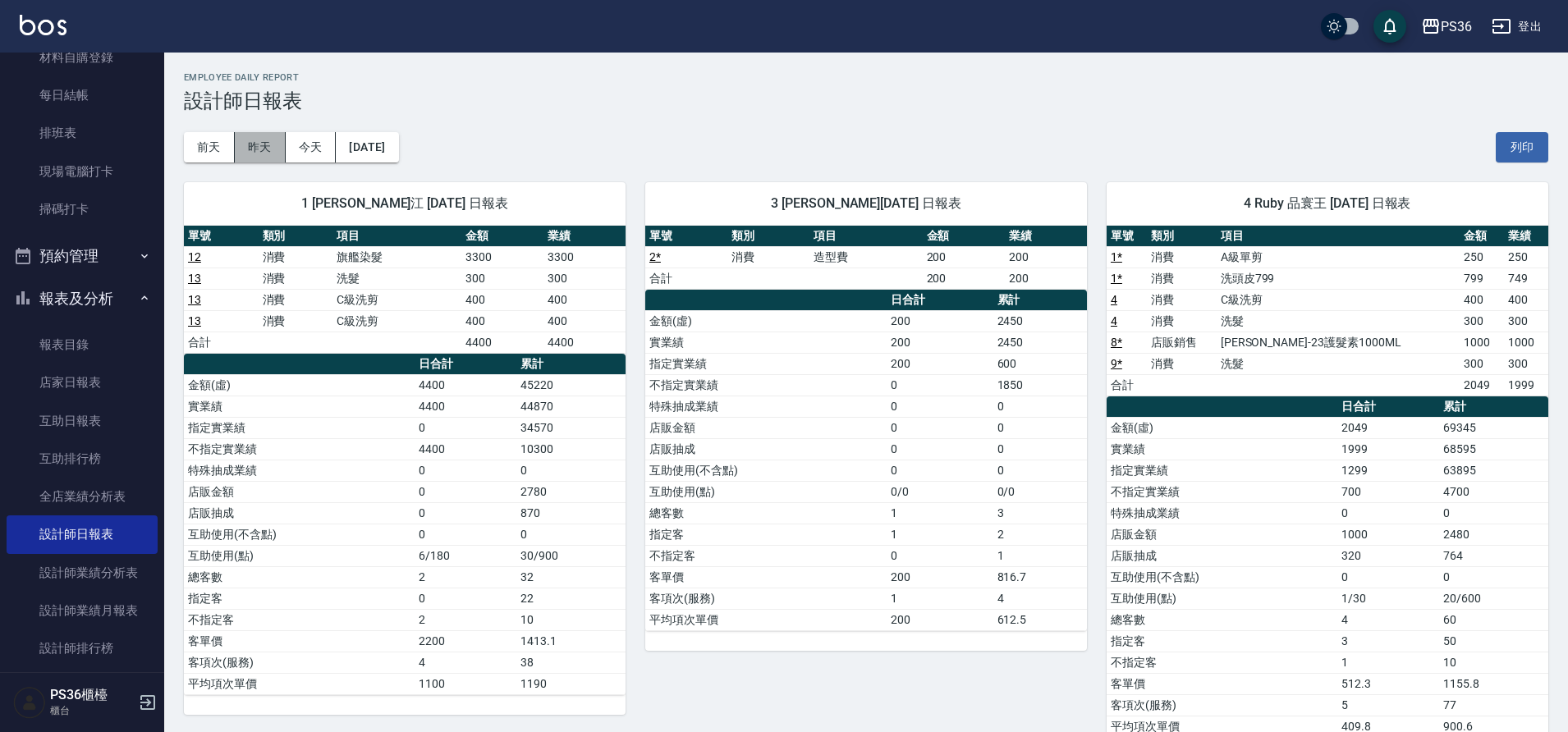
click at [259, 145] on button "昨天" at bounding box center [260, 147] width 51 height 31
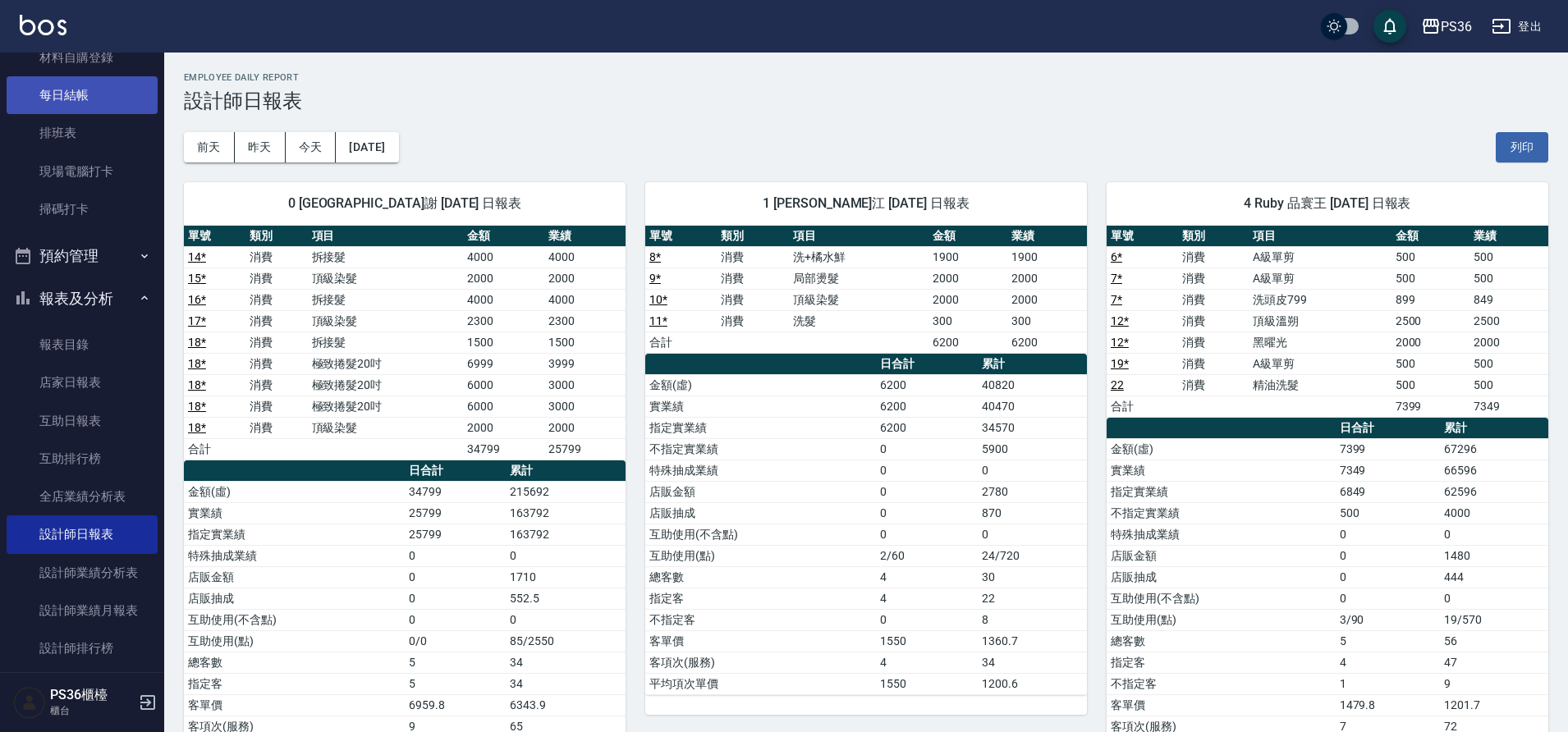
click at [98, 104] on link "每日結帳" at bounding box center [82, 94] width 151 height 38
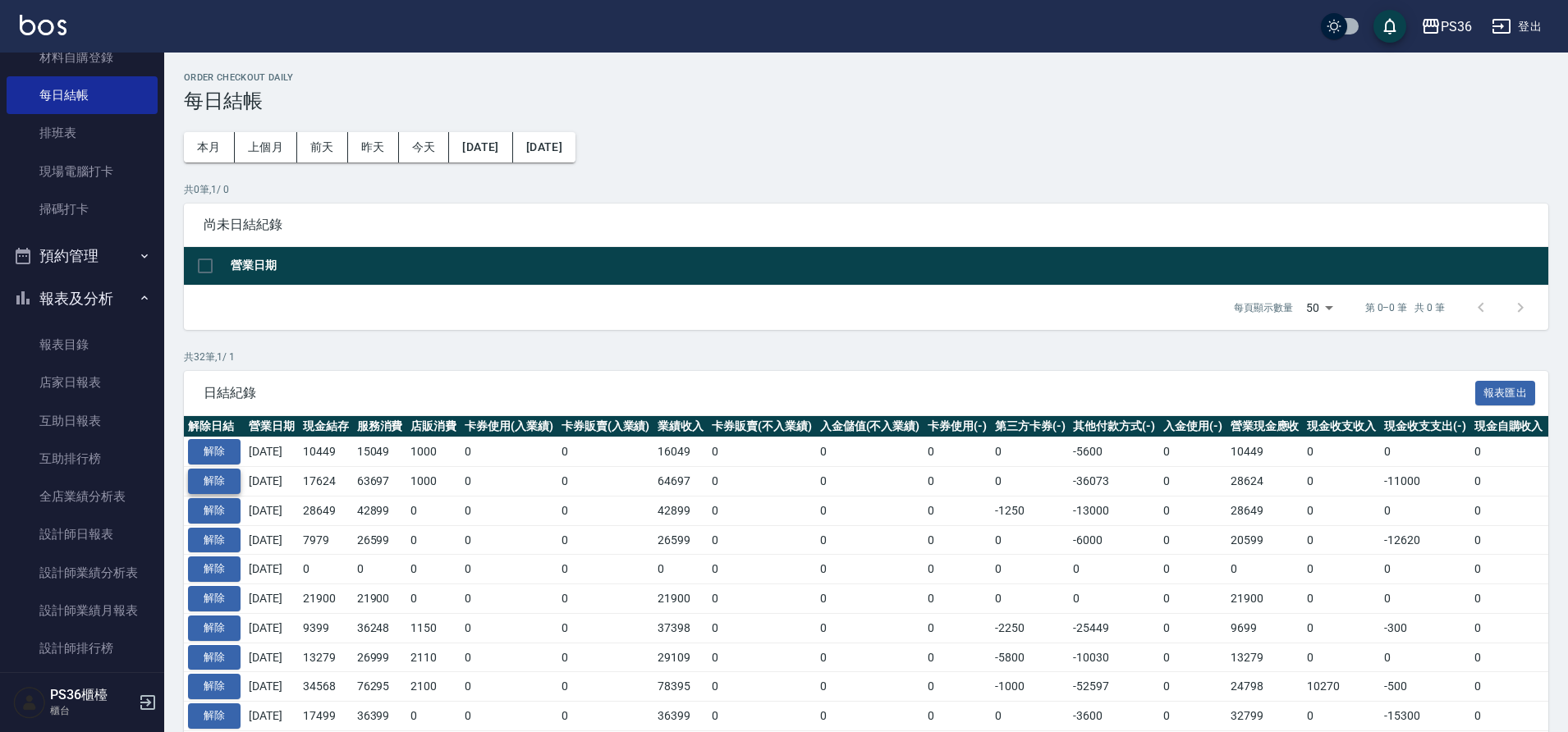
click at [206, 475] on button "解除" at bounding box center [214, 481] width 52 height 25
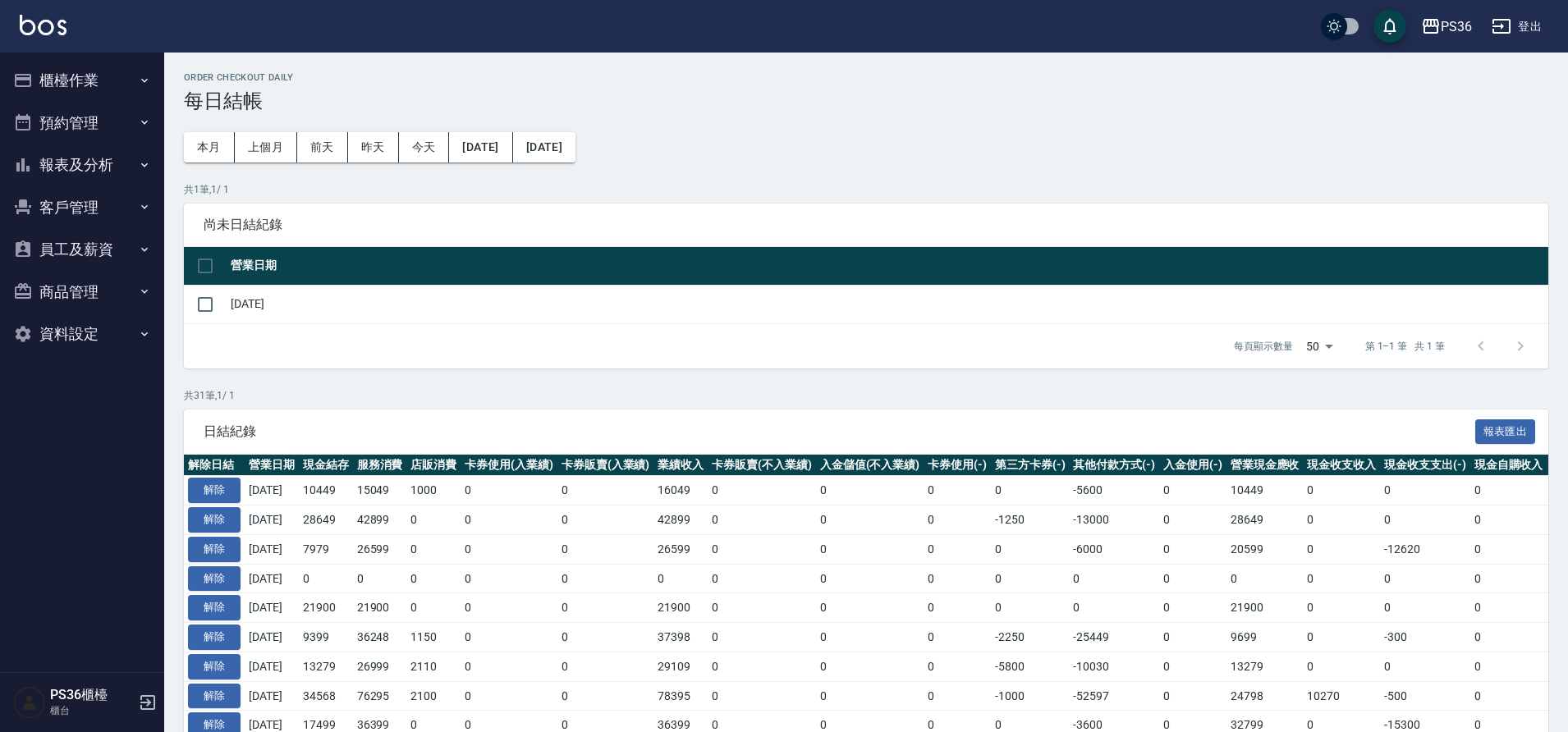
click at [91, 161] on button "報表及分析" at bounding box center [82, 165] width 151 height 43
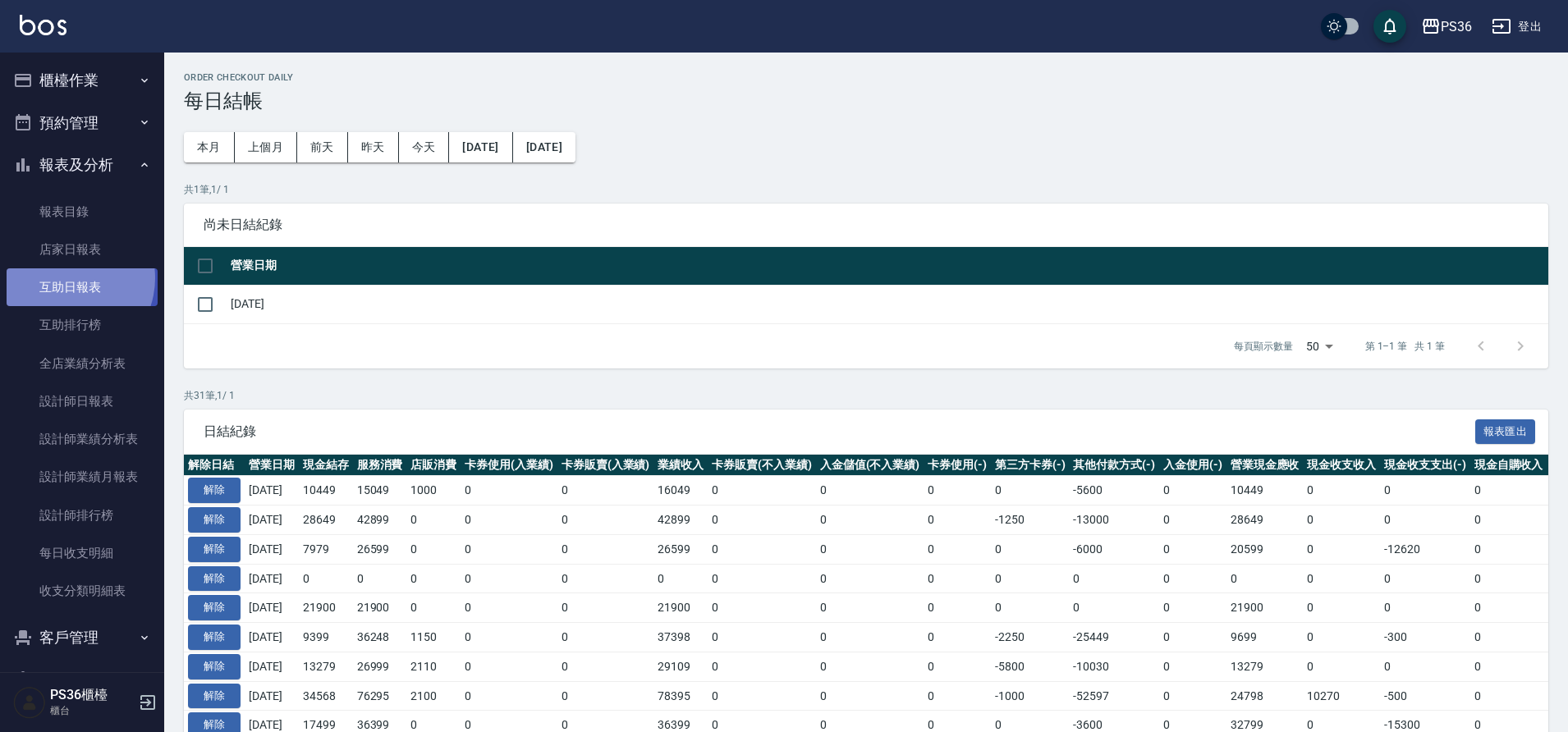
click at [67, 278] on link "互助日報表" at bounding box center [82, 287] width 151 height 38
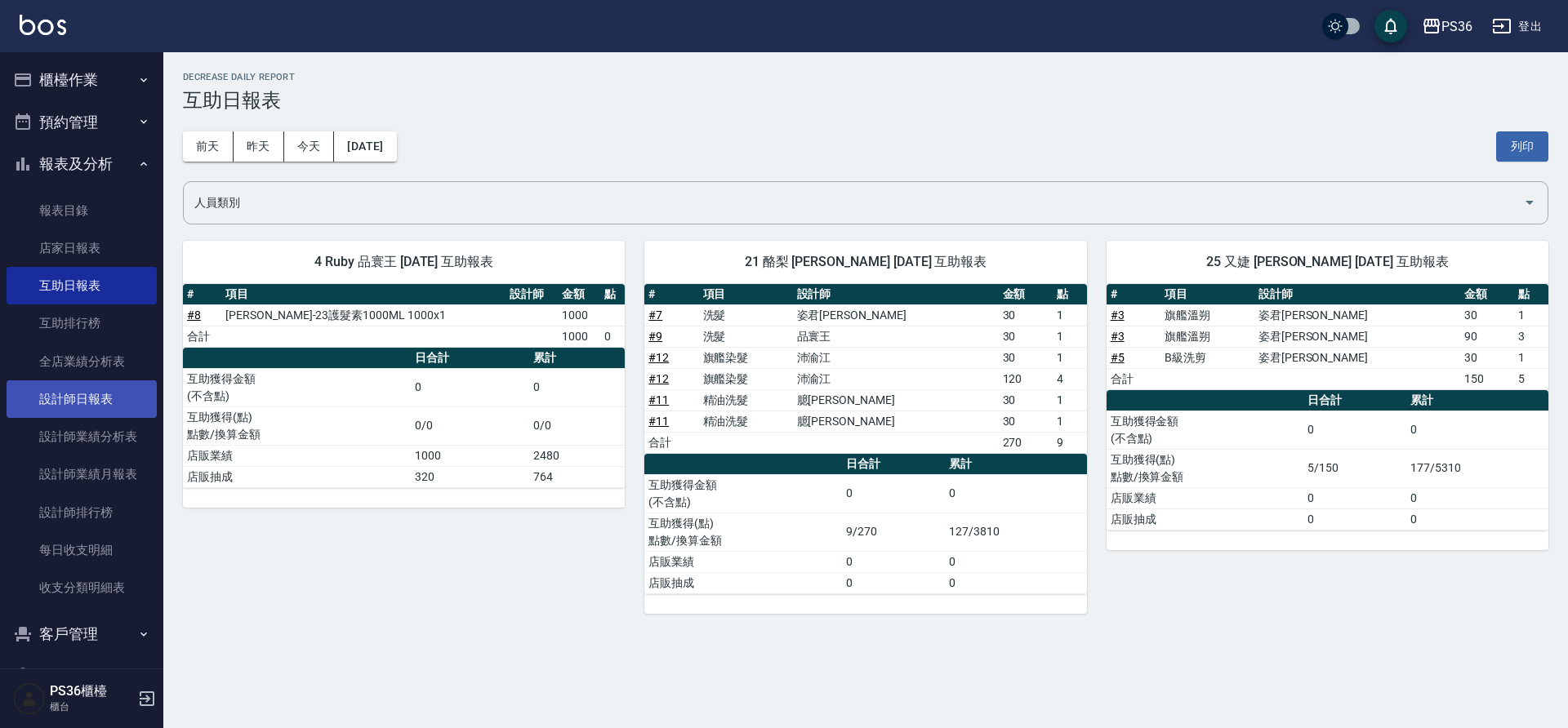
click at [107, 403] on link "設計師日報表" at bounding box center [82, 398] width 150 height 37
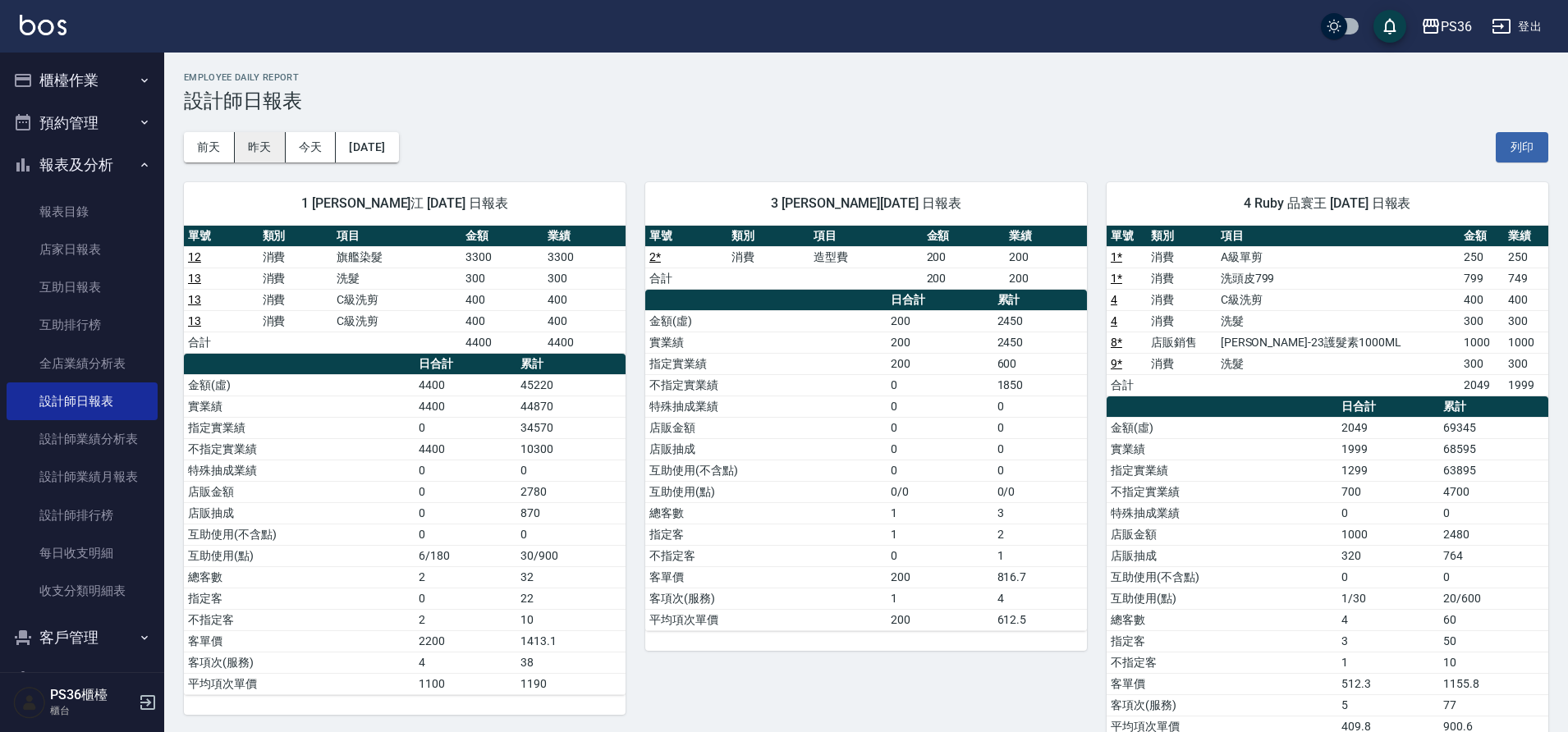
click at [255, 134] on button "昨天" at bounding box center [260, 147] width 51 height 31
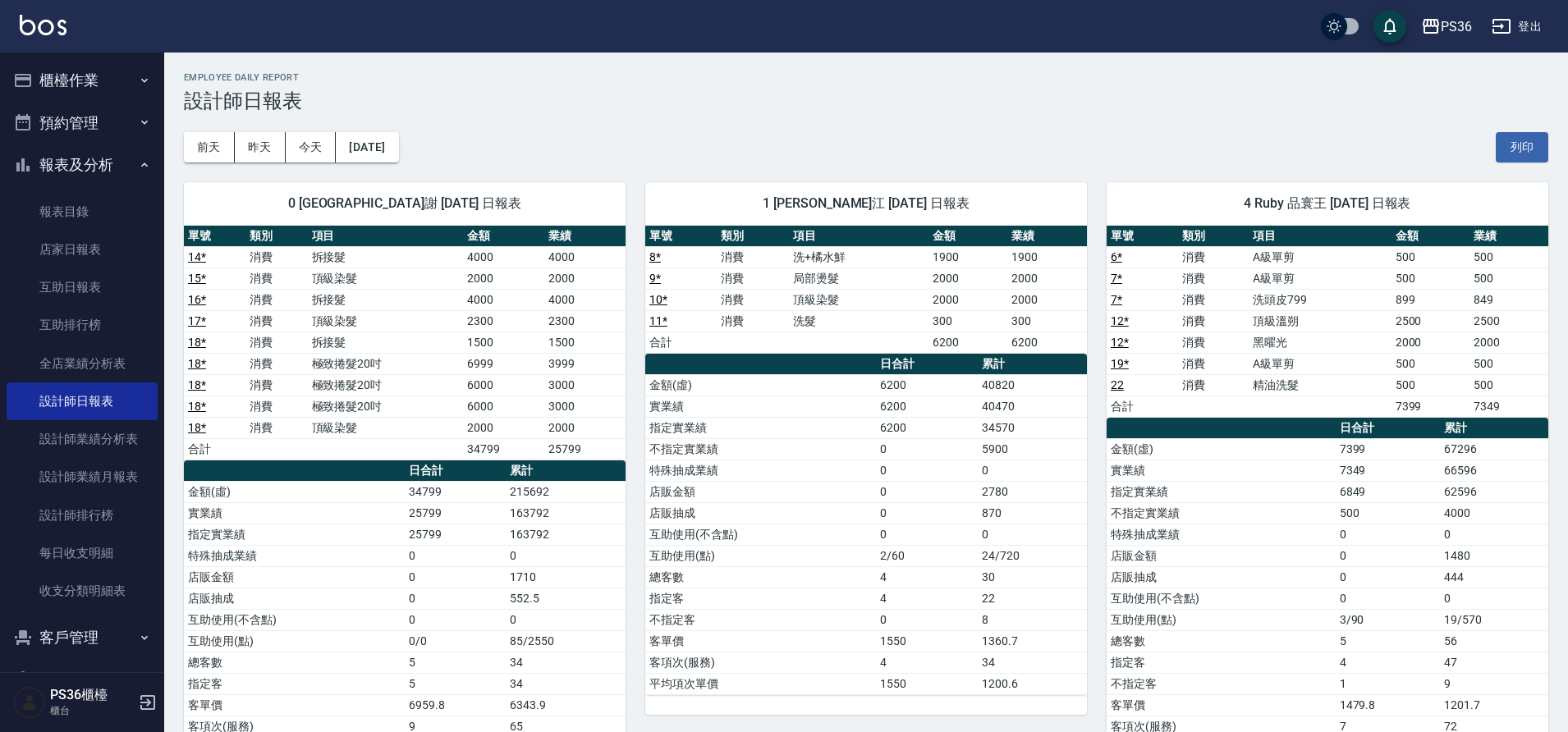
click at [195, 428] on link "18 *" at bounding box center [196, 427] width 18 height 13
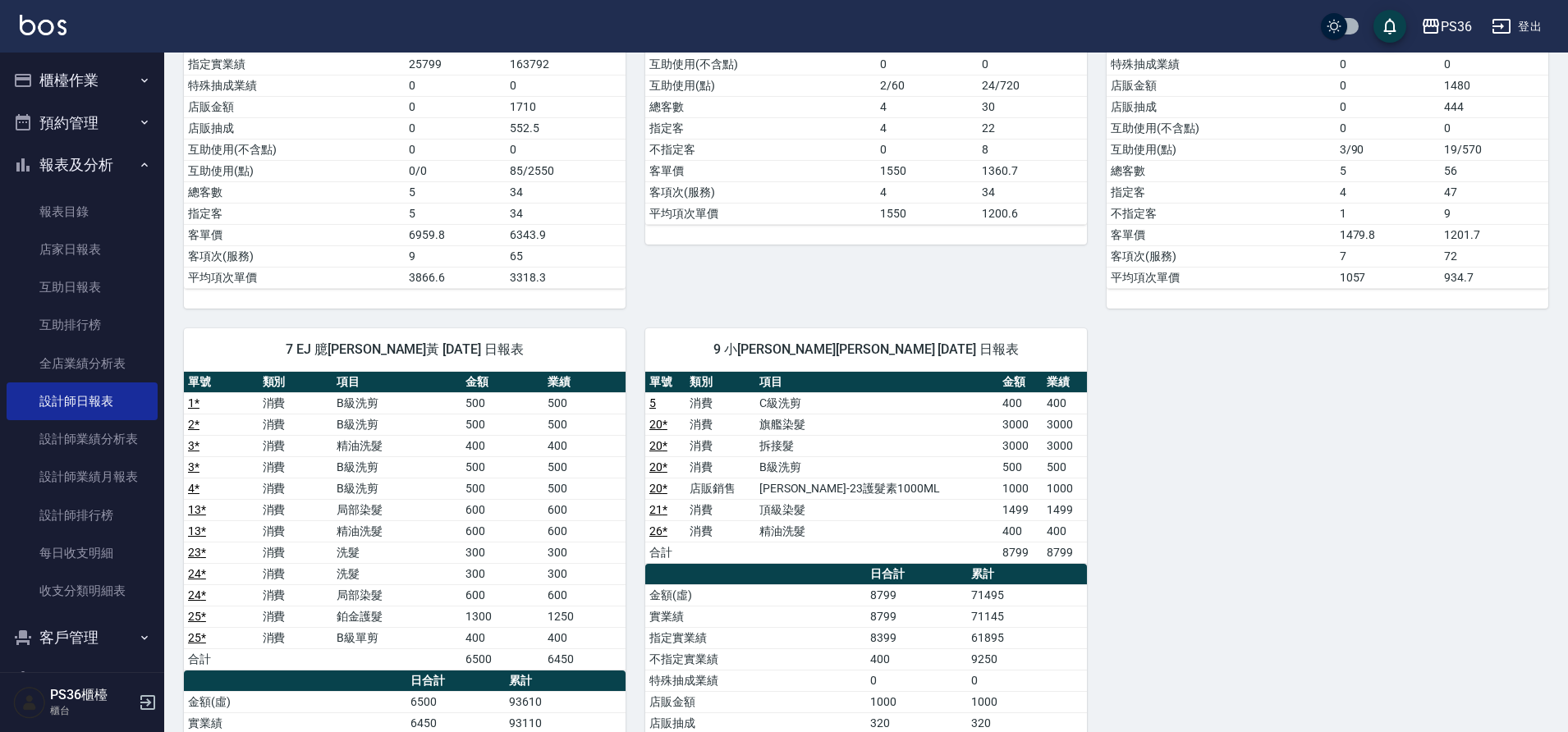
scroll to position [492, 0]
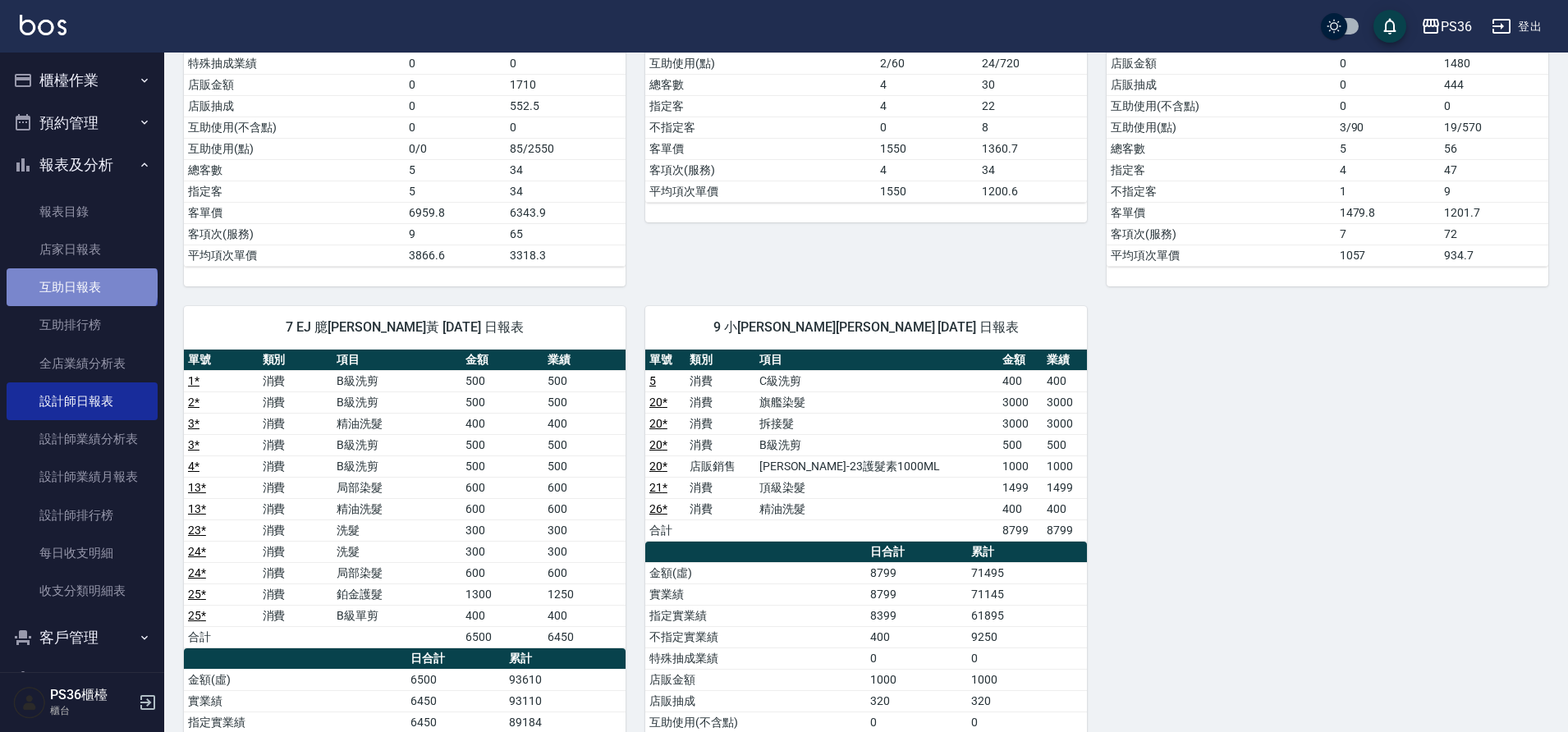
click at [80, 285] on link "互助日報表" at bounding box center [82, 287] width 151 height 38
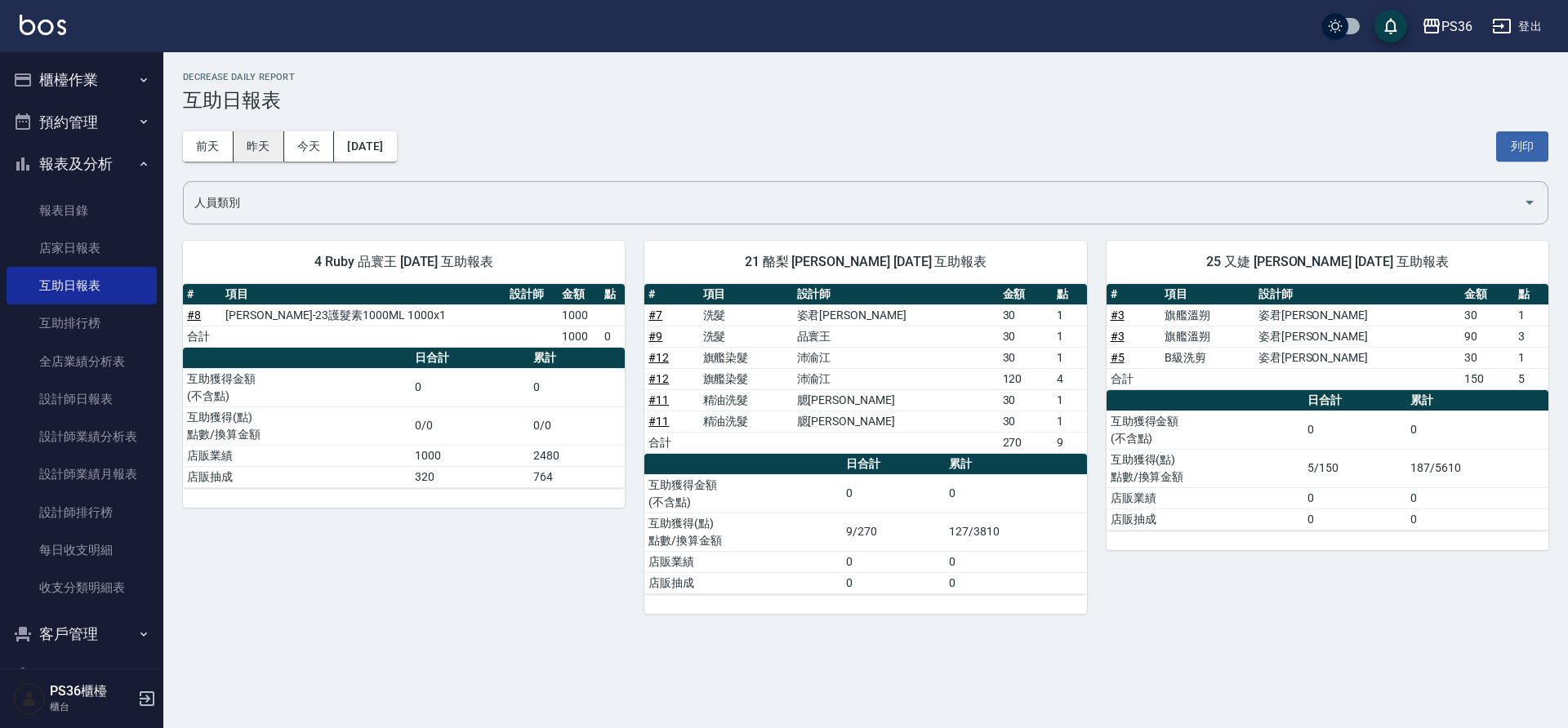
click at [247, 149] on button "昨天" at bounding box center [259, 146] width 50 height 30
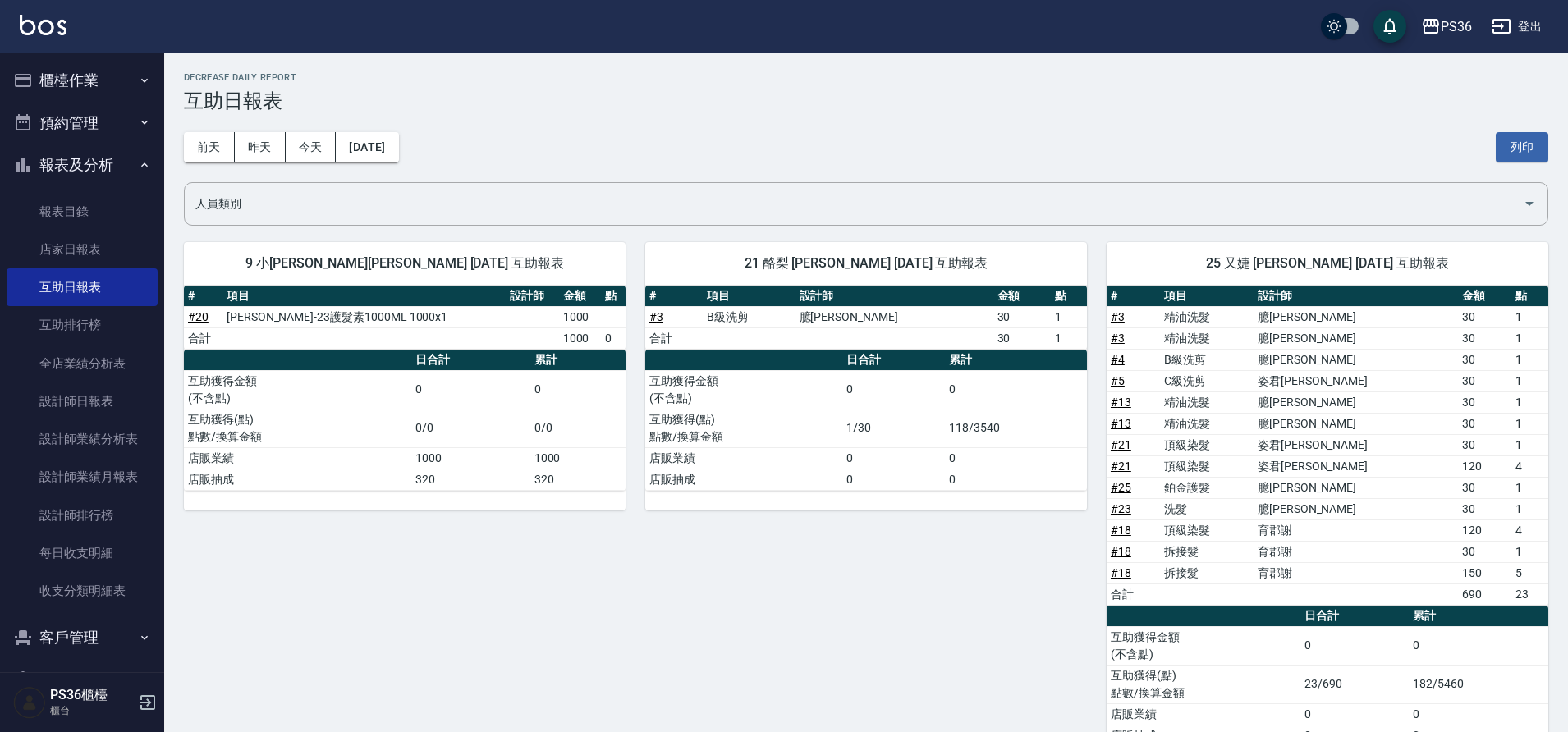
click at [1118, 482] on link "# 25" at bounding box center [1121, 487] width 21 height 13
click at [315, 133] on button "今天" at bounding box center [311, 147] width 51 height 31
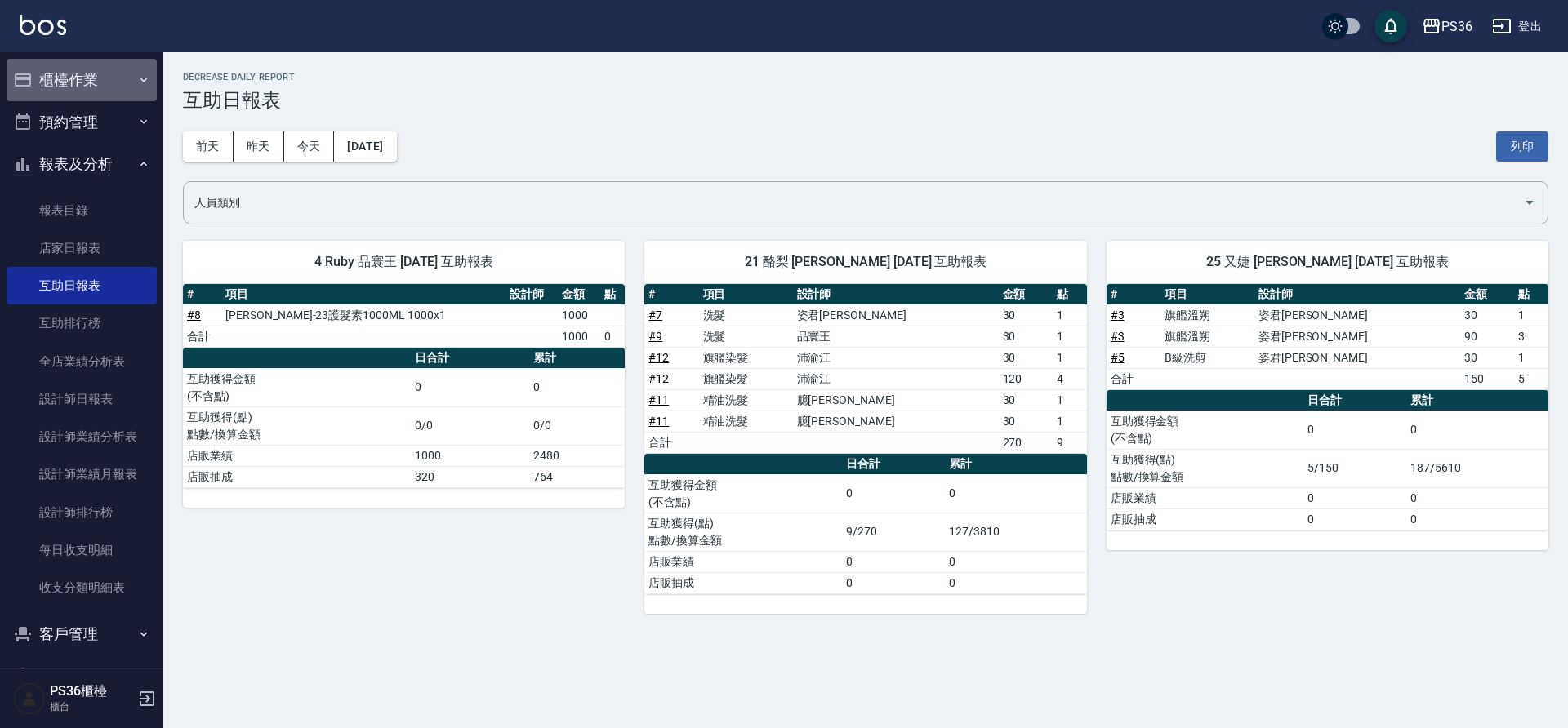
click at [110, 82] on button "櫃檯作業" at bounding box center [82, 80] width 150 height 43
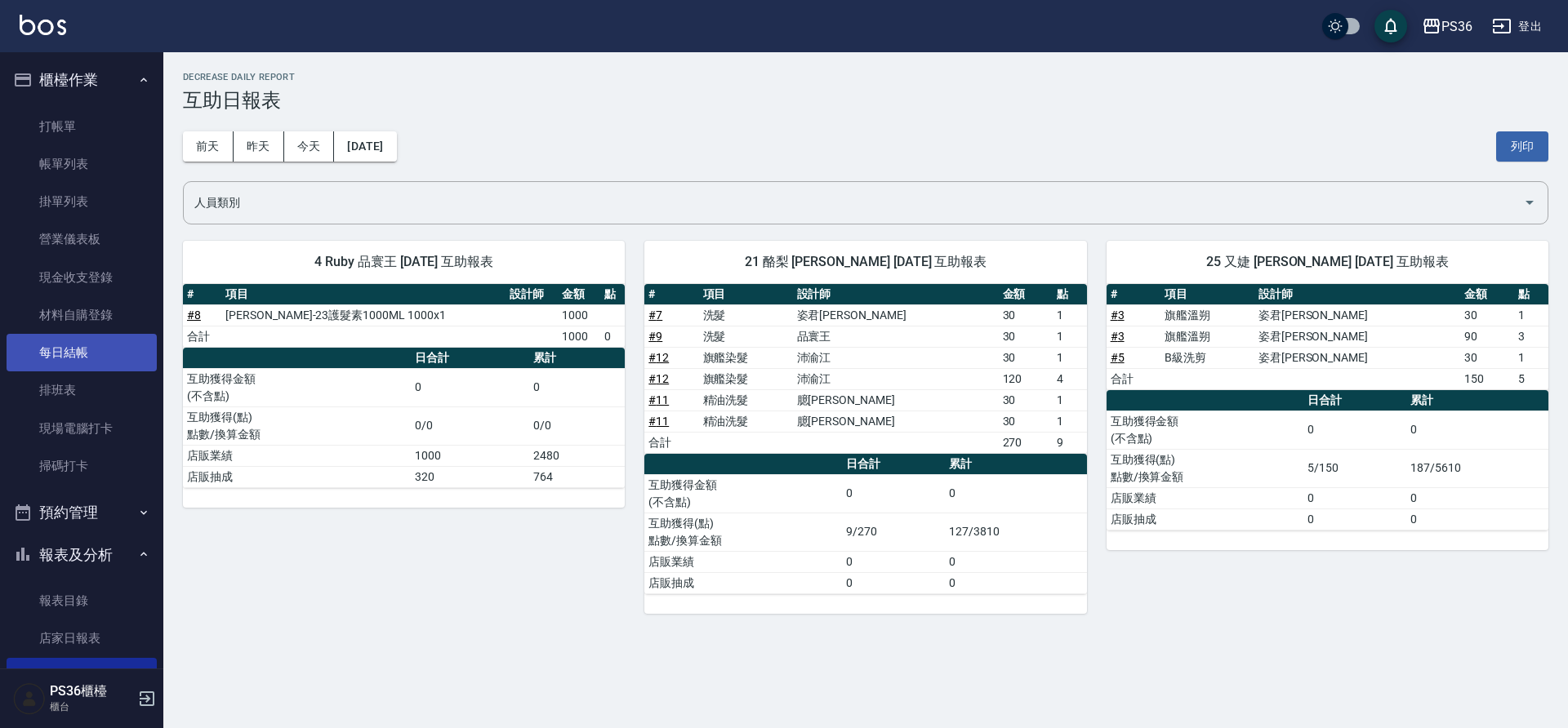
click at [97, 337] on link "每日結帳" at bounding box center [82, 352] width 150 height 37
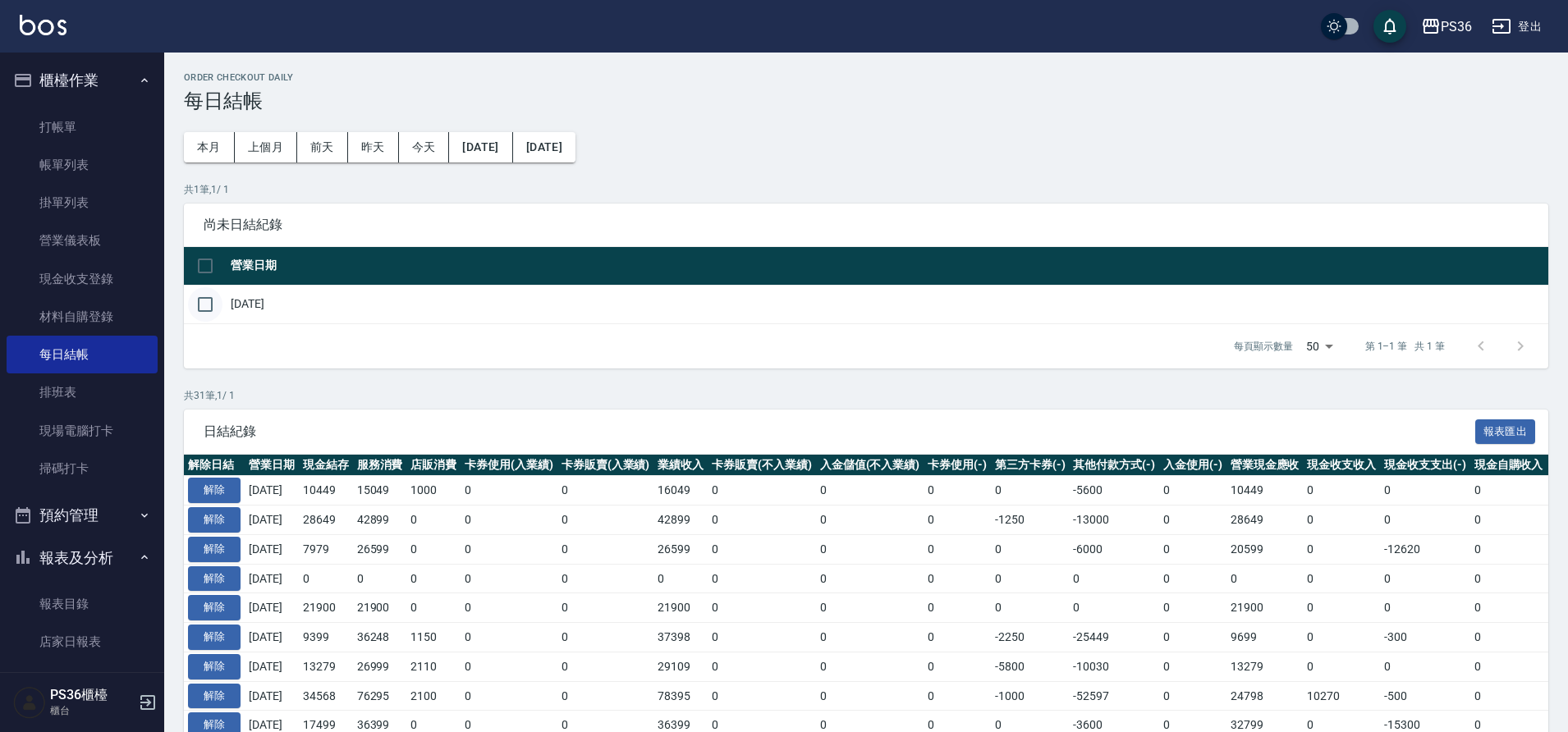
click at [200, 300] on input "checkbox" at bounding box center [204, 304] width 34 height 34
checkbox input "true"
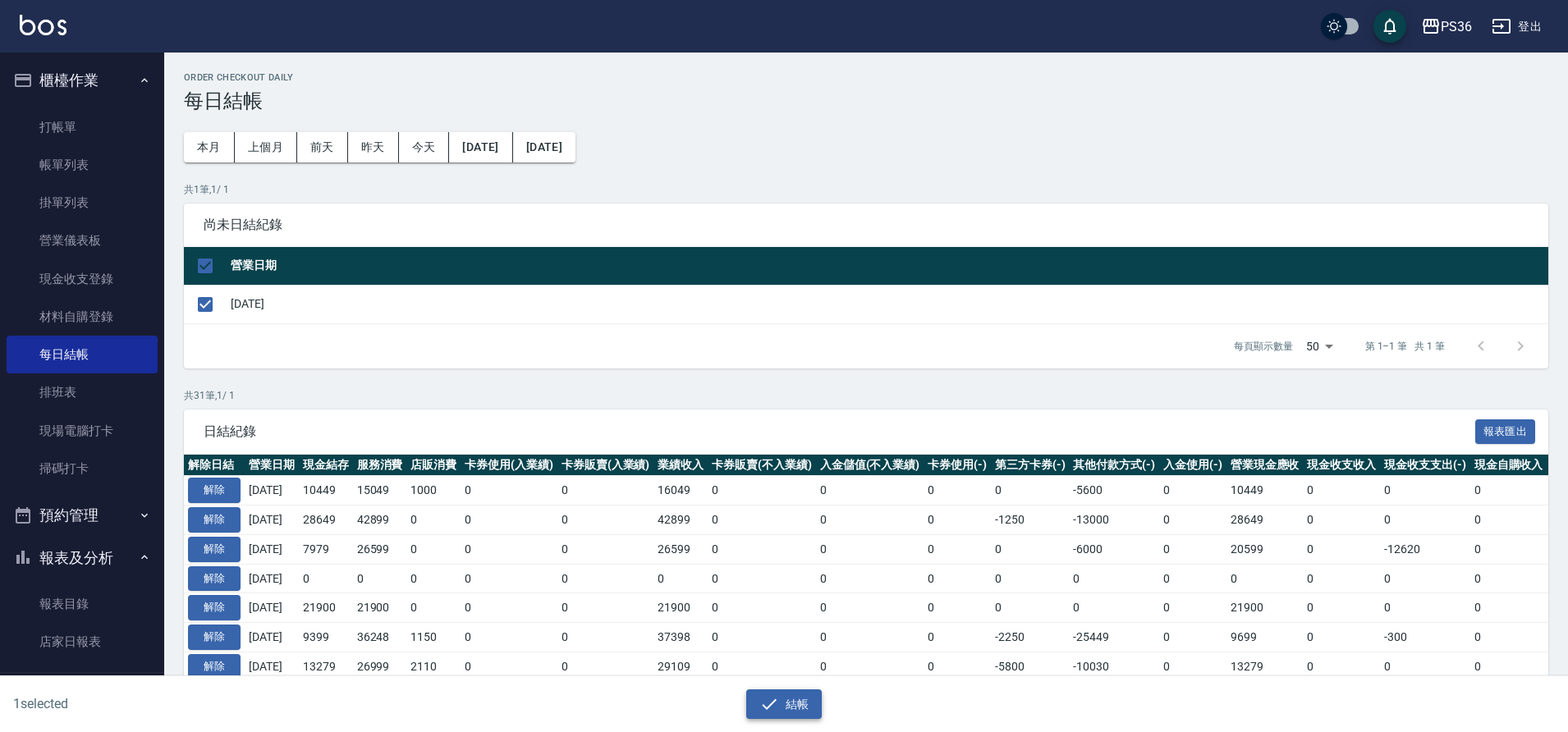
click at [779, 701] on button "結帳" at bounding box center [784, 704] width 76 height 31
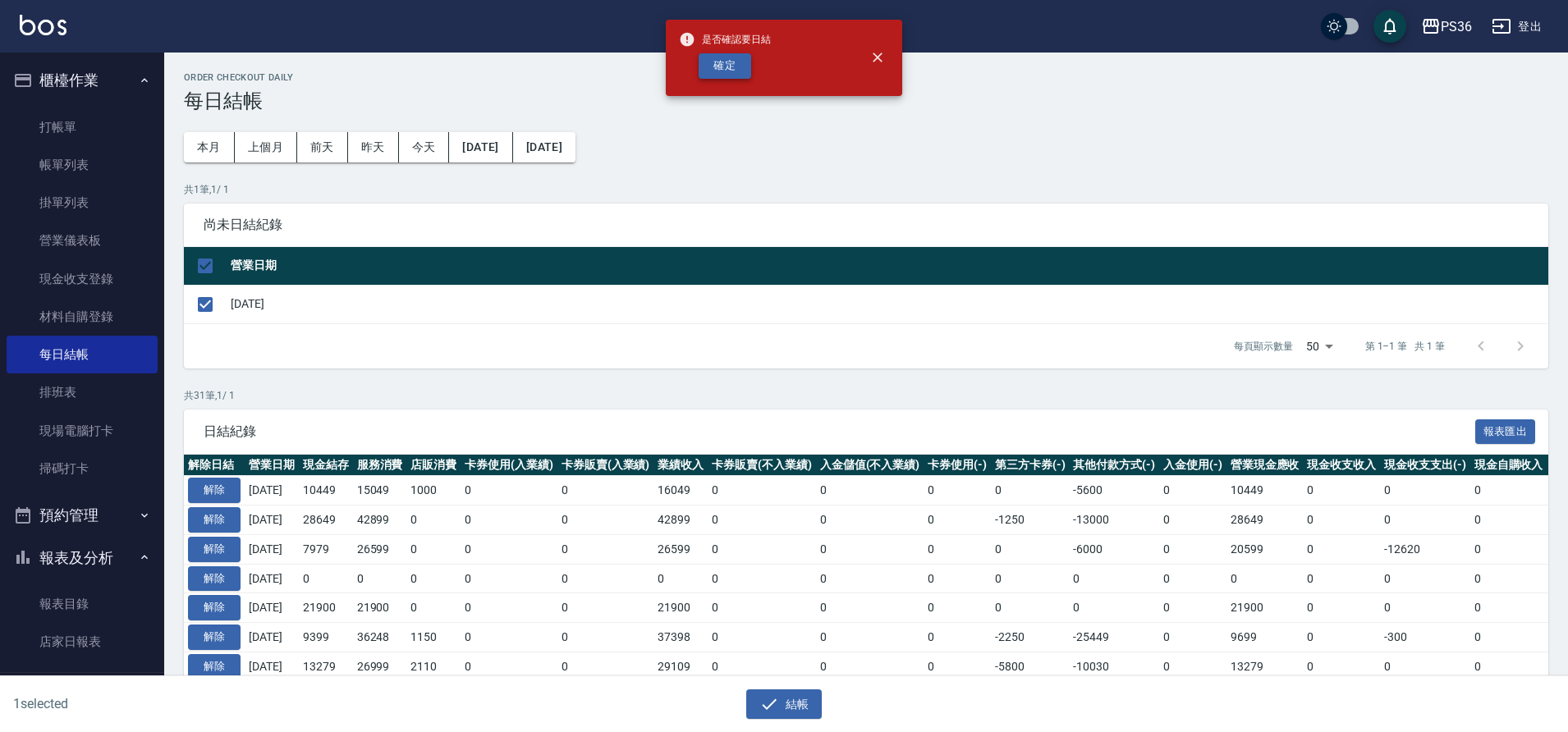
click at [732, 69] on button "確定" at bounding box center [725, 65] width 52 height 25
checkbox input "false"
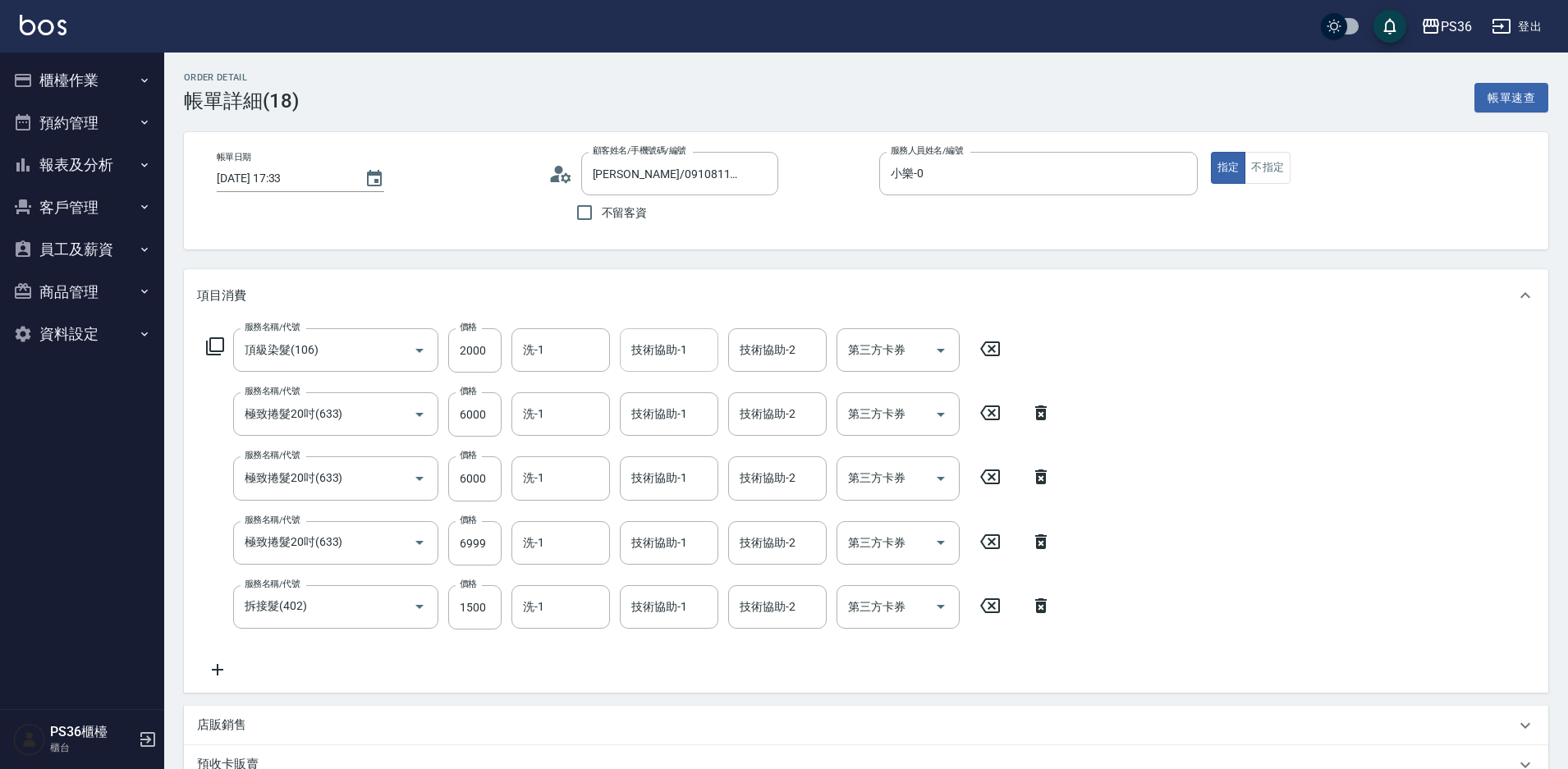
click at [633, 349] on div "技術協助-1 技術協助-1" at bounding box center [669, 350] width 99 height 44
type input "又婕-25"
click at [656, 593] on div "技術協助-1 技術協助-1" at bounding box center [669, 607] width 99 height 44
type input "又婕-25"
click at [554, 602] on input "洗-1" at bounding box center [560, 607] width 84 height 29
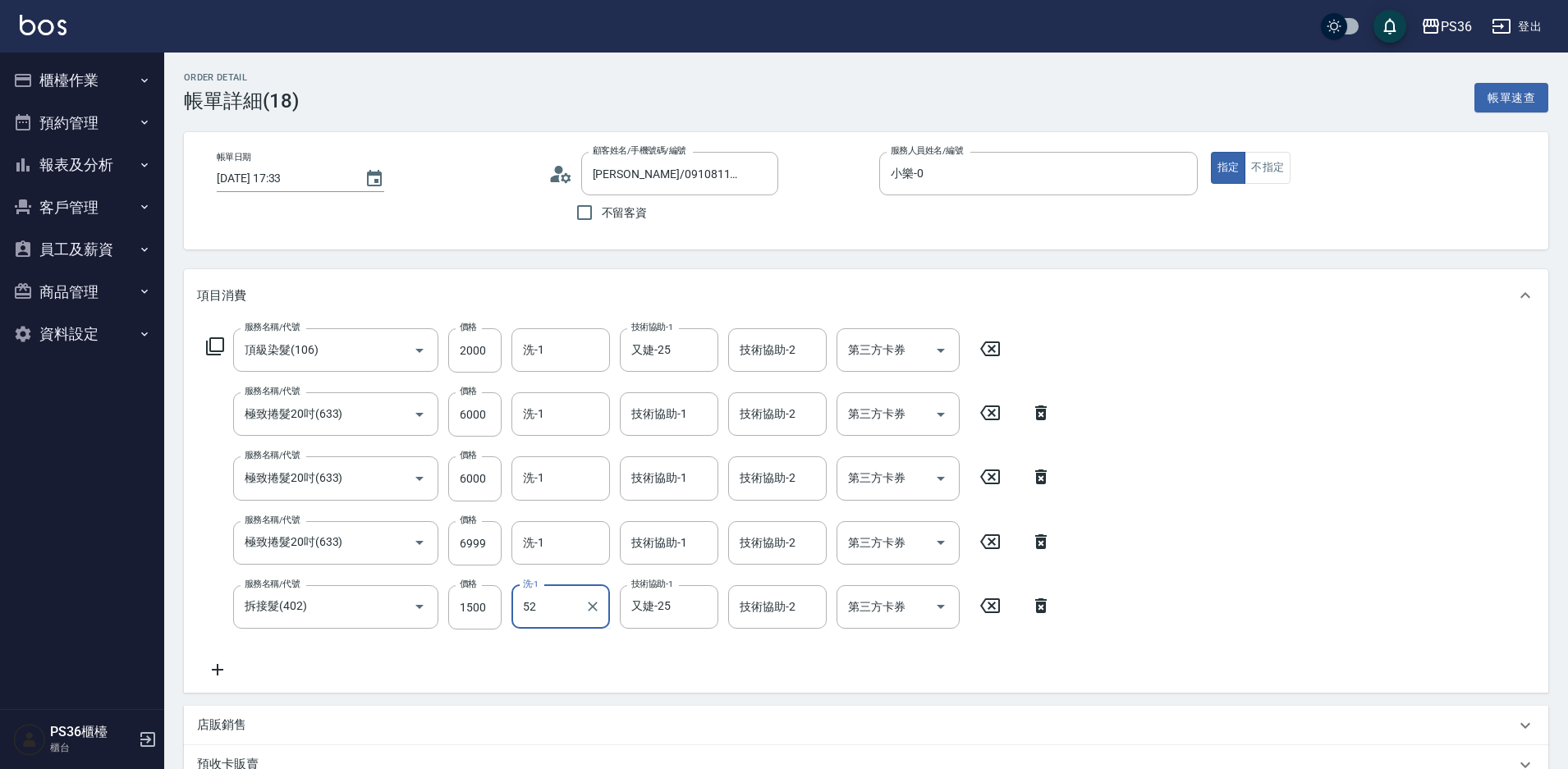
type input "5"
type input "3"
type input "又婕-25"
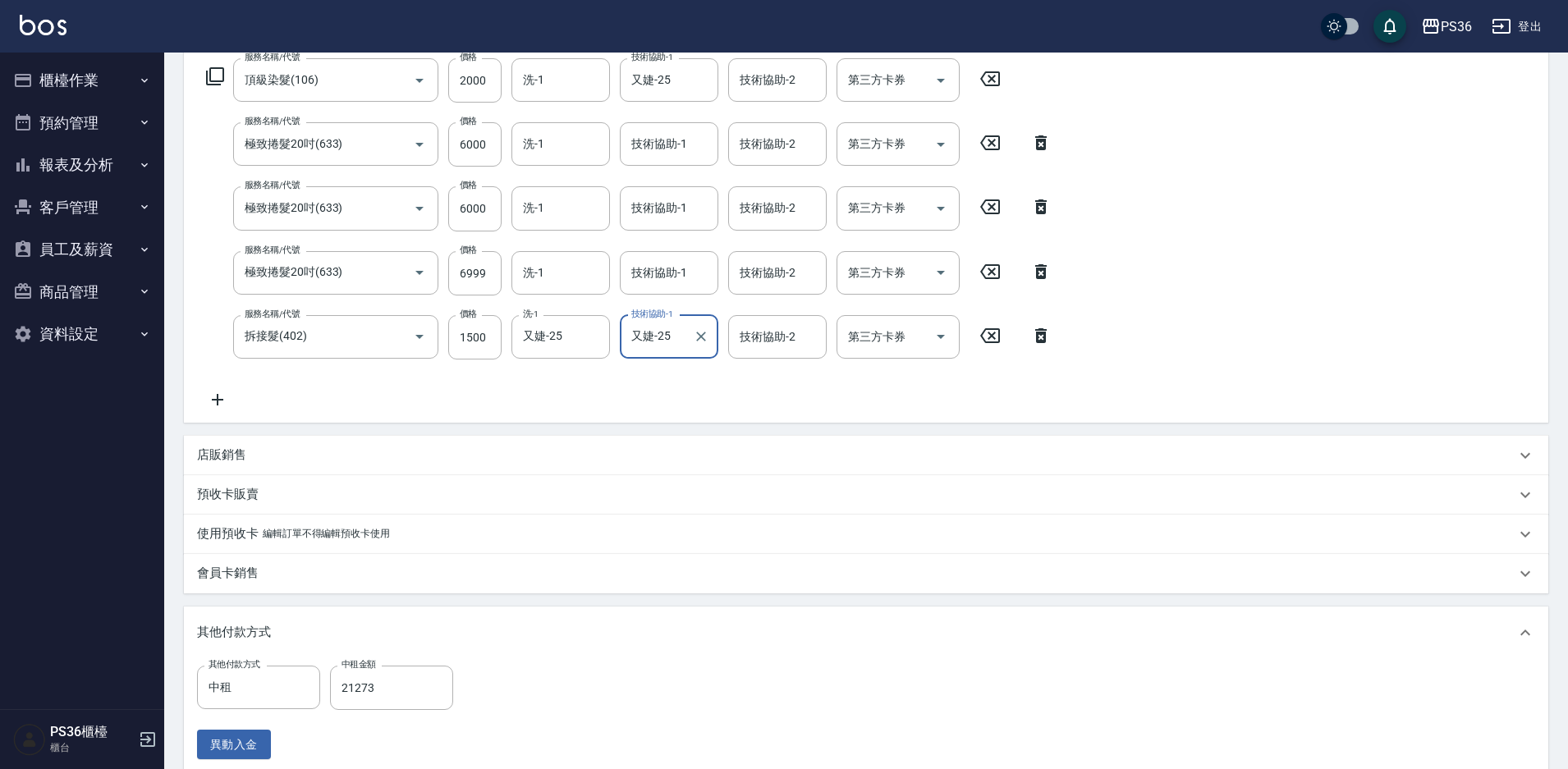
scroll to position [410, 0]
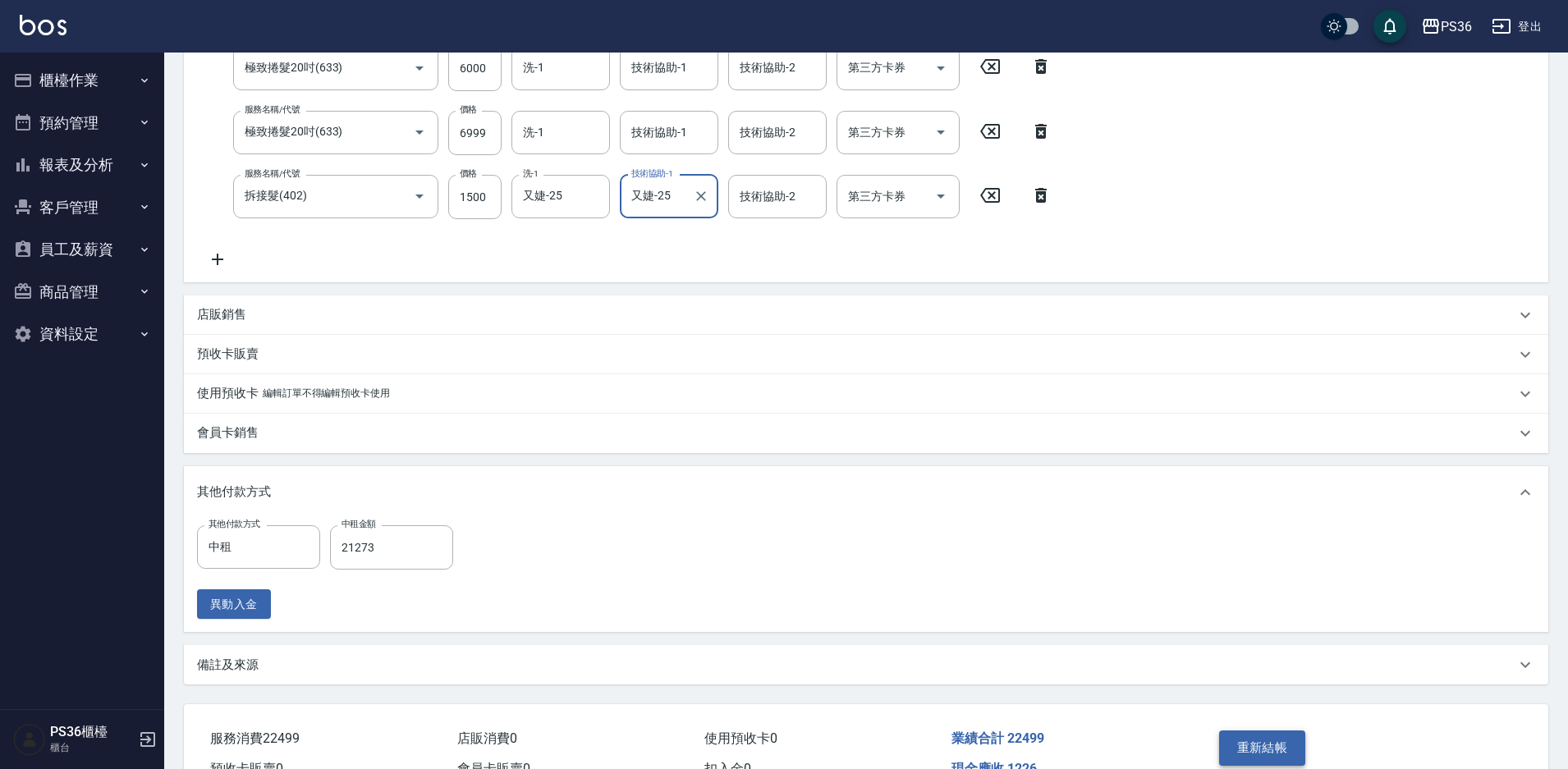
click at [1267, 741] on button "重新結帳" at bounding box center [1262, 747] width 87 height 34
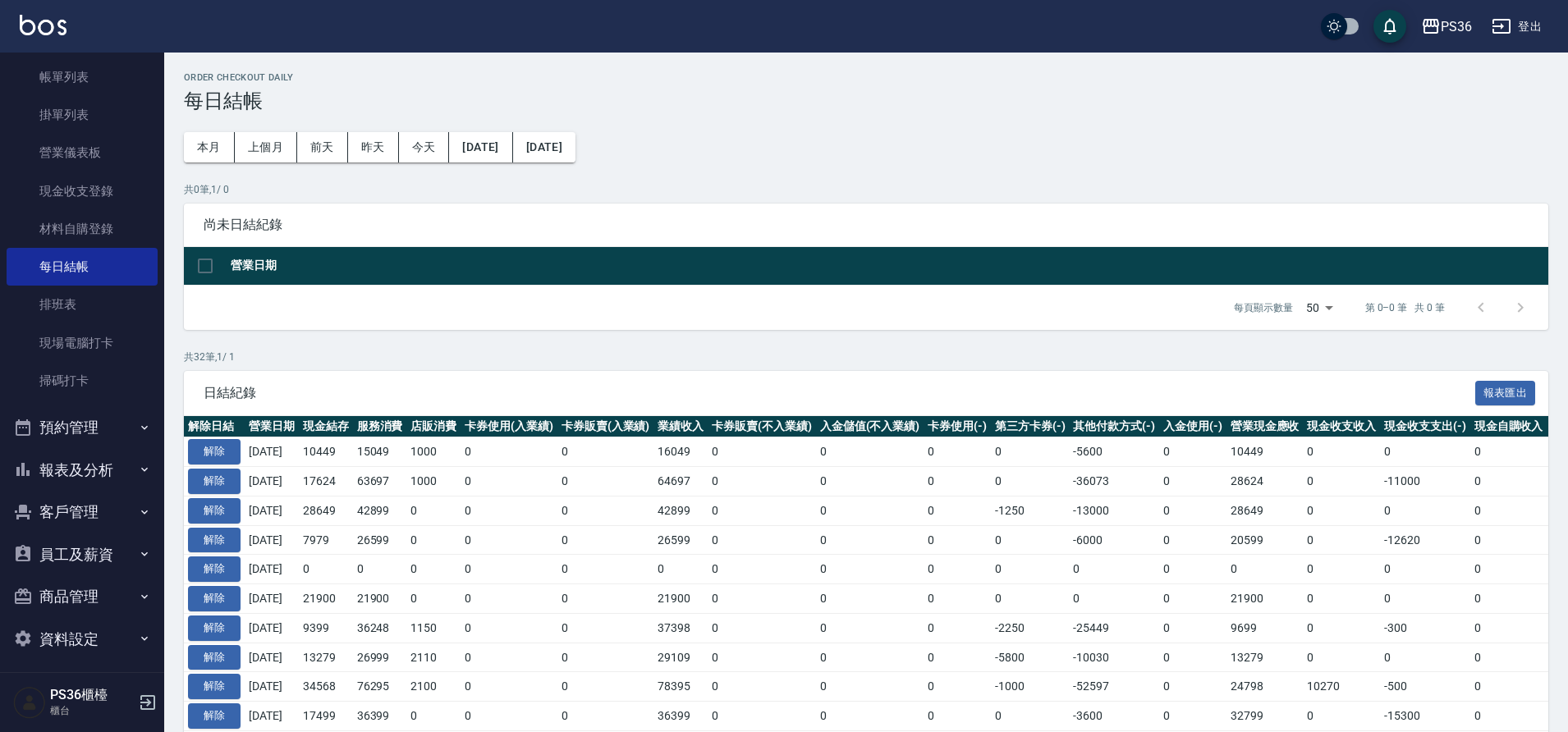
scroll to position [95, 0]
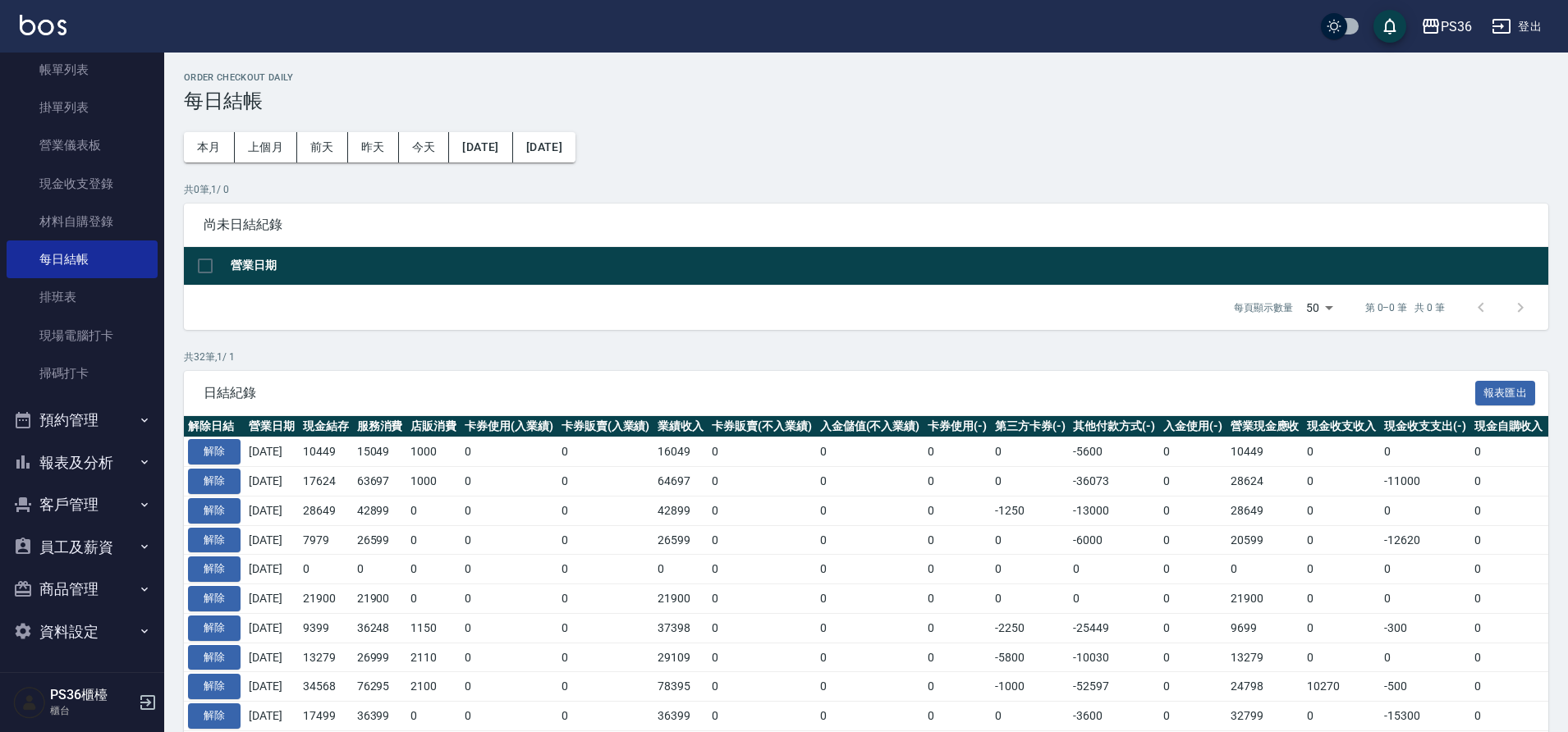
click at [81, 466] on button "報表及分析" at bounding box center [82, 462] width 151 height 43
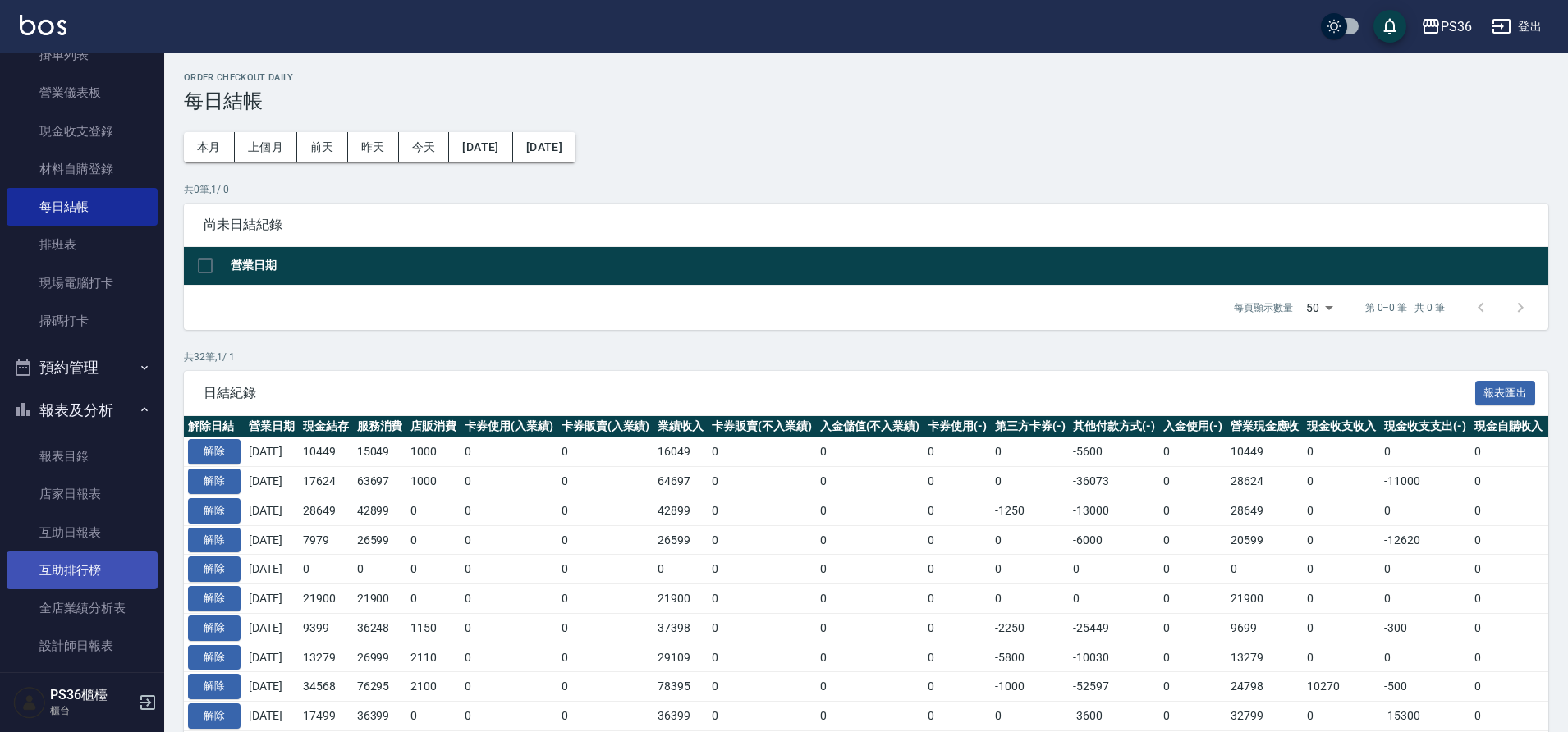
scroll to position [177, 0]
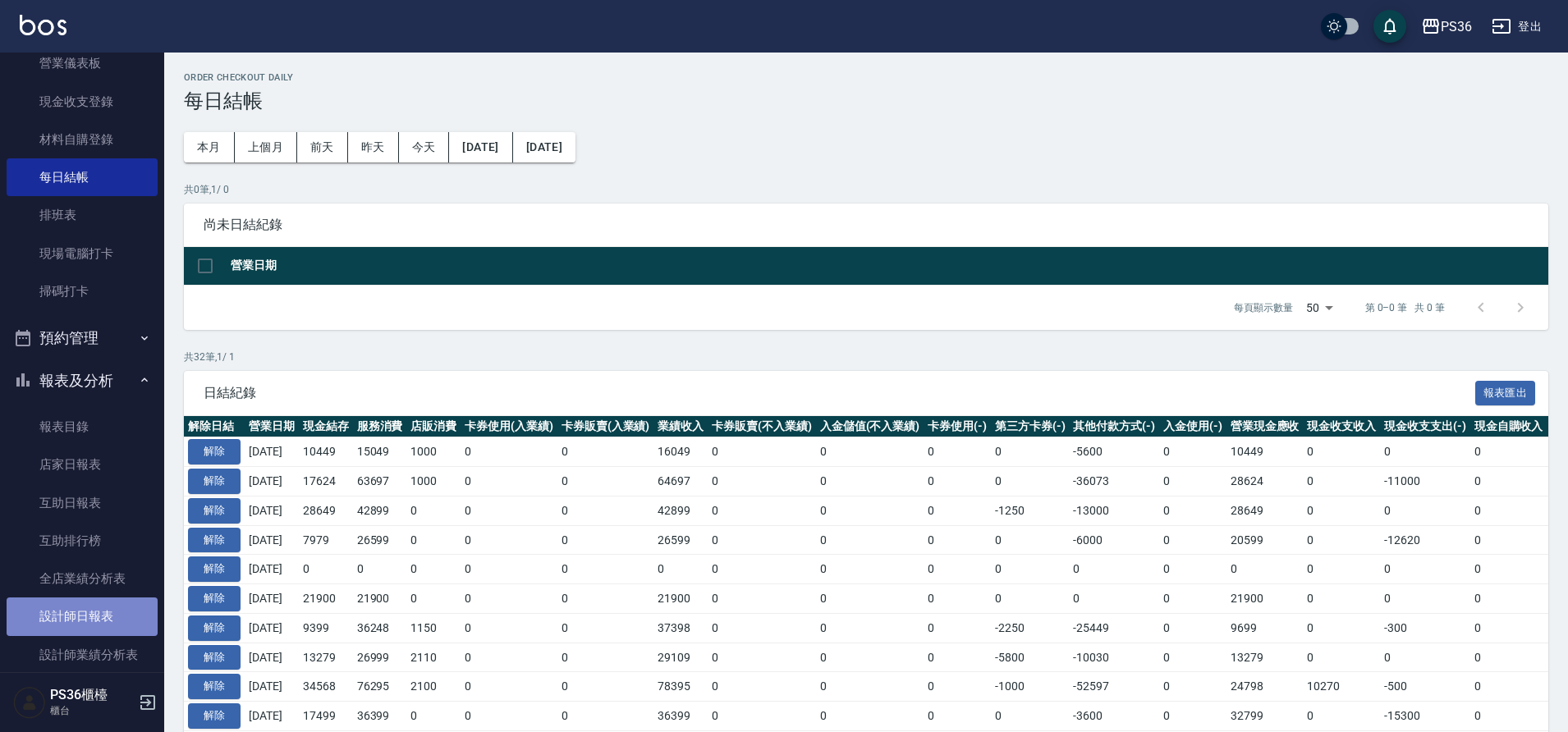
click at [108, 625] on link "設計師日報表" at bounding box center [82, 616] width 151 height 38
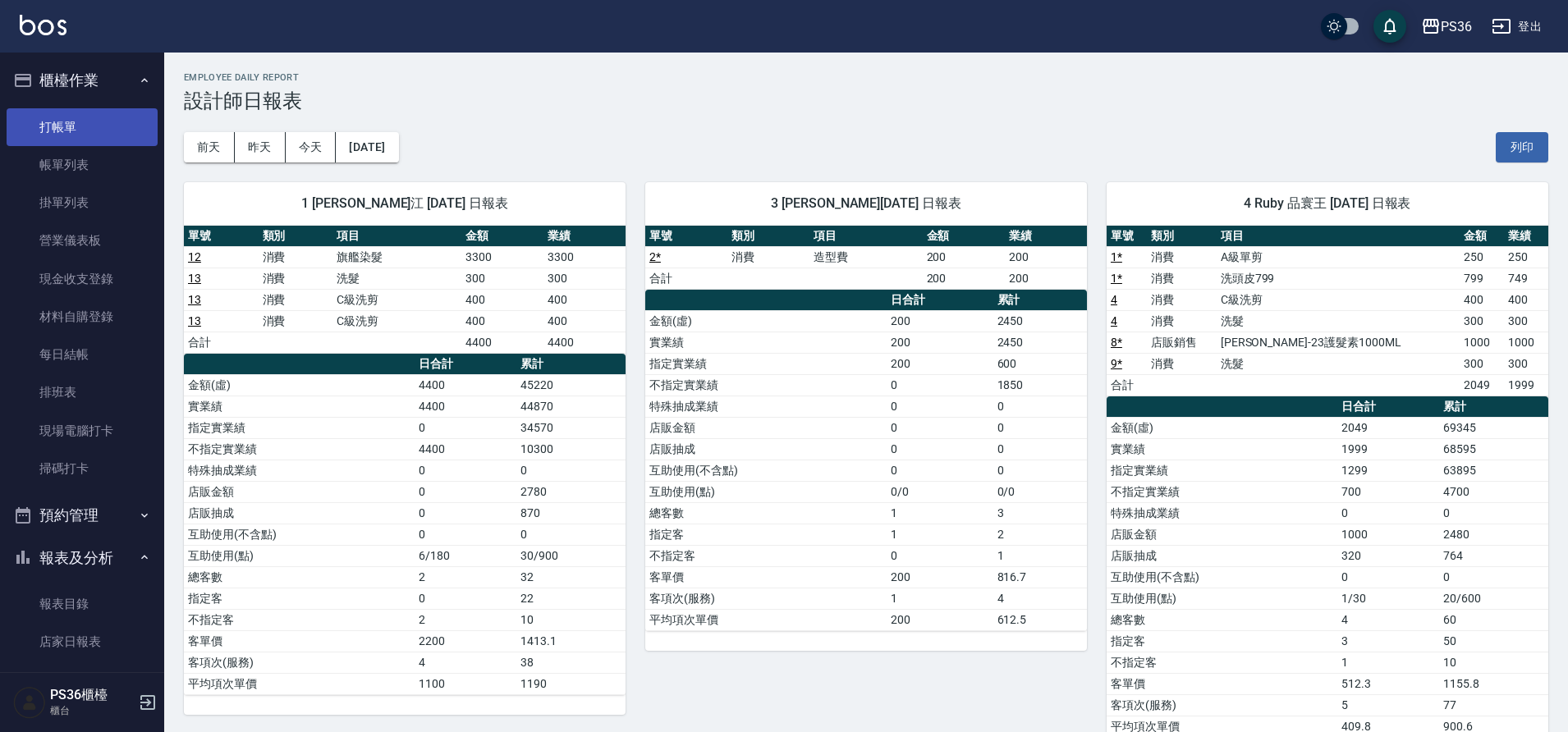
click at [87, 137] on link "打帳單" at bounding box center [82, 127] width 151 height 38
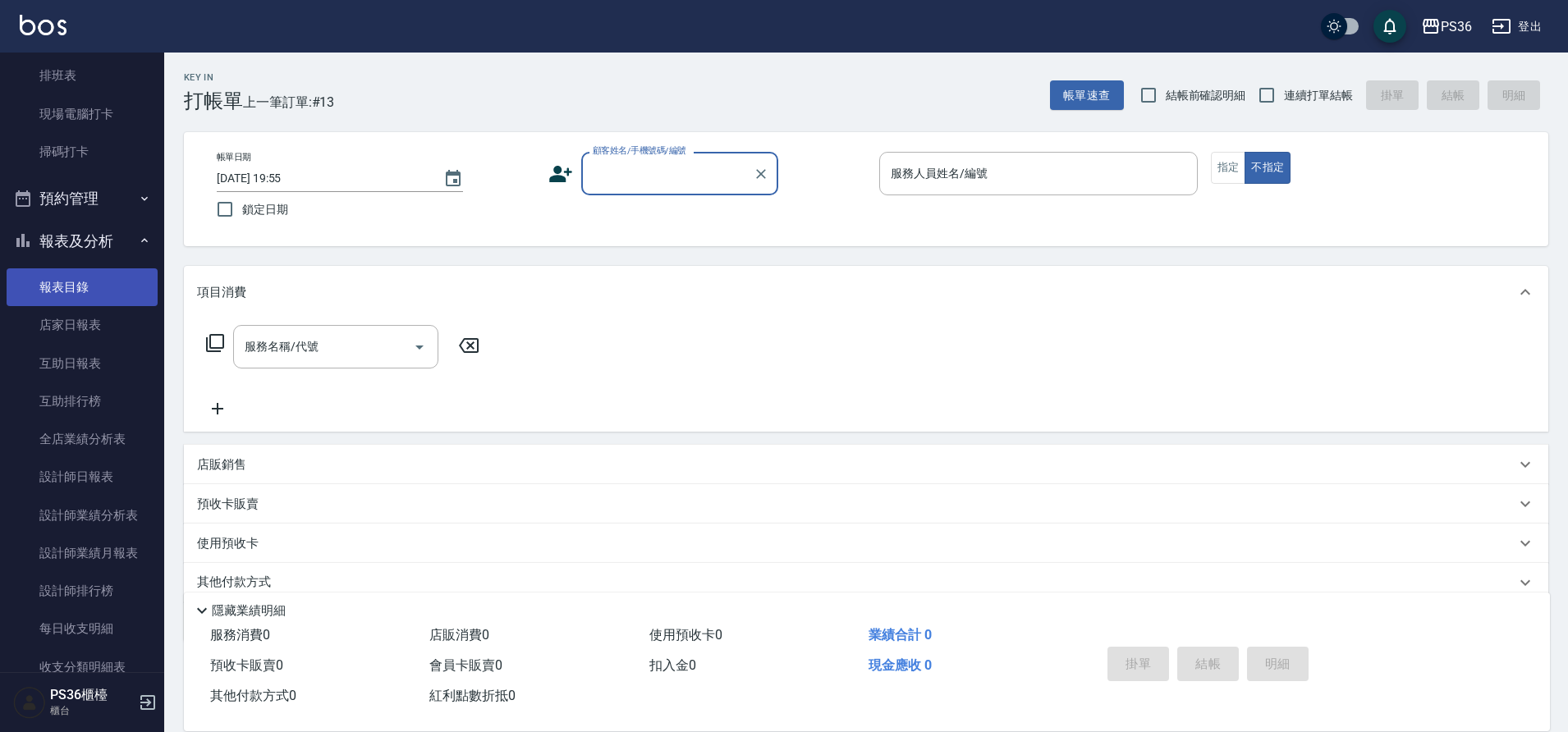
scroll to position [328, 0]
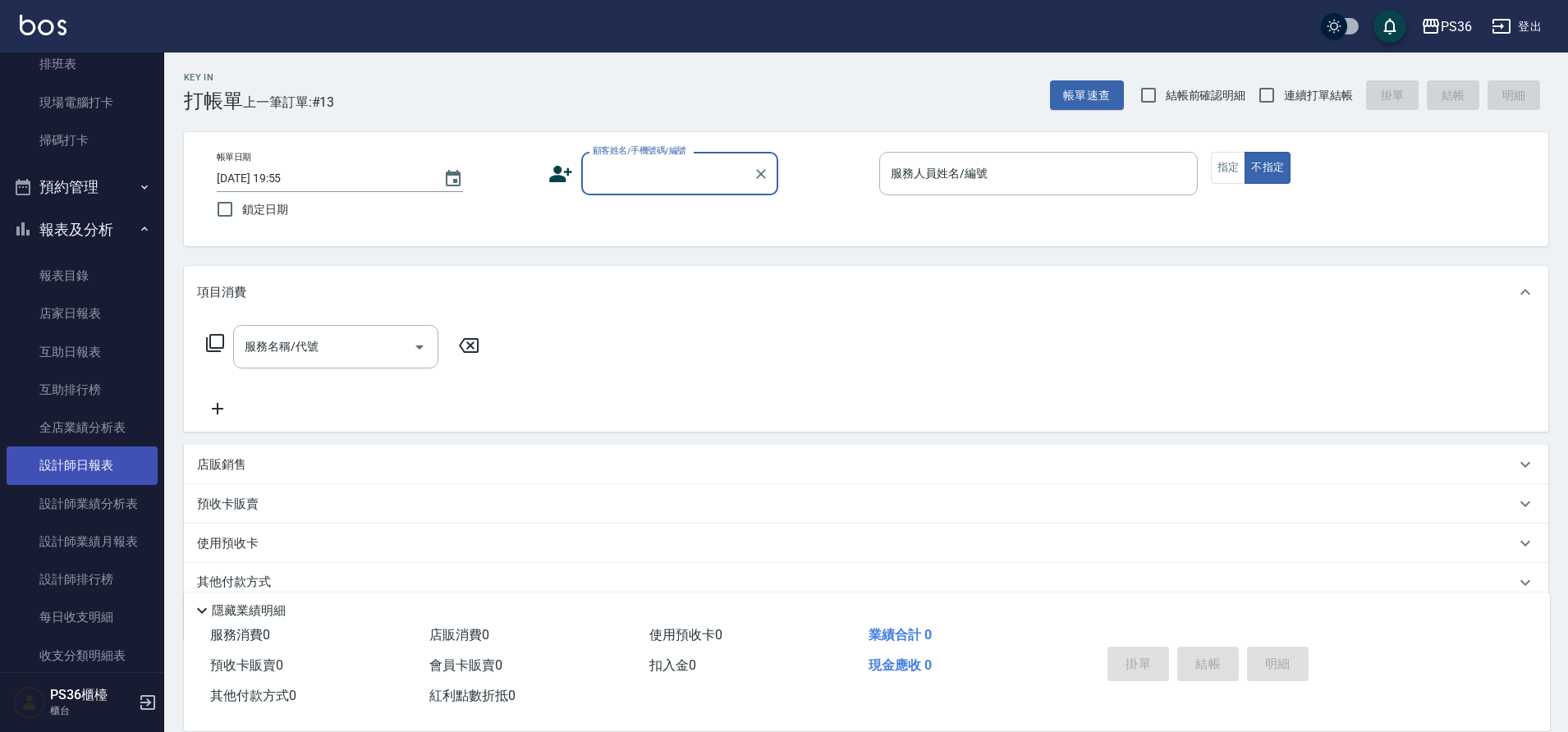
click at [79, 461] on link "設計師日報表" at bounding box center [82, 465] width 151 height 38
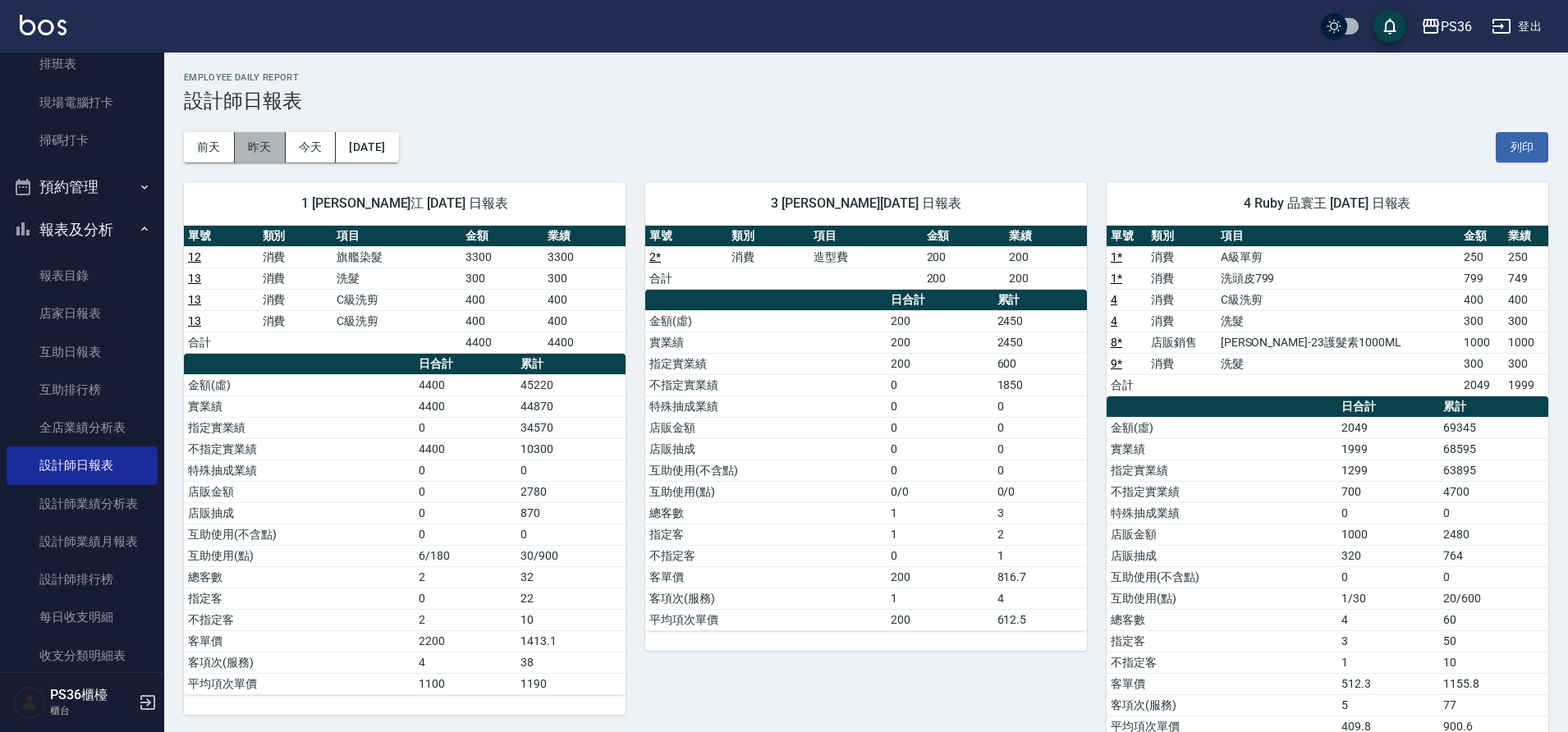
click at [268, 145] on button "昨天" at bounding box center [260, 147] width 51 height 31
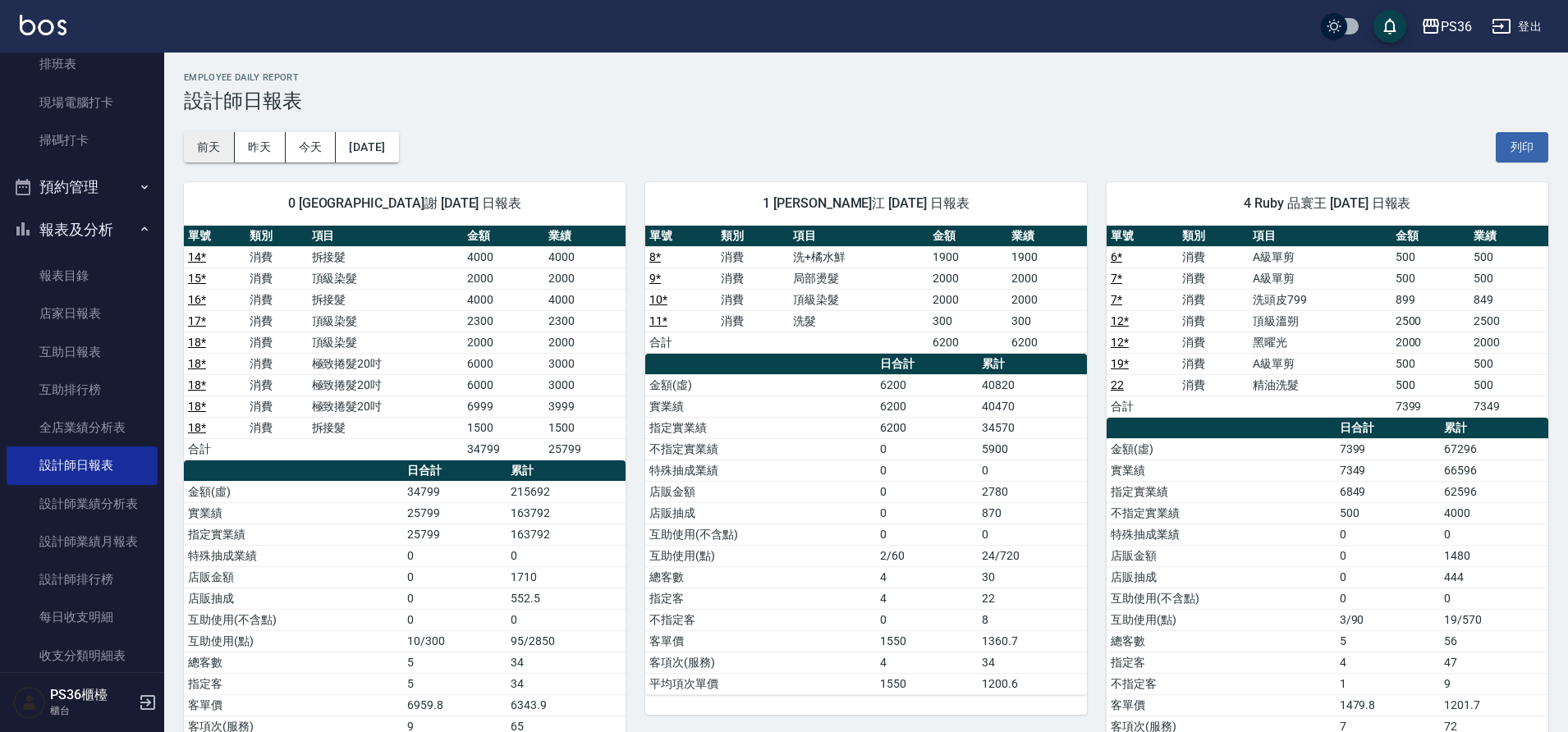
click at [203, 151] on button "前天" at bounding box center [210, 147] width 51 height 31
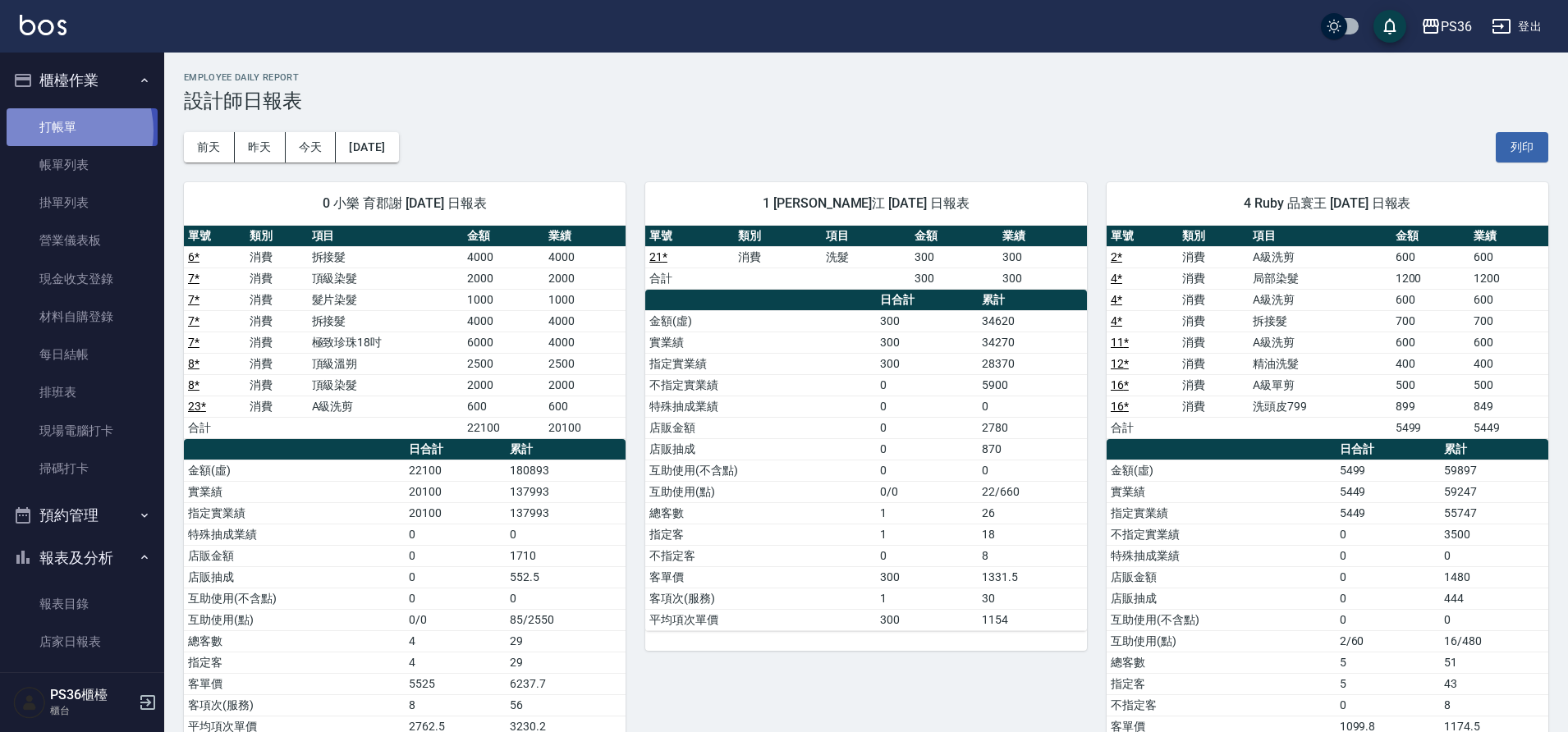
click at [54, 131] on link "打帳單" at bounding box center [82, 127] width 151 height 38
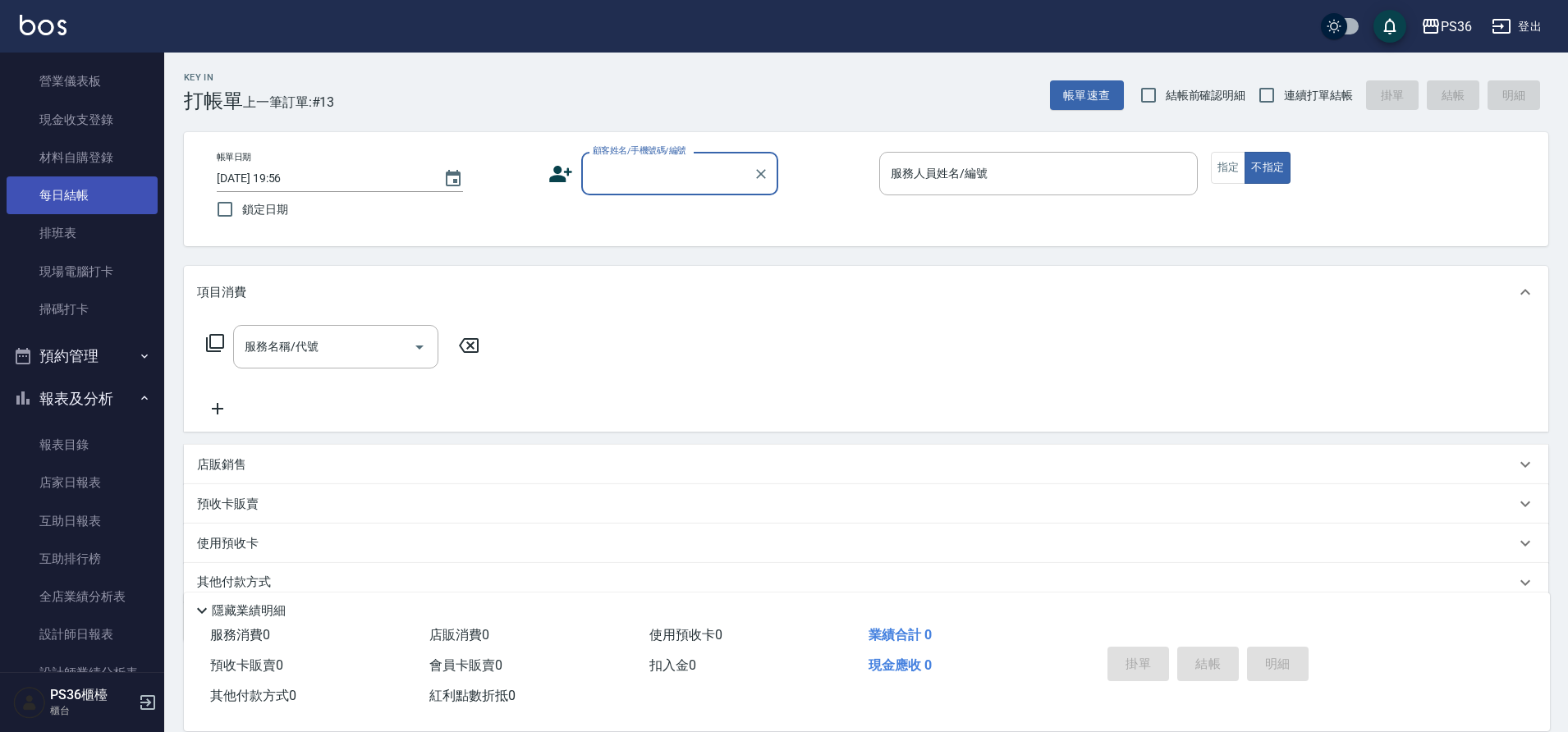
scroll to position [164, 0]
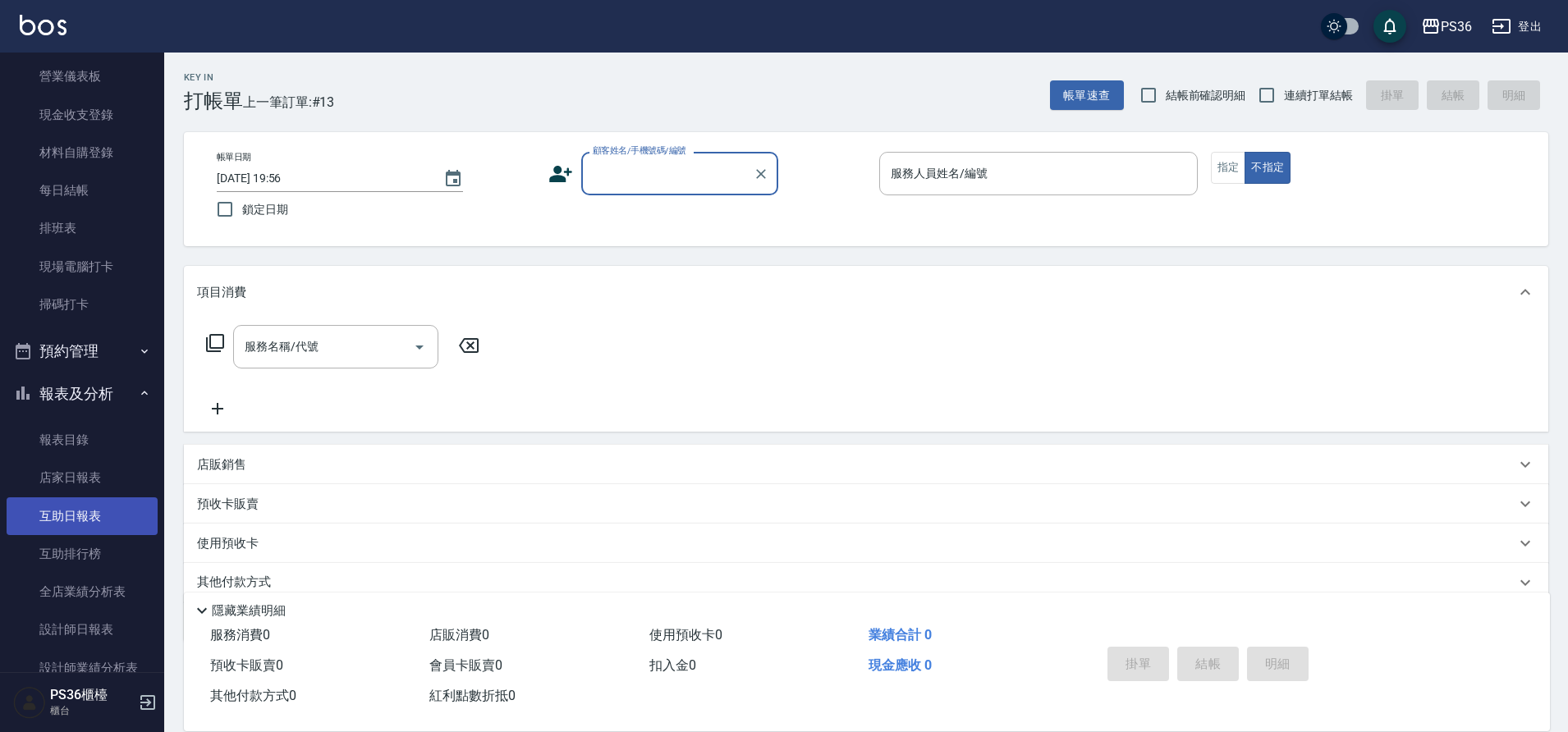
click at [120, 523] on link "互助日報表" at bounding box center [82, 516] width 151 height 38
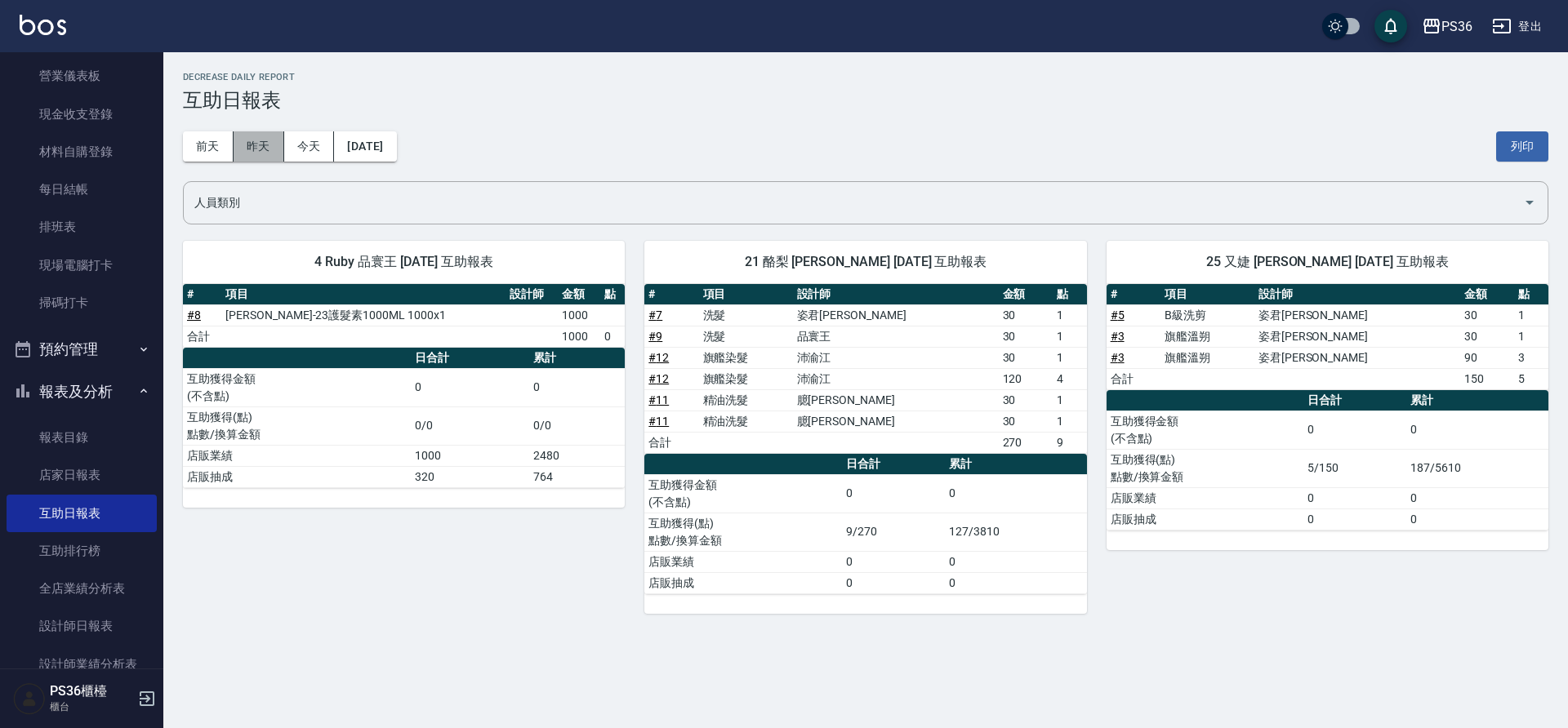
click at [259, 134] on button "昨天" at bounding box center [259, 146] width 50 height 30
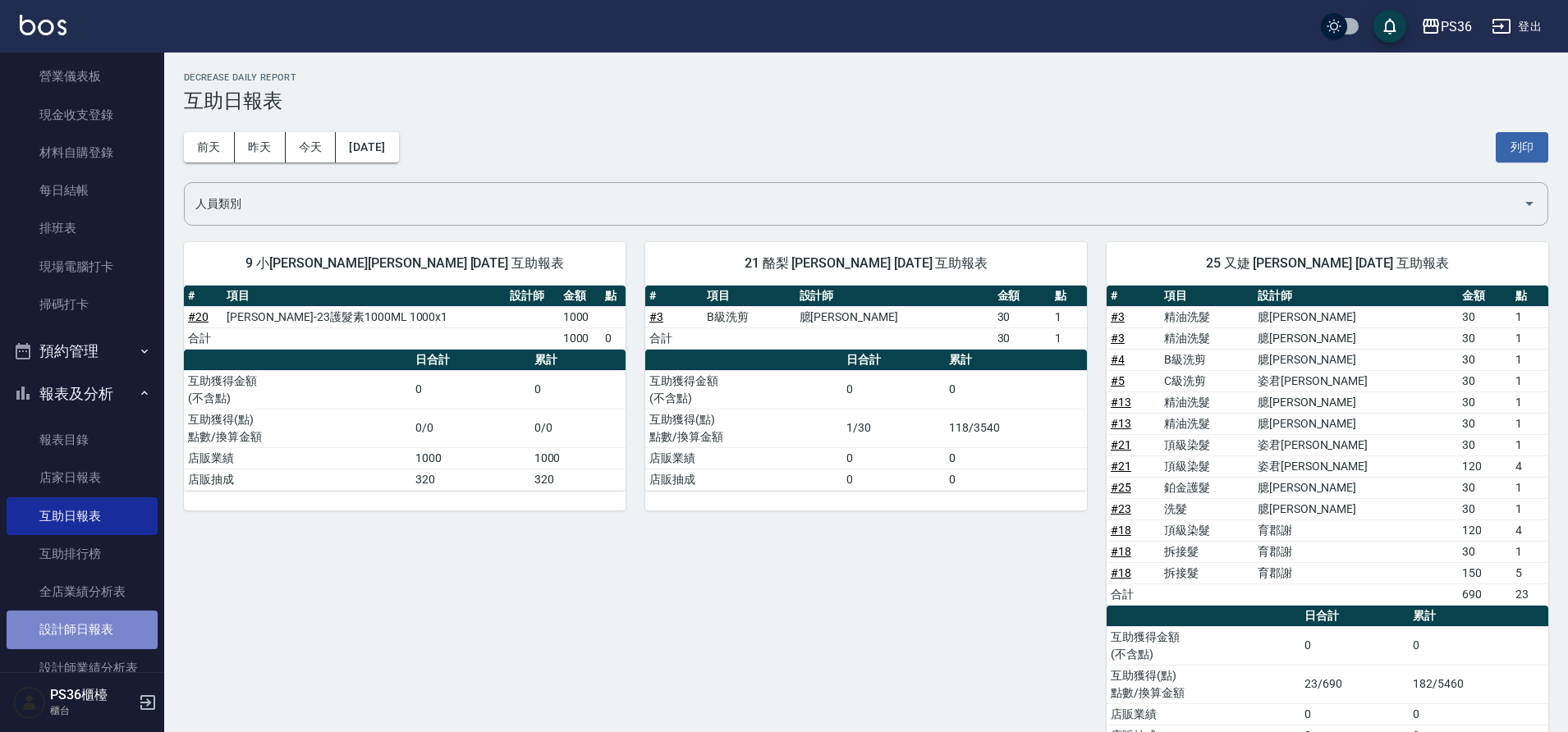
click at [114, 626] on link "設計師日報表" at bounding box center [82, 629] width 151 height 38
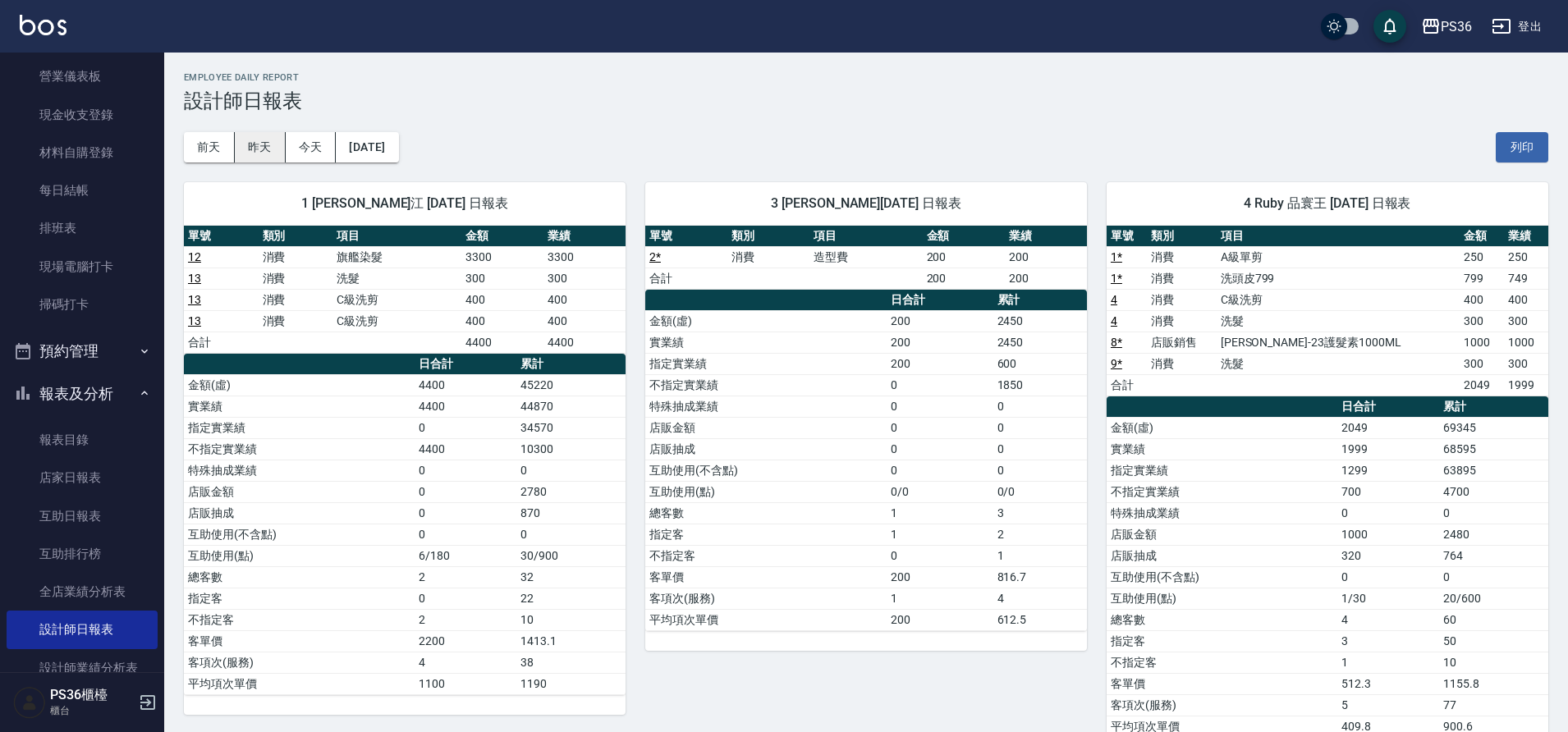
click at [267, 141] on button "昨天" at bounding box center [260, 147] width 51 height 31
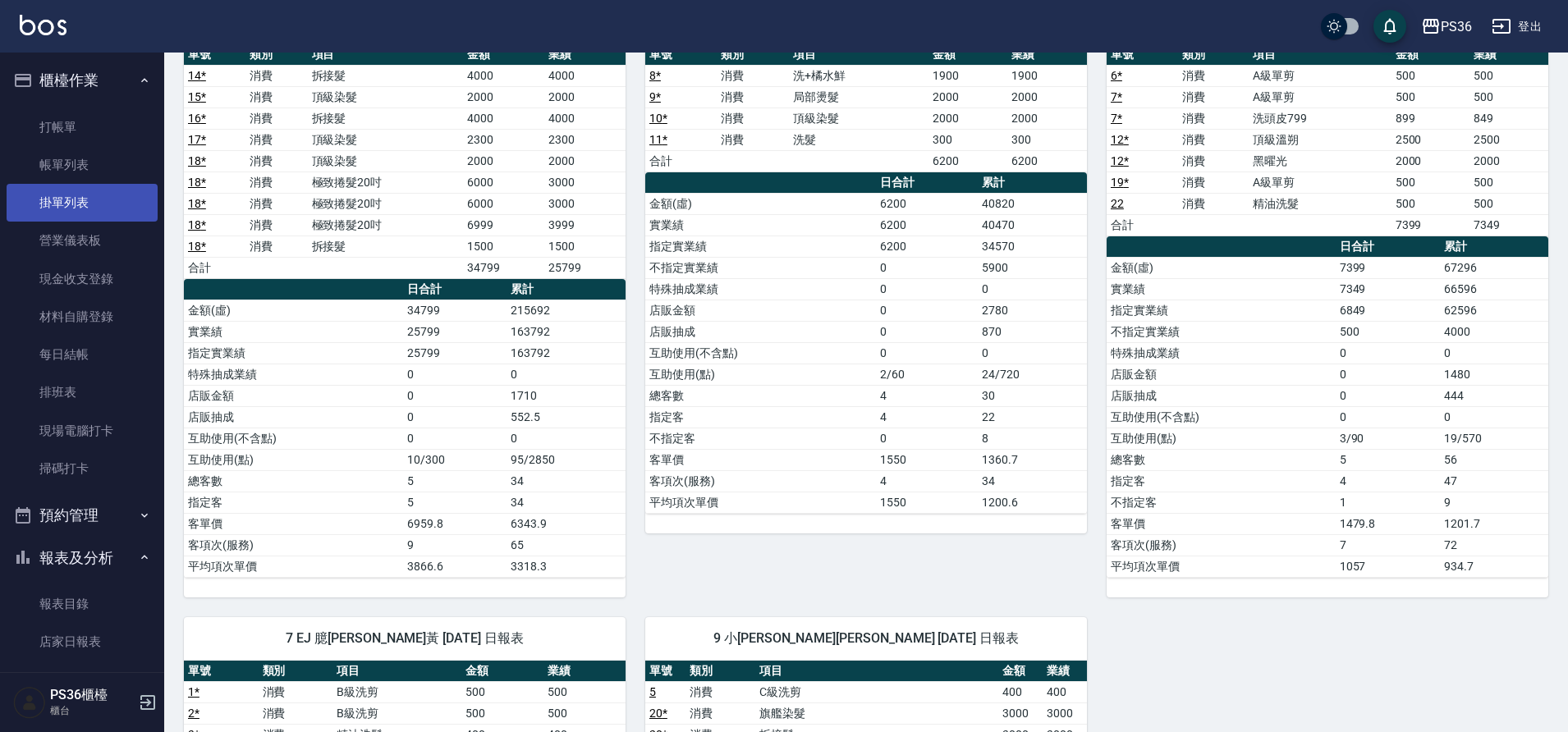
scroll to position [164, 0]
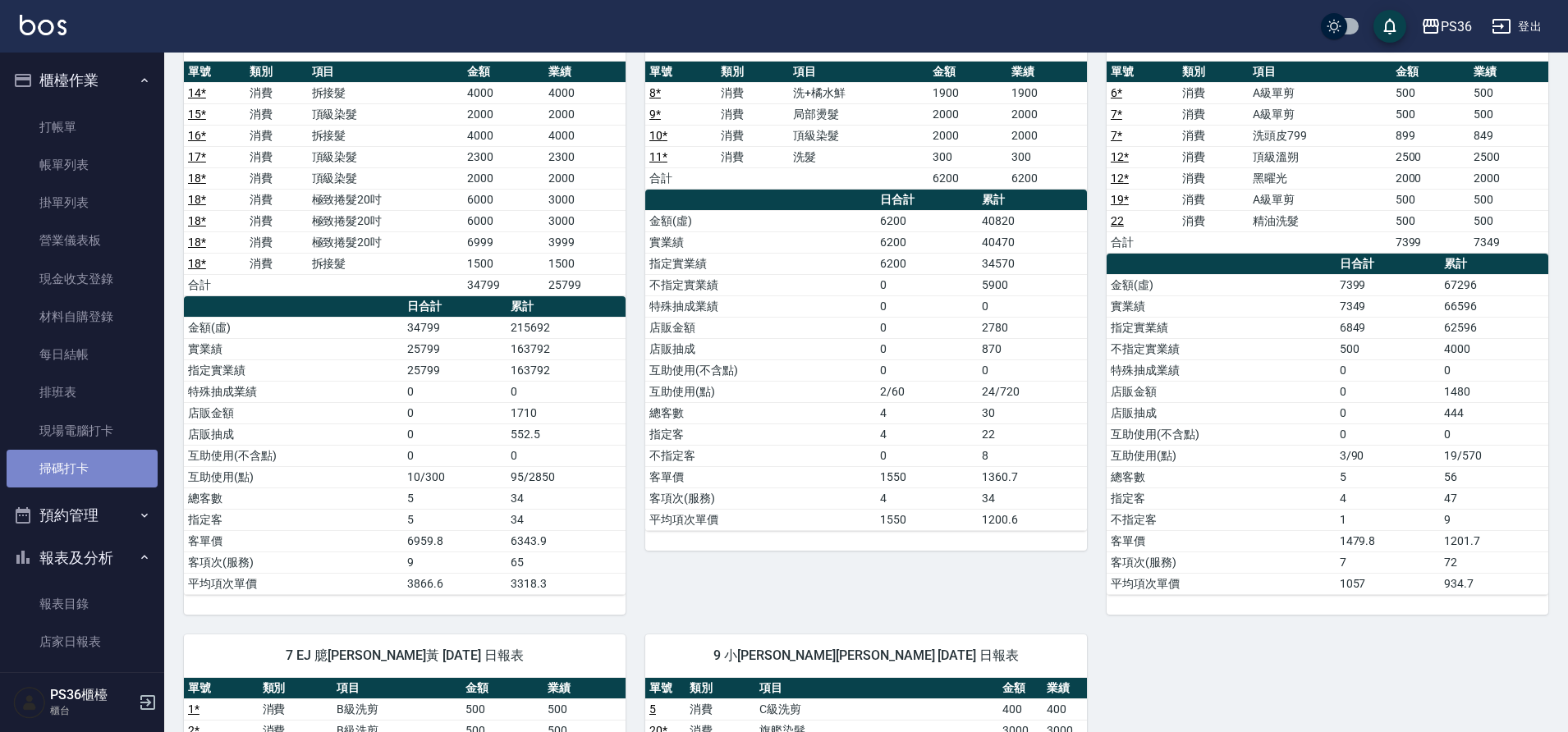
click at [107, 457] on link "掃碼打卡" at bounding box center [82, 468] width 151 height 38
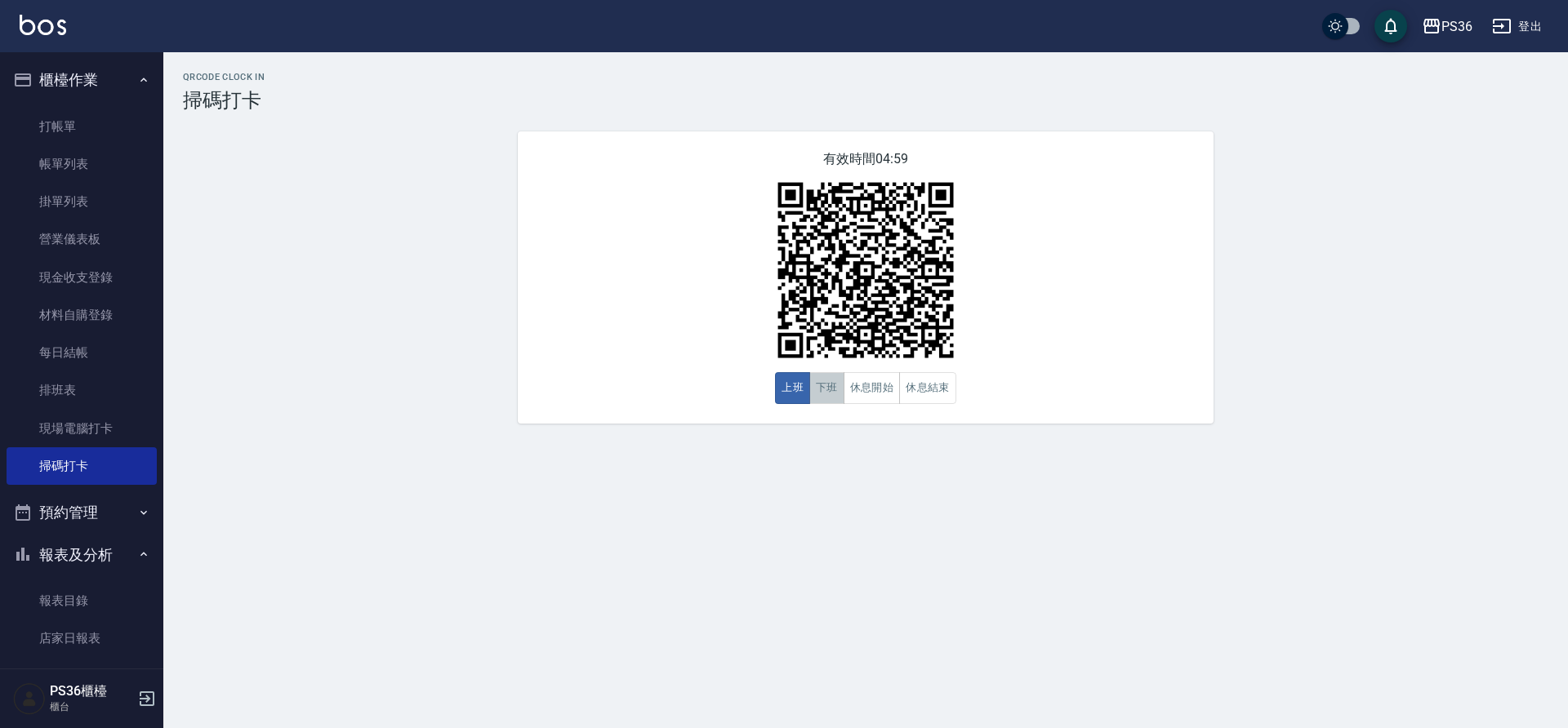
click at [816, 380] on button "下班" at bounding box center [827, 388] width 35 height 32
